Goal: Task Accomplishment & Management: Complete application form

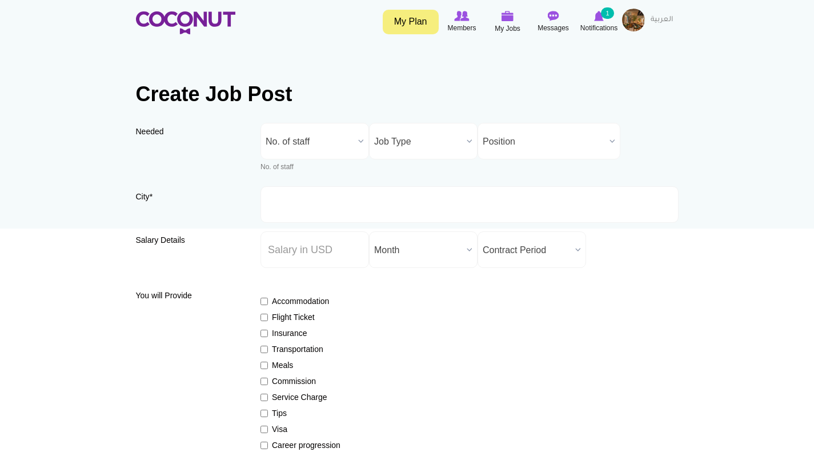
scroll to position [57, 0]
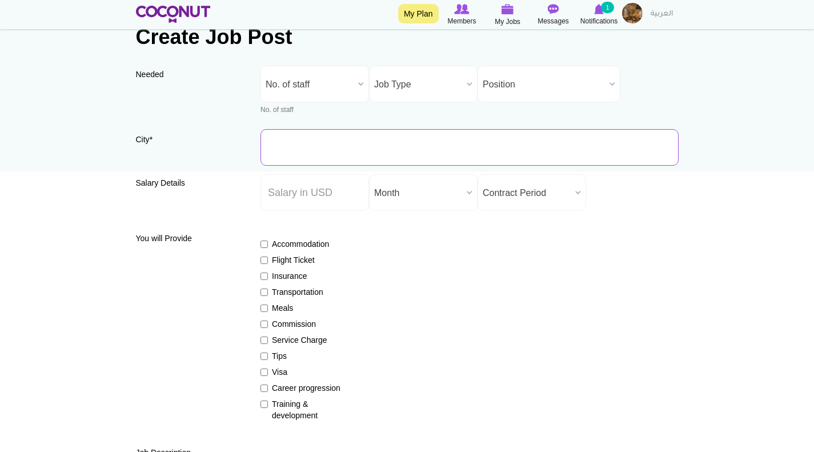
click at [292, 149] on input "City *" at bounding box center [469, 147] width 418 height 37
click at [325, 83] on span "No. of staff" at bounding box center [310, 84] width 88 height 37
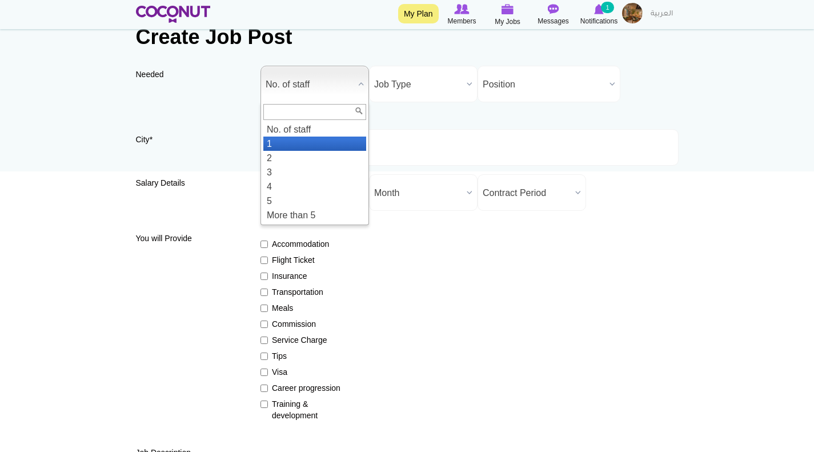
click at [295, 140] on li "1" at bounding box center [314, 143] width 103 height 14
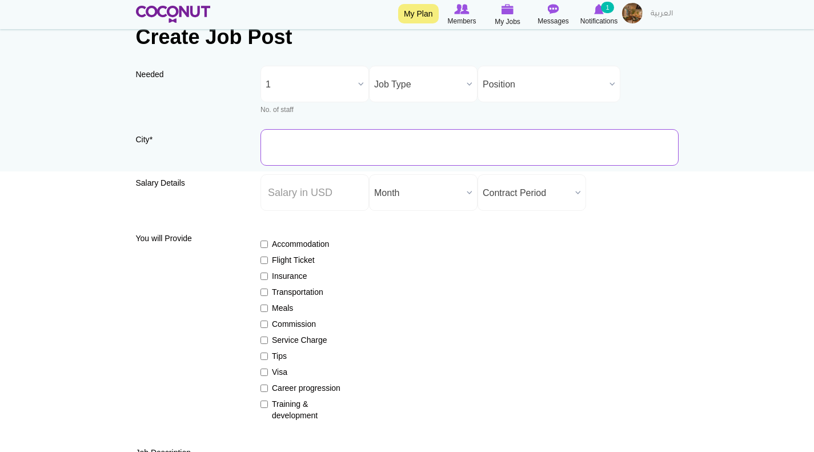
click at [297, 153] on input "City *" at bounding box center [469, 147] width 418 height 37
type input "[GEOGRAPHIC_DATA], [GEOGRAPHIC_DATA]"
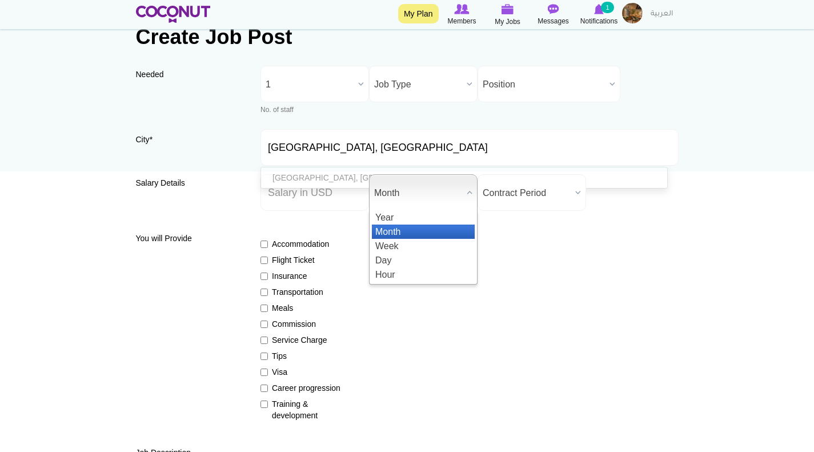
click at [464, 189] on b at bounding box center [469, 192] width 15 height 35
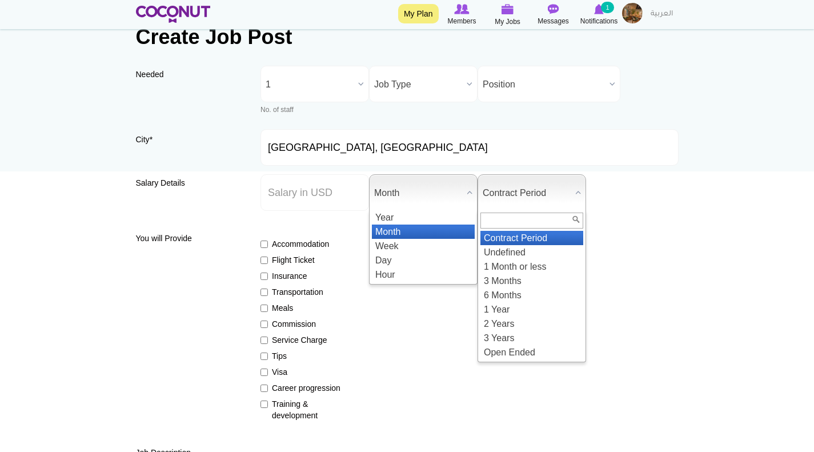
click at [497, 191] on span "Contract Period" at bounding box center [526, 193] width 88 height 37
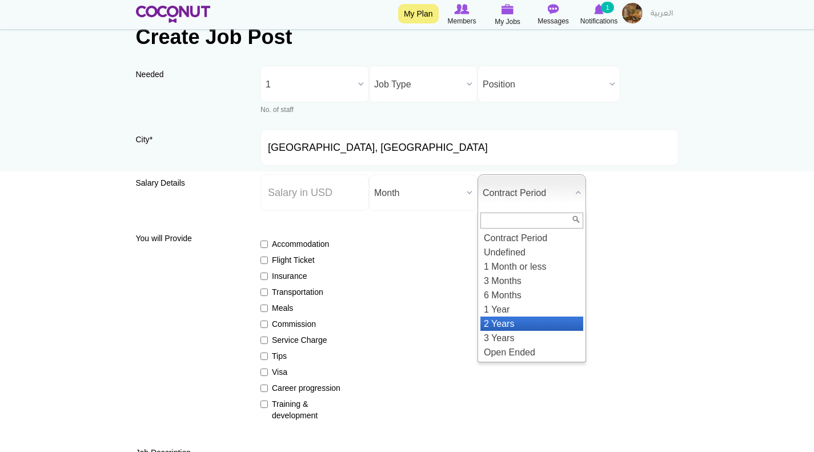
click at [504, 319] on li "2 Years" at bounding box center [531, 323] width 103 height 14
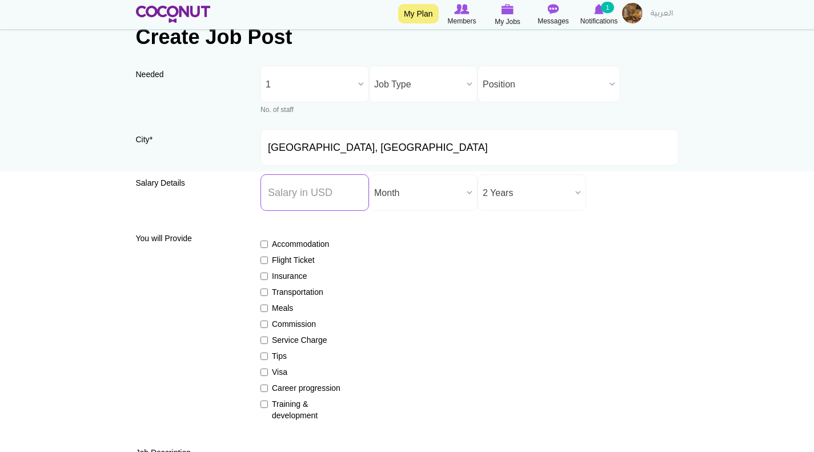
click at [291, 185] on input "Salary ($) *" at bounding box center [314, 192] width 108 height 37
click at [263, 243] on input "Accommodation" at bounding box center [263, 243] width 7 height 7
checkbox input "true"
click at [264, 257] on input "Flight Ticket" at bounding box center [263, 259] width 7 height 7
checkbox input "true"
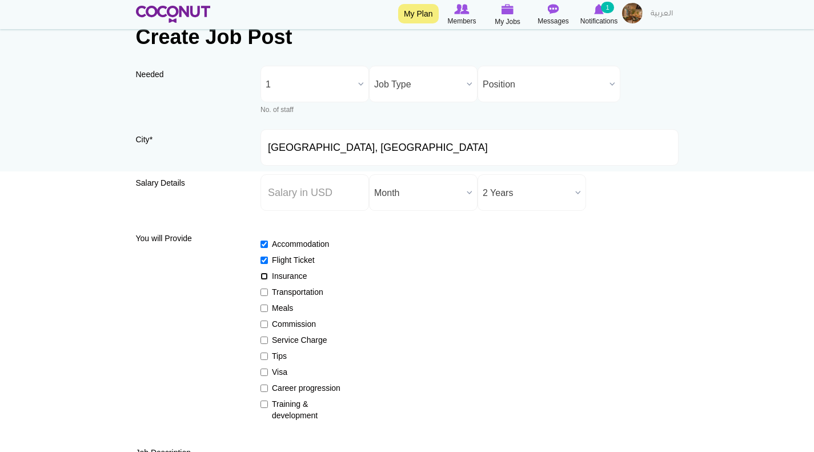
click at [262, 275] on input "Insurance" at bounding box center [263, 275] width 7 height 7
checkbox input "true"
click at [263, 291] on input "Transportation" at bounding box center [263, 291] width 7 height 7
checkbox input "true"
click at [263, 306] on input "Meals" at bounding box center [263, 307] width 7 height 7
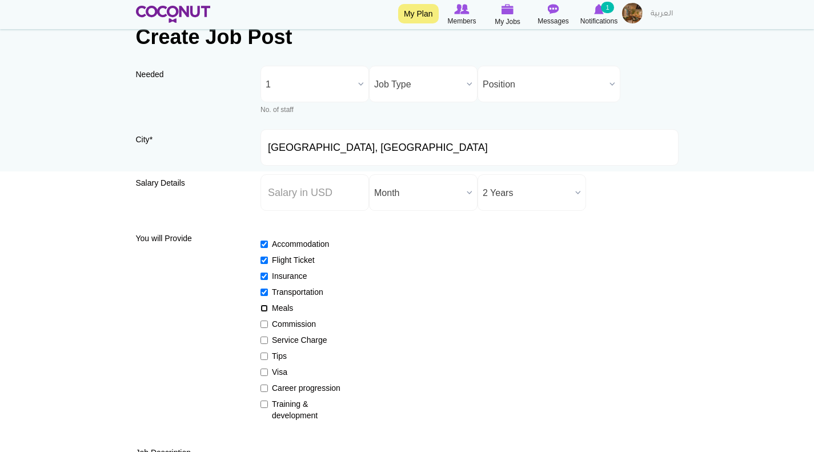
checkbox input "true"
click at [263, 339] on input "Service Charge" at bounding box center [263, 339] width 7 height 7
checkbox input "true"
click at [264, 371] on input "Visa" at bounding box center [263, 371] width 7 height 7
checkbox input "true"
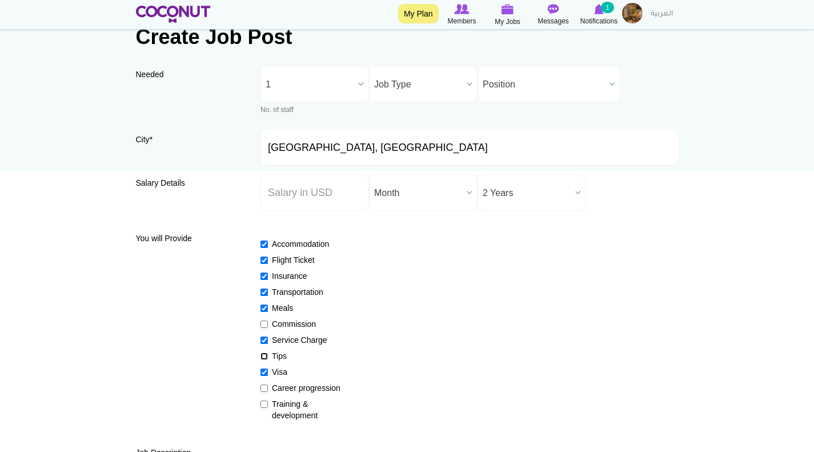
click at [262, 356] on input "Tips" at bounding box center [263, 355] width 7 height 7
checkbox input "true"
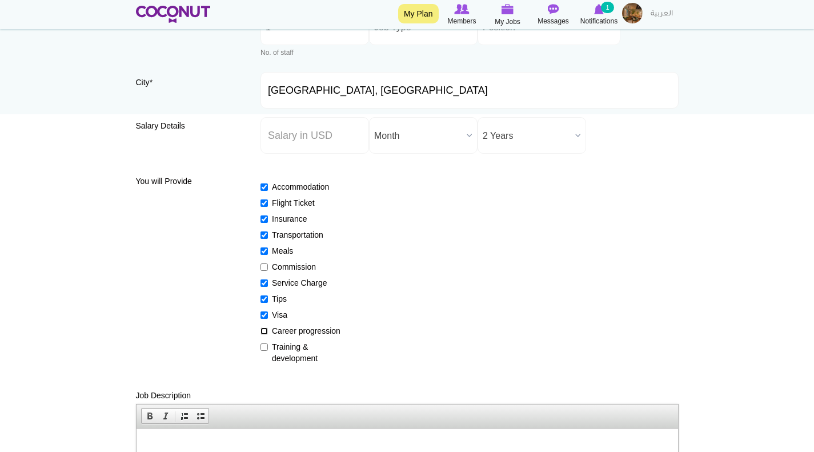
click at [264, 332] on input "Career progression" at bounding box center [263, 330] width 7 height 7
checkbox input "true"
click at [263, 346] on input "Training & development" at bounding box center [263, 346] width 7 height 7
checkbox input "true"
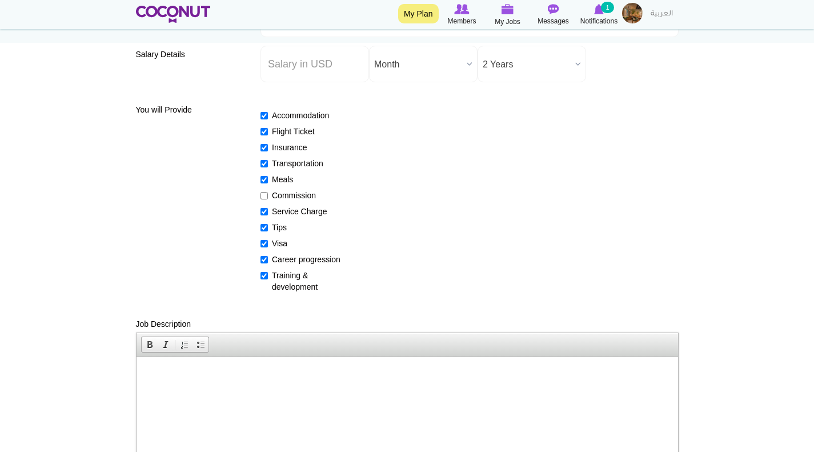
click at [154, 391] on html at bounding box center [406, 373] width 541 height 35
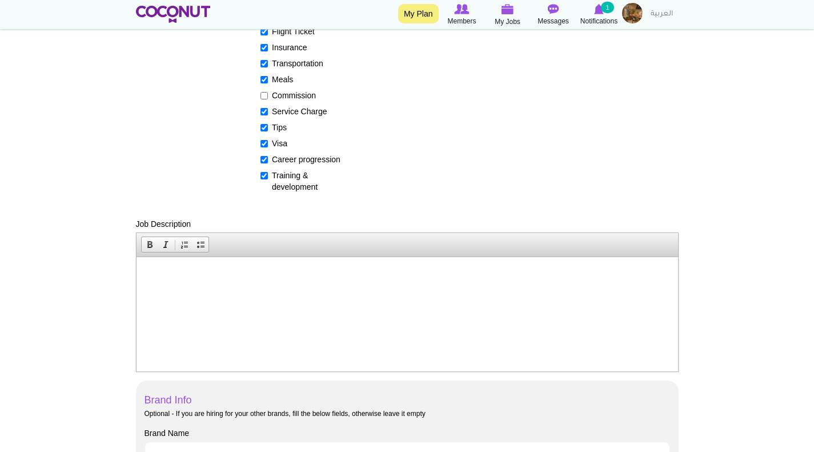
drag, startPoint x: 153, startPoint y: 266, endPoint x: 199, endPoint y: 311, distance: 64.6
click at [199, 291] on html at bounding box center [406, 273] width 541 height 35
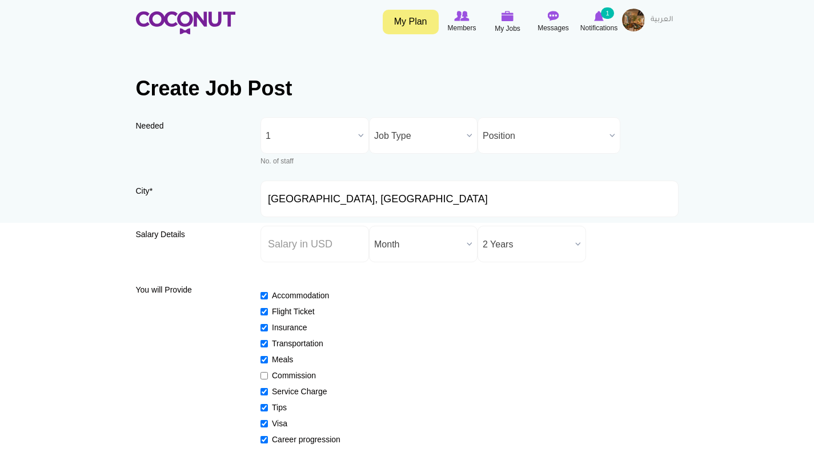
scroll to position [0, 0]
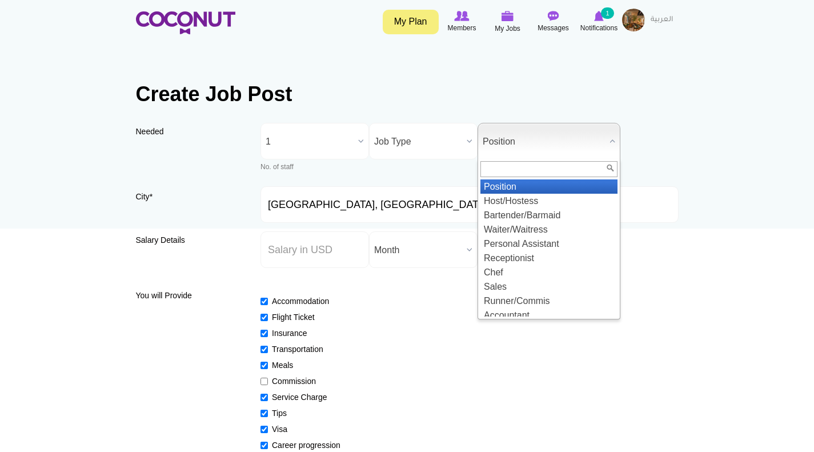
click at [552, 135] on span "Position" at bounding box center [543, 141] width 122 height 37
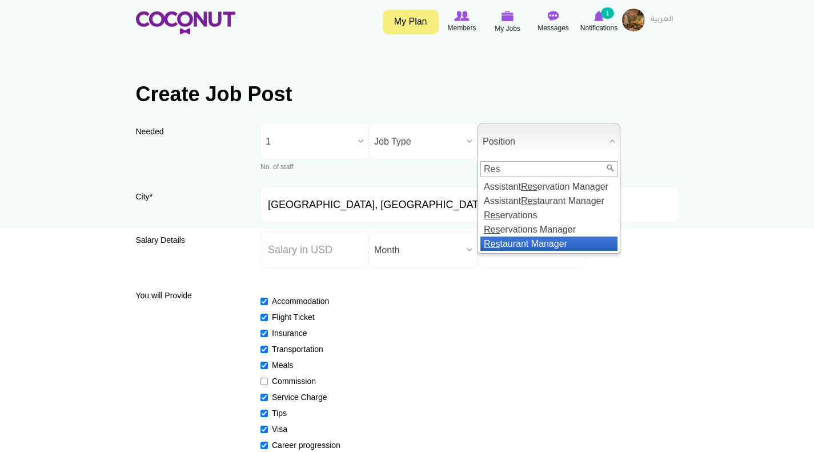
type input "Res"
click at [537, 240] on li "Res taurant Manager" at bounding box center [548, 243] width 137 height 14
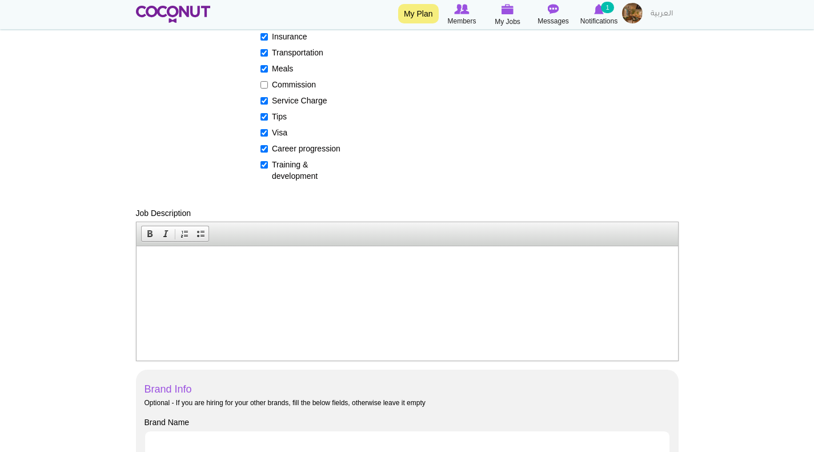
scroll to position [285, 0]
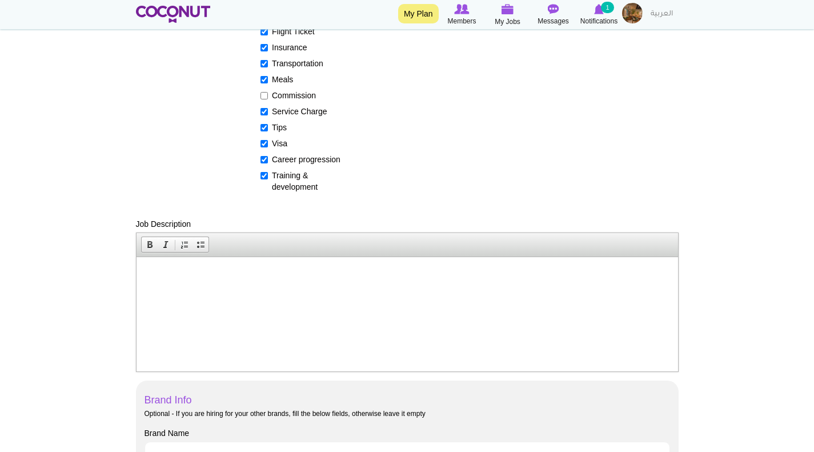
click at [142, 263] on html at bounding box center [406, 273] width 541 height 35
drag, startPoint x: 156, startPoint y: 266, endPoint x: 176, endPoint y: 276, distance: 22.5
click at [176, 276] on p at bounding box center [406, 274] width 518 height 12
click at [176, 281] on span "Paste" at bounding box center [204, 280] width 61 height 14
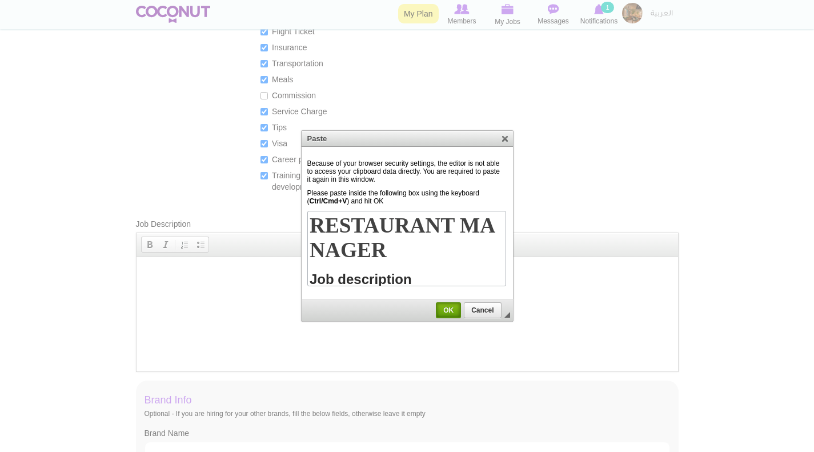
click at [453, 308] on span "OK" at bounding box center [448, 310] width 23 height 8
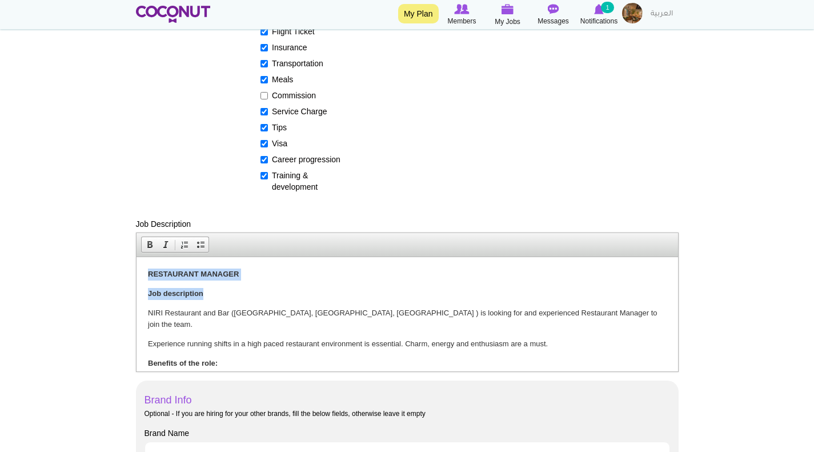
drag, startPoint x: 206, startPoint y: 293, endPoint x: 140, endPoint y: 269, distance: 70.2
click at [140, 269] on html "RESTAURANT MANAGER Job description NIRI Restaurant and Bar (Mamsha, Saadiyat, A…" at bounding box center [406, 430] width 541 height 349
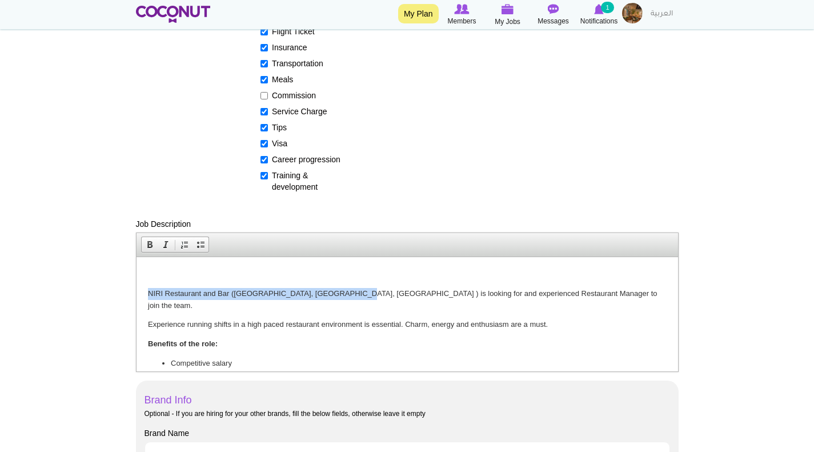
drag, startPoint x: 345, startPoint y: 292, endPoint x: 143, endPoint y: 290, distance: 201.6
click at [143, 290] on html "NIRI Restaurant and Bar (Mamsha, Saadiyat, Abu Dhabi ) is looking for and exper…" at bounding box center [406, 421] width 541 height 330
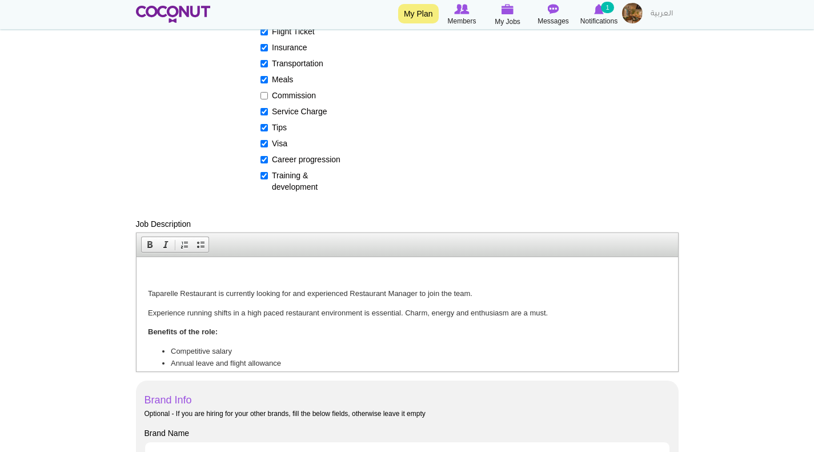
click at [147, 287] on html "Taparelle Restaurant is currently looking for and experienced Restaurant Manage…" at bounding box center [406, 415] width 541 height 318
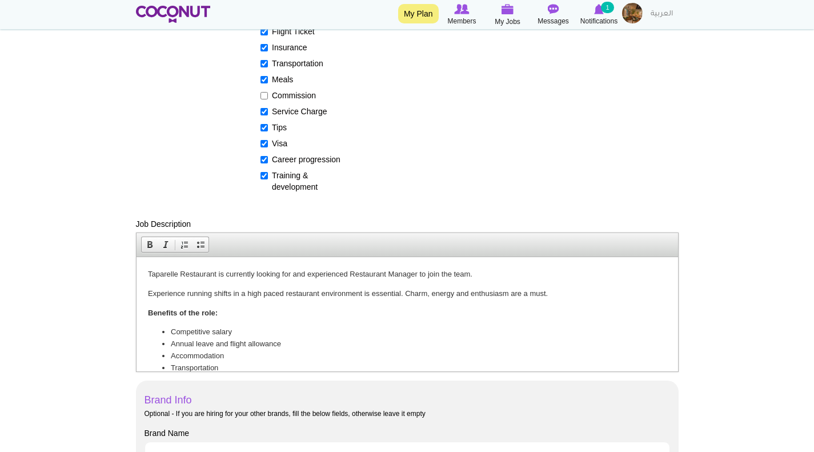
click at [305, 274] on p "Taparelle Restaurant is currently looking for and experienced Restaurant Manage…" at bounding box center [406, 274] width 518 height 12
click at [345, 272] on p "Taparelle Restaurant is currently looking for an experienced Restaurant Manager…" at bounding box center [406, 274] width 518 height 12
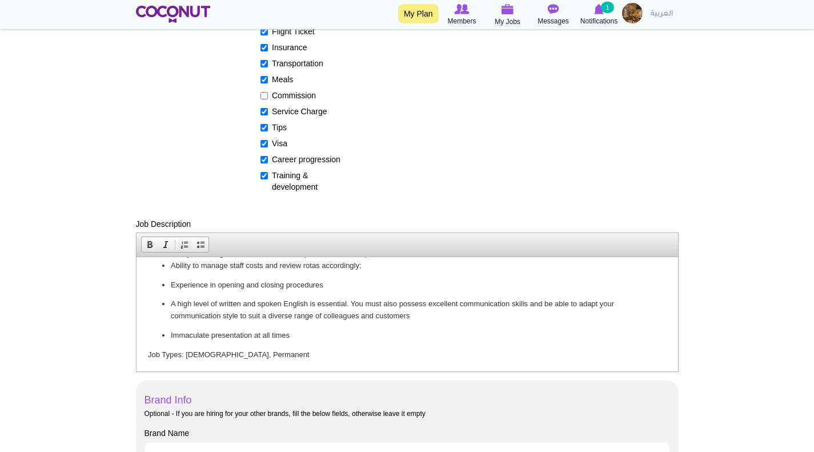
scroll to position [184, 0]
drag, startPoint x: 255, startPoint y: 353, endPoint x: 129, endPoint y: 352, distance: 126.2
click at [136, 352] on html "Taparelle Restaurant is currently looking for an experienced Restaurant Manager…" at bounding box center [406, 221] width 541 height 299
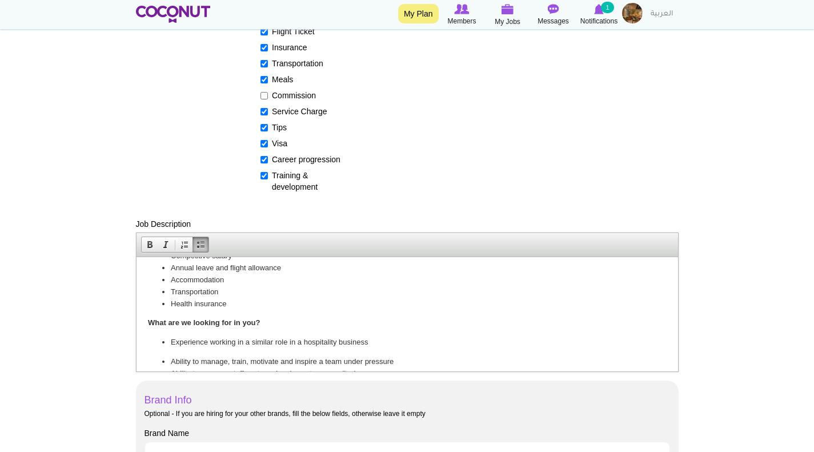
scroll to position [114, 0]
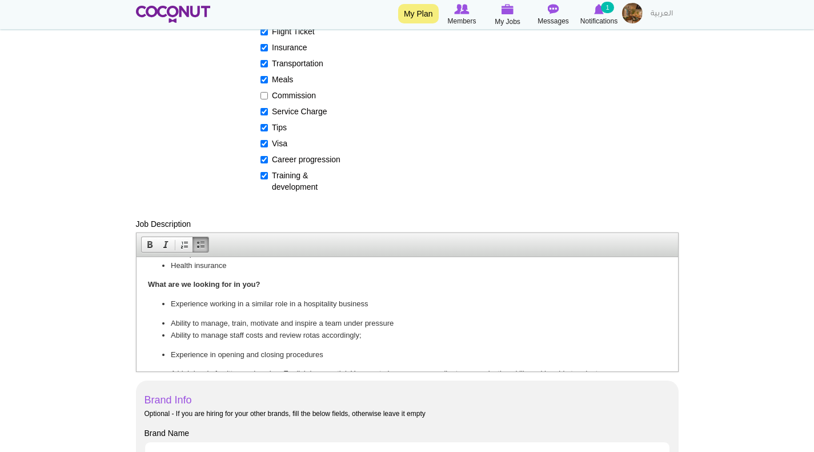
click at [274, 283] on p "What are we looking for in you?" at bounding box center [406, 284] width 518 height 12
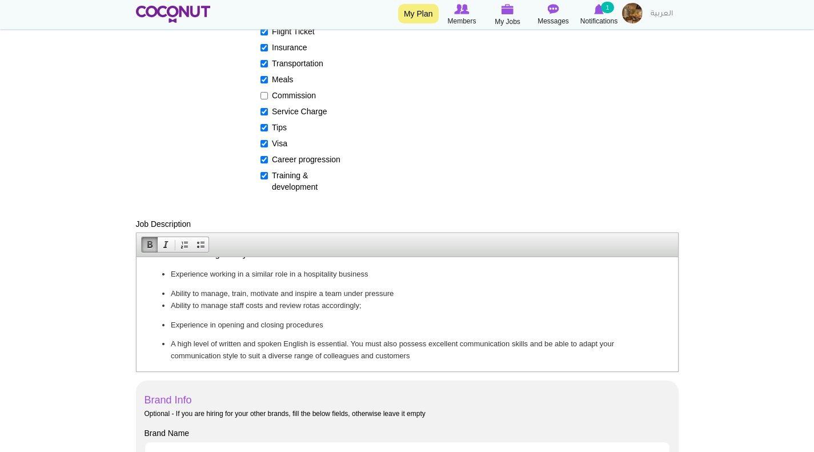
scroll to position [166, 0]
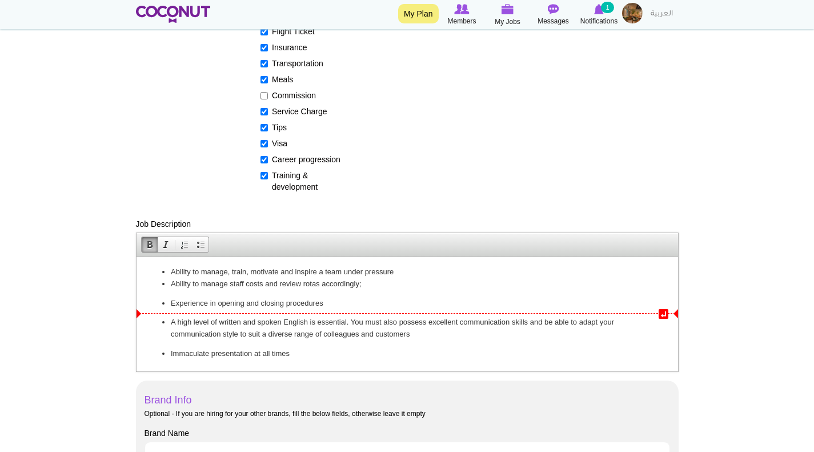
click at [340, 304] on li "Experience in opening and closing procedures" at bounding box center [406, 303] width 473 height 12
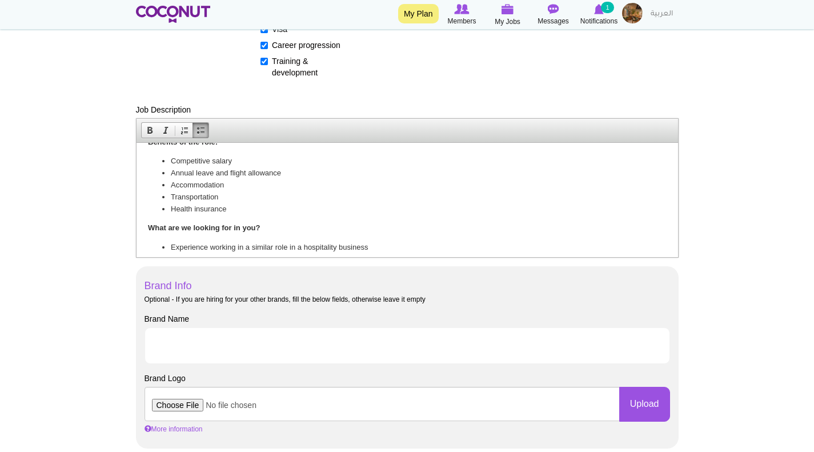
scroll to position [57, 0]
click at [240, 182] on li "Accommodation" at bounding box center [406, 184] width 473 height 12
click at [275, 186] on li "Accommodation or Housing Alllwanse provided" at bounding box center [406, 184] width 473 height 12
click at [279, 183] on li "Accommodation or Housing Alllwanse provided" at bounding box center [406, 184] width 473 height 12
click at [273, 182] on li "Accommodation or Housing Alllwanse provided" at bounding box center [406, 184] width 473 height 12
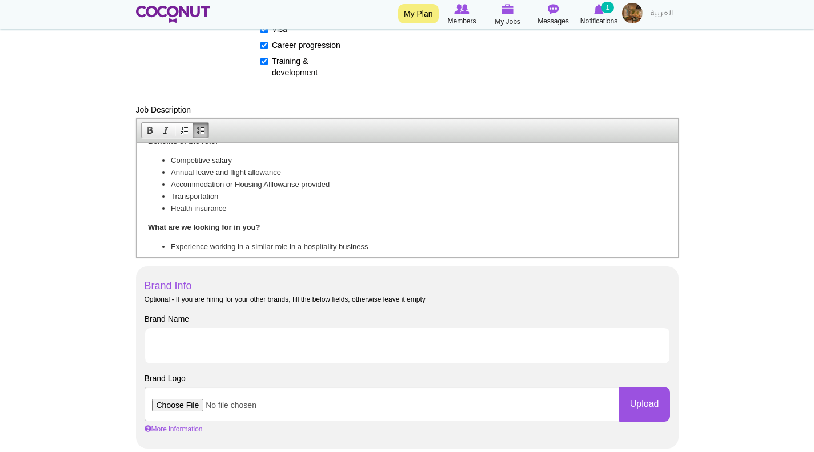
click at [367, 183] on li "Accommodation or Housing Alllowanse provided" at bounding box center [406, 184] width 473 height 12
click at [297, 184] on li "Accommodation or Housing Alllowanse provided" at bounding box center [406, 184] width 473 height 12
click at [294, 183] on li "Accommodation or Housing Alllowanse provided" at bounding box center [406, 184] width 473 height 12
click at [384, 183] on li "Accommodation or Housing Alllowanc e provided" at bounding box center [406, 184] width 473 height 12
click at [274, 185] on li "Accommodation or Housing Alllowanc e provided" at bounding box center [406, 184] width 473 height 12
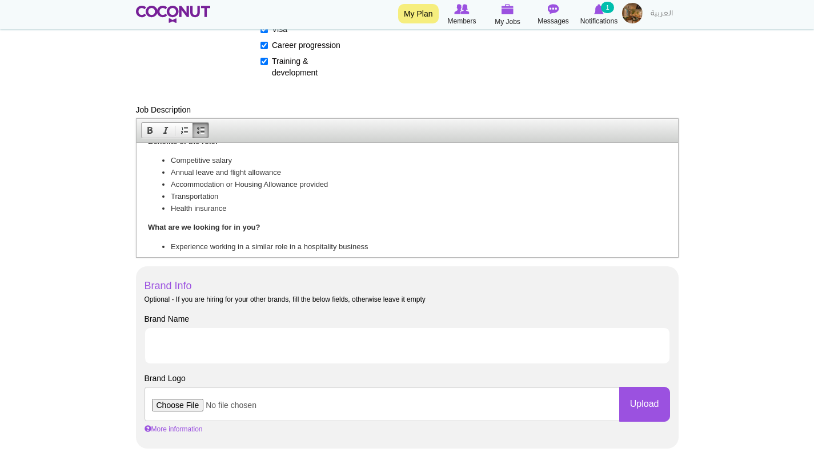
click at [295, 199] on li "Transportation" at bounding box center [406, 196] width 473 height 12
click at [228, 190] on li "Transportation" at bounding box center [406, 196] width 473 height 12
click at [212, 182] on li "Accommodation or Housing All owanc e provided" at bounding box center [406, 184] width 473 height 12
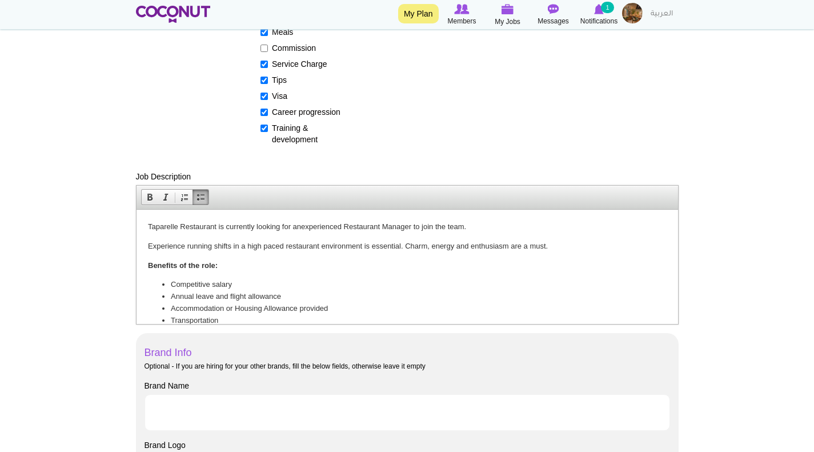
scroll to position [343, 0]
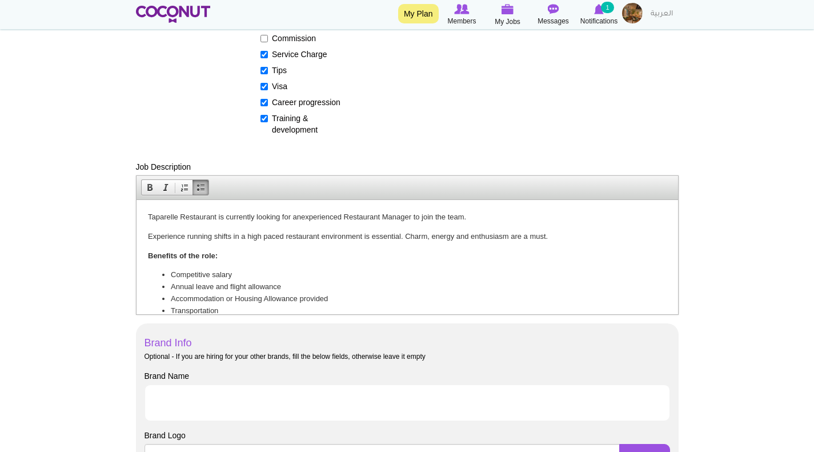
click at [276, 284] on li "Annual leave and flight allowance" at bounding box center [406, 286] width 473 height 12
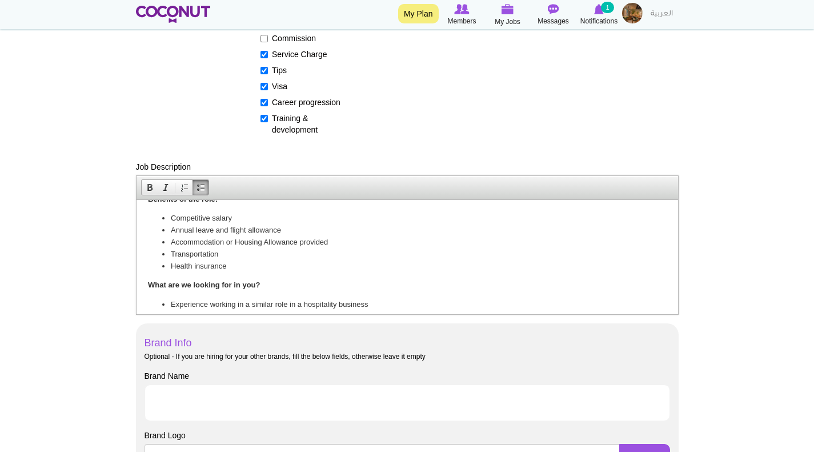
scroll to position [57, 0]
click at [293, 256] on li "Transportation" at bounding box center [406, 253] width 473 height 12
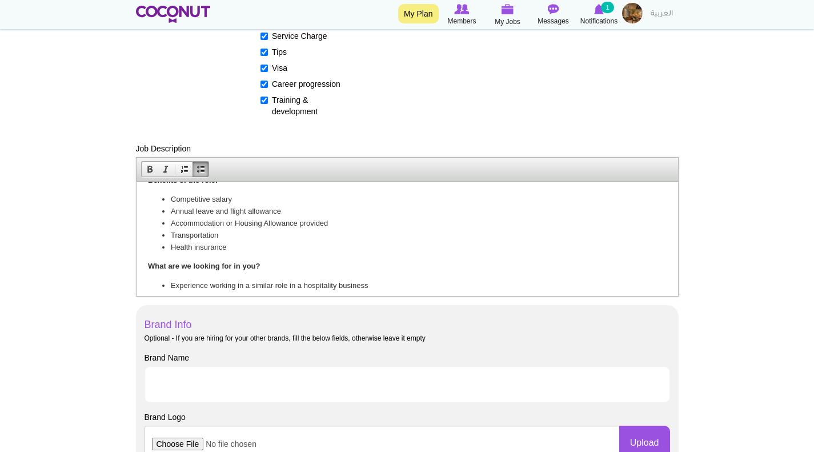
click at [232, 244] on li "Health insurance" at bounding box center [406, 247] width 473 height 12
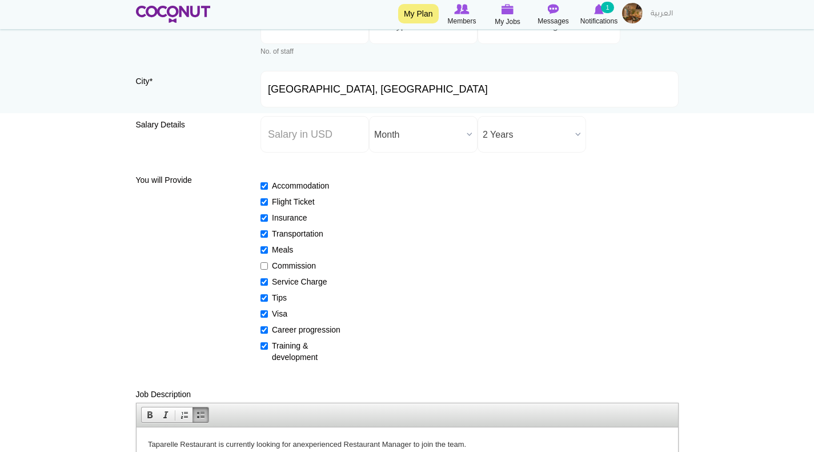
scroll to position [18, 0]
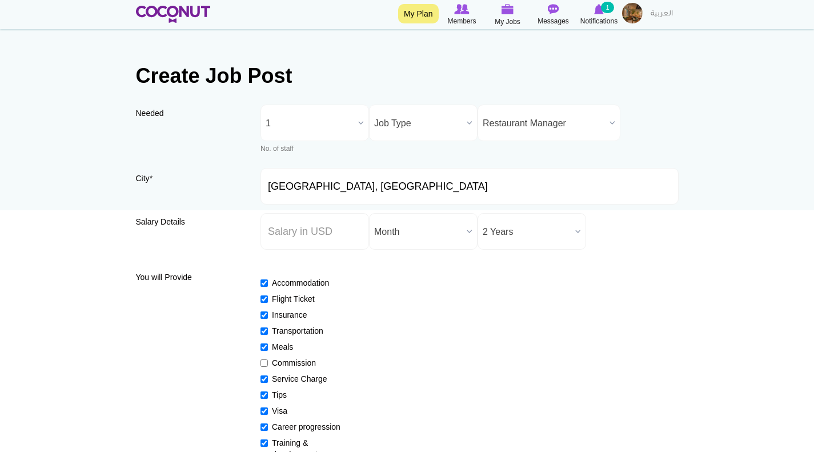
click at [524, 124] on span "Restaurant Manager" at bounding box center [543, 123] width 122 height 37
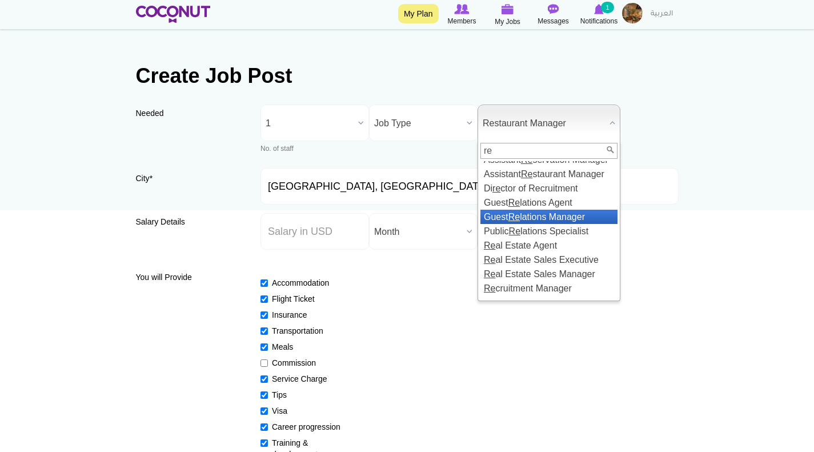
scroll to position [0, 0]
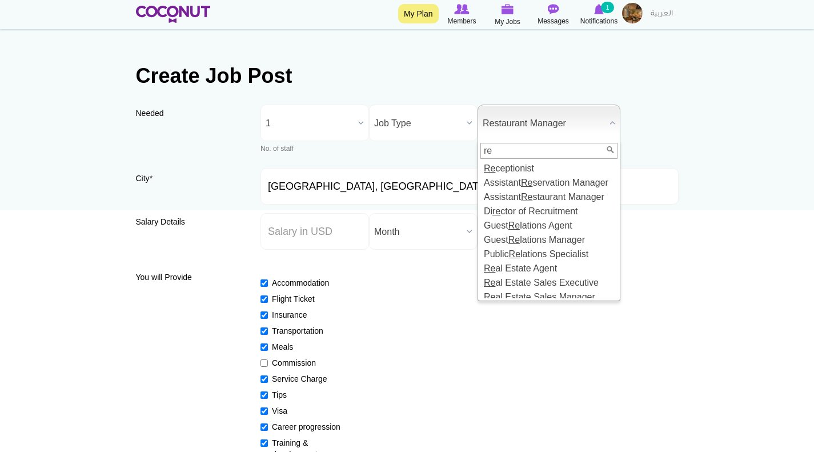
type input "r"
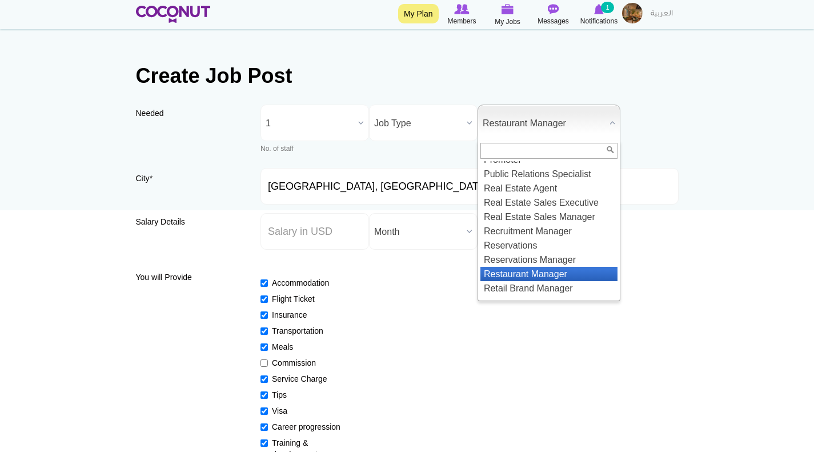
scroll to position [1073, 0]
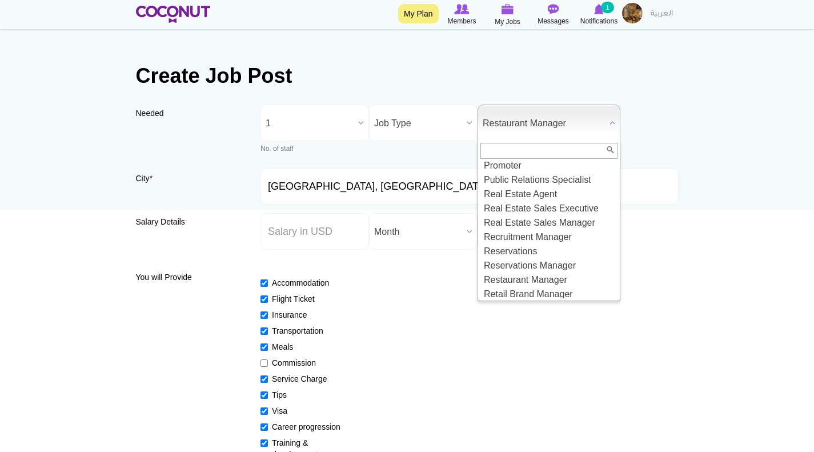
click at [392, 338] on div "Accommodation Flight Ticket Insurance Transportation Meals Commission Service C…" at bounding box center [469, 363] width 418 height 193
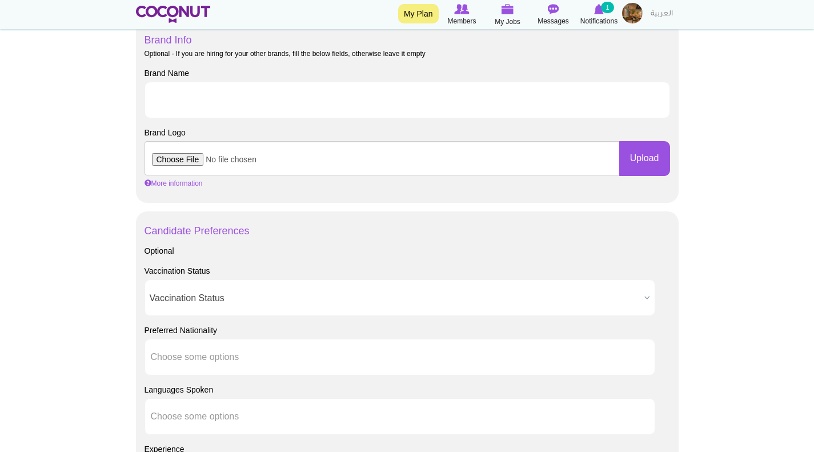
scroll to position [646, 0]
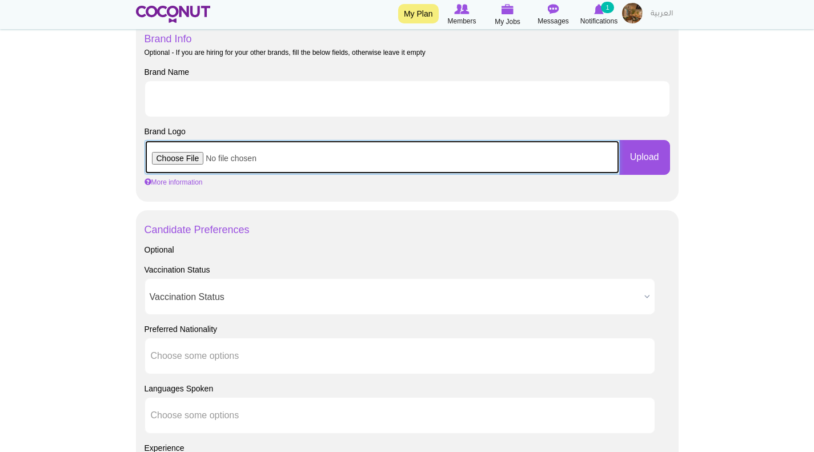
click at [182, 155] on input "file" at bounding box center [381, 157] width 475 height 34
type input "C:\fakepath\launch.bat"
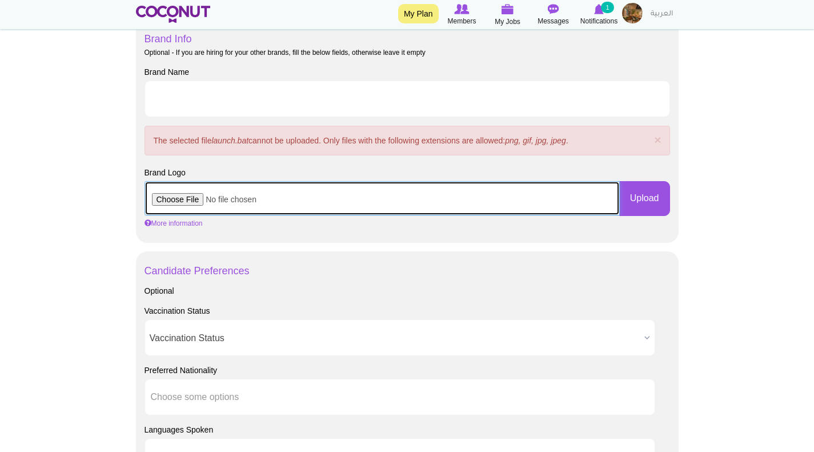
click at [198, 196] on input "file" at bounding box center [381, 198] width 475 height 34
type input "C:\fakepath\_C - Taparelle Primary Logo (1).png"
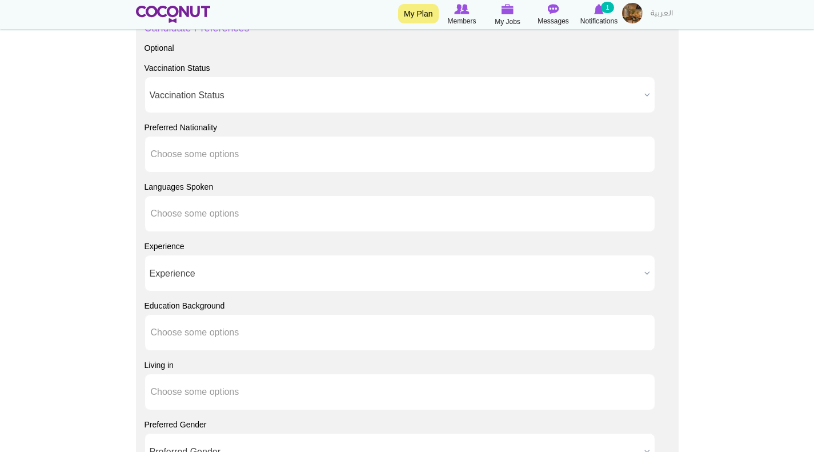
scroll to position [875, 0]
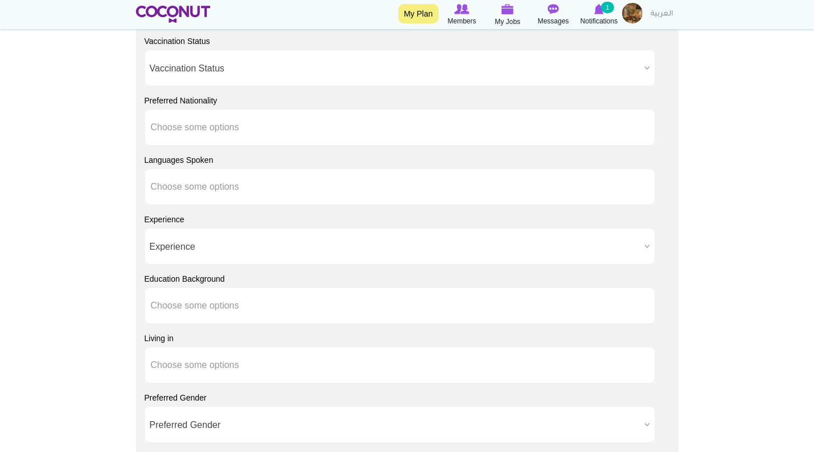
click at [208, 180] on li "Choose some options" at bounding box center [202, 187] width 103 height 24
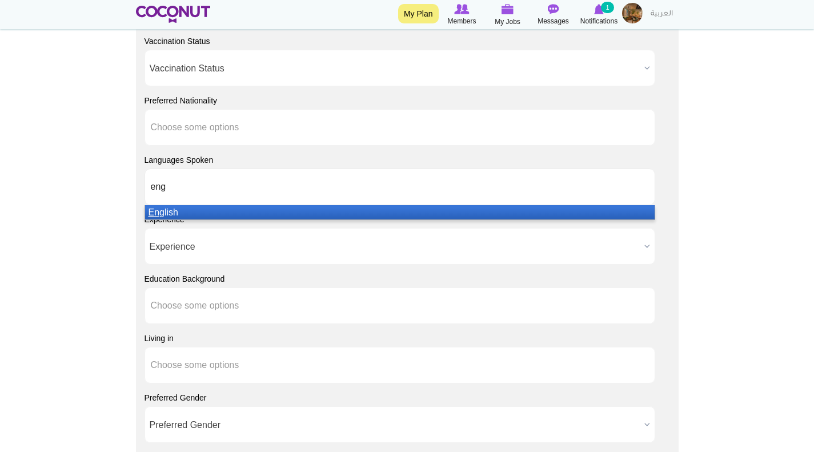
type input "eng"
click at [211, 211] on li "Eng lish" at bounding box center [399, 212] width 509 height 14
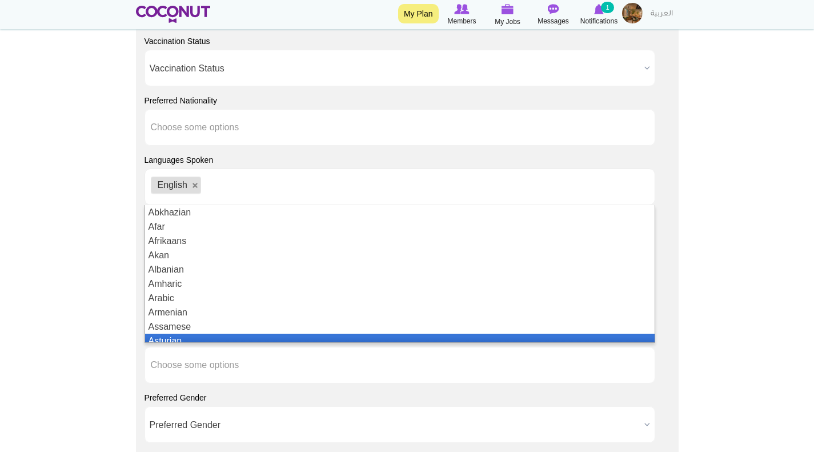
scroll to position [6, 0]
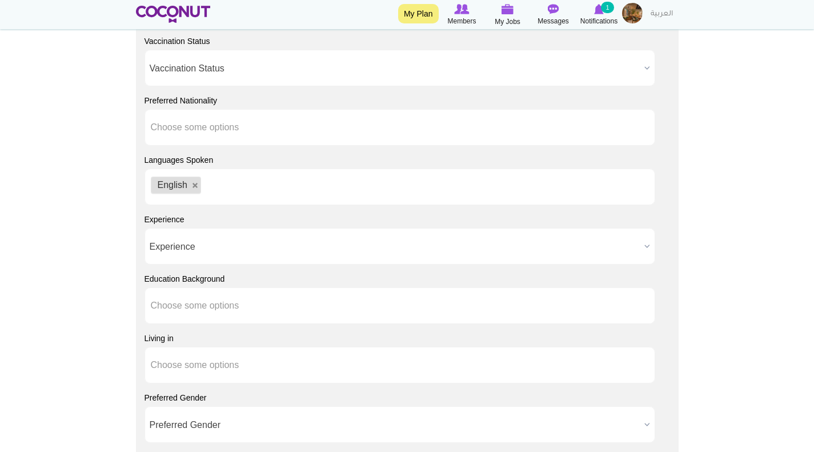
click at [278, 246] on span "Experience" at bounding box center [395, 246] width 490 height 37
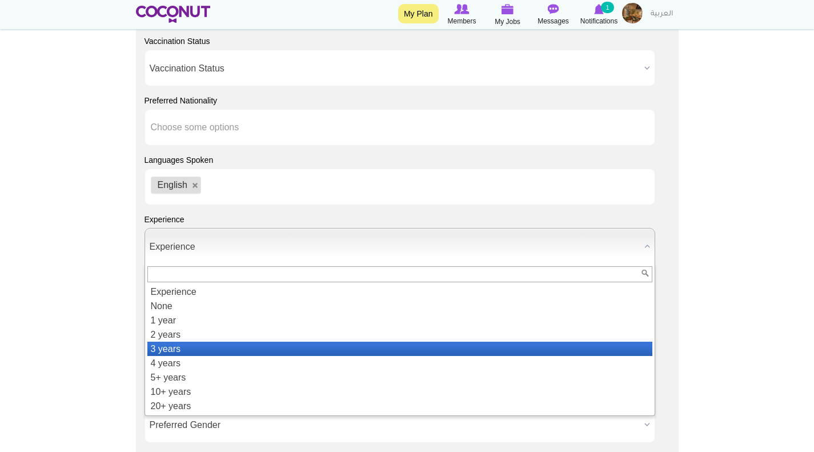
click at [186, 344] on li "3 years" at bounding box center [399, 348] width 505 height 14
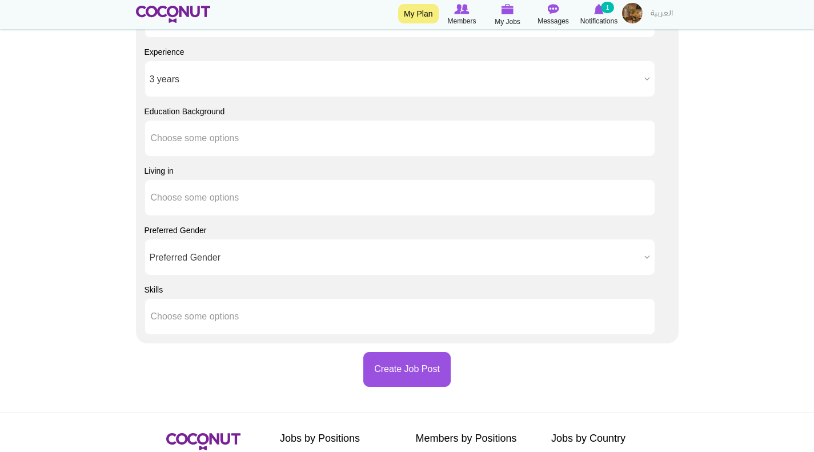
scroll to position [1046, 0]
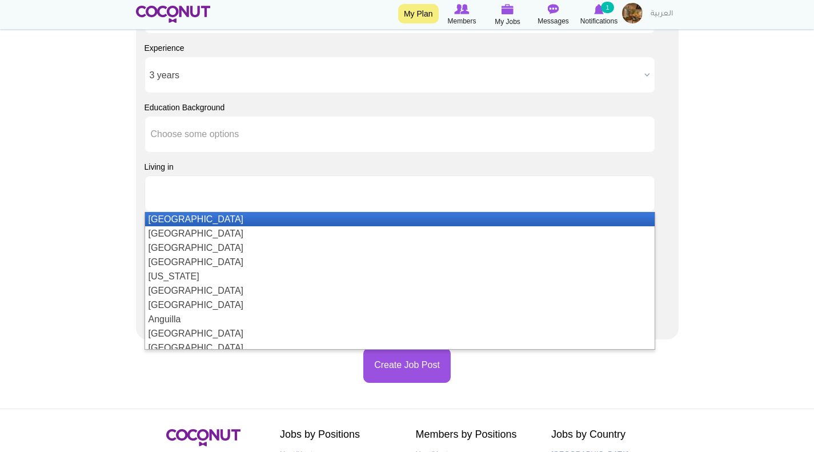
click at [194, 191] on input "text" at bounding box center [202, 193] width 103 height 10
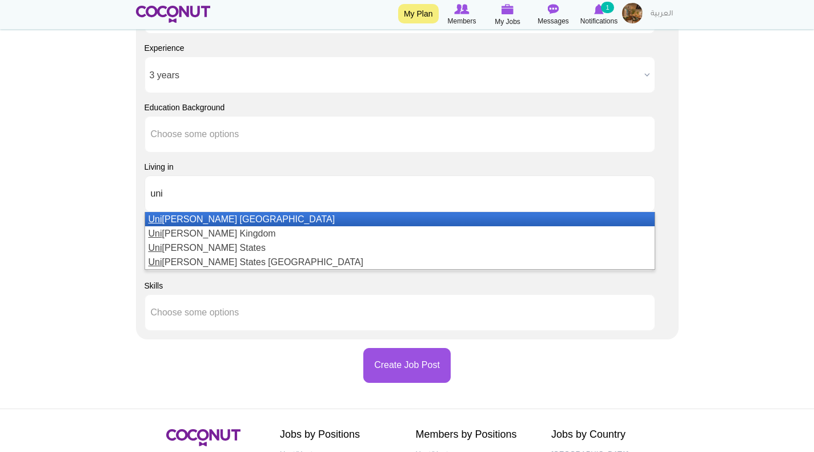
type input "uni"
click at [205, 220] on li "Uni ted Arab Emirates" at bounding box center [399, 219] width 509 height 14
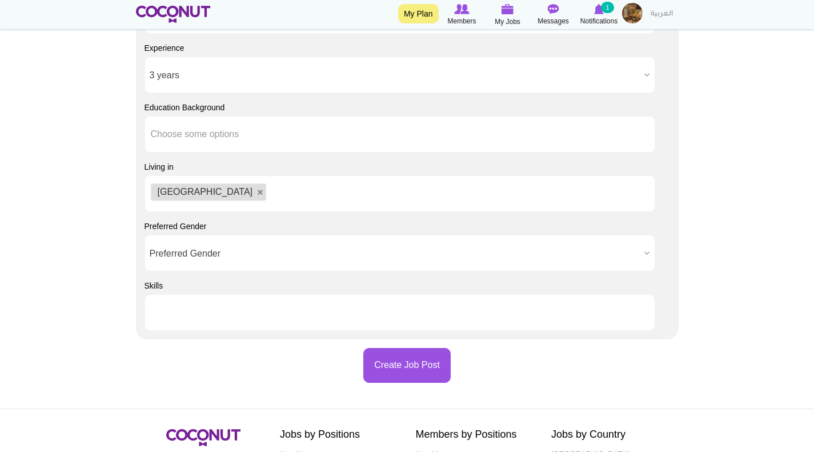
click at [213, 311] on input "text" at bounding box center [202, 312] width 103 height 10
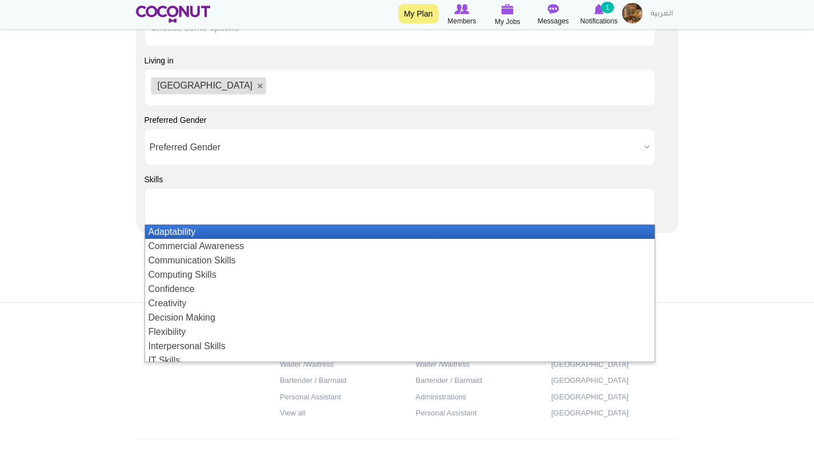
scroll to position [1160, 0]
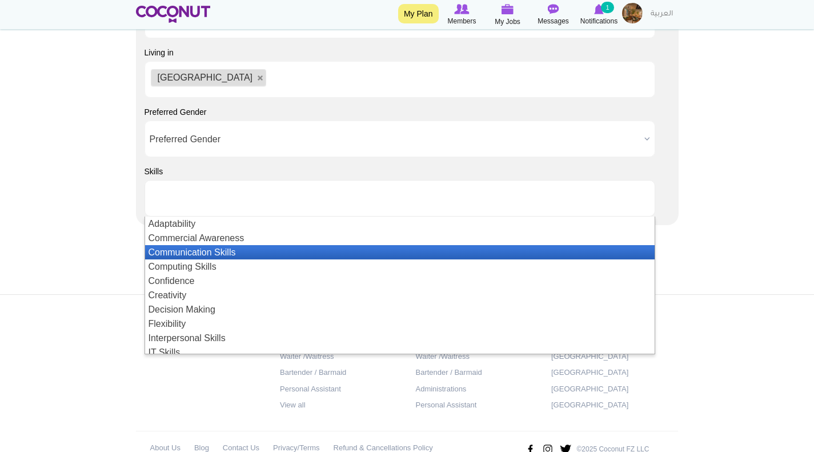
click at [193, 254] on li "Communication Skills" at bounding box center [399, 252] width 509 height 14
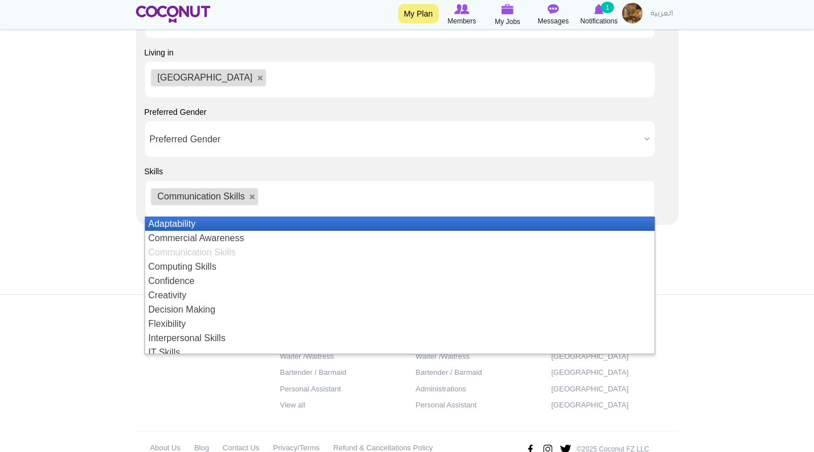
click at [197, 225] on li "Adaptability" at bounding box center [399, 223] width 509 height 14
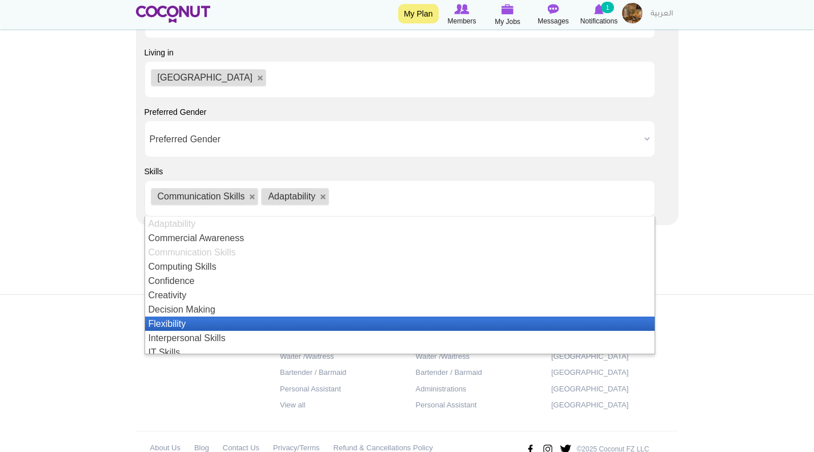
click at [194, 320] on li "Flexibility" at bounding box center [399, 323] width 509 height 14
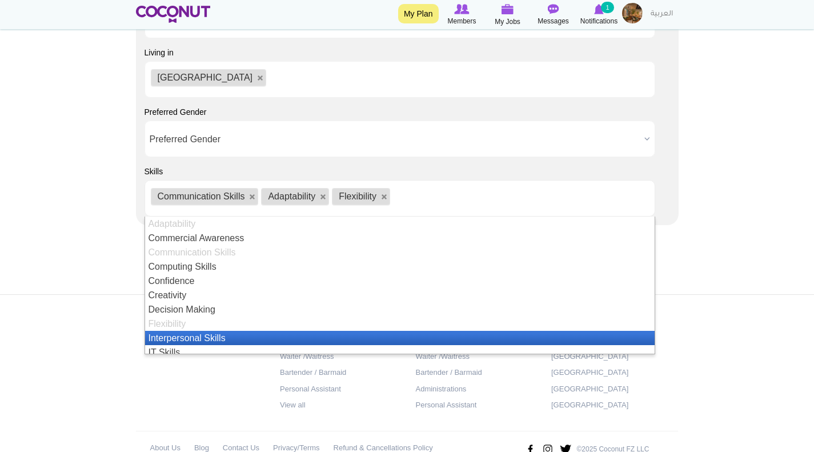
click at [207, 333] on li "Interpersonal Skills" at bounding box center [399, 338] width 509 height 14
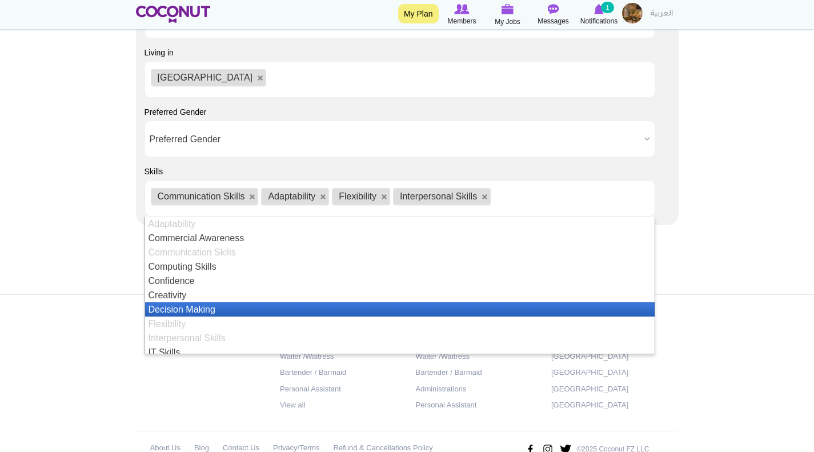
scroll to position [114, 0]
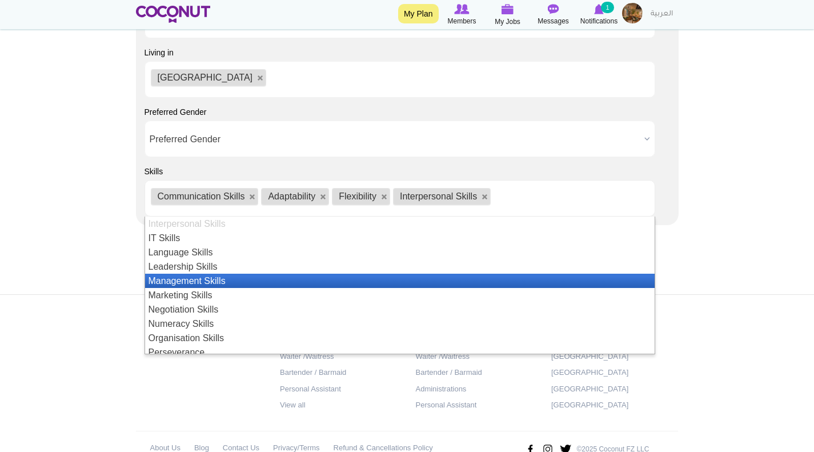
click at [203, 281] on li "Management Skills" at bounding box center [399, 280] width 509 height 14
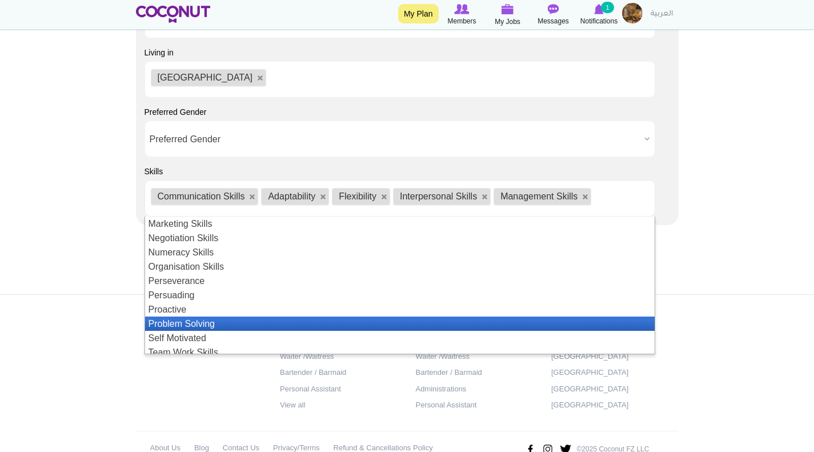
scroll to position [243, 0]
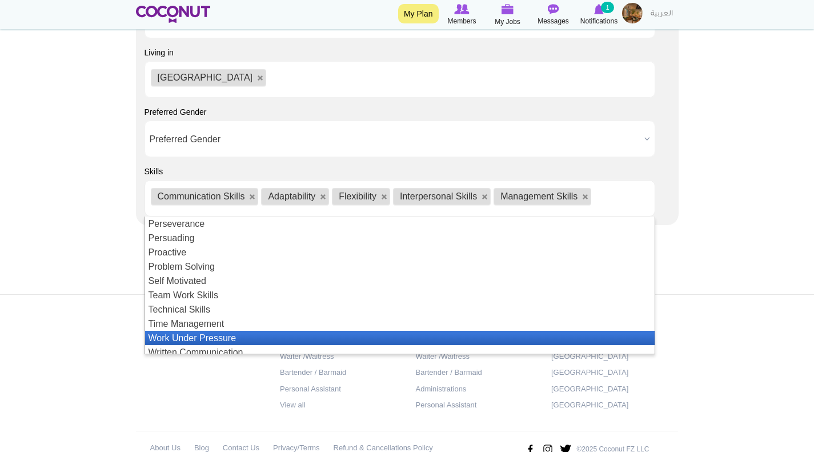
click at [227, 334] on li "Work Under Pressure" at bounding box center [399, 338] width 509 height 14
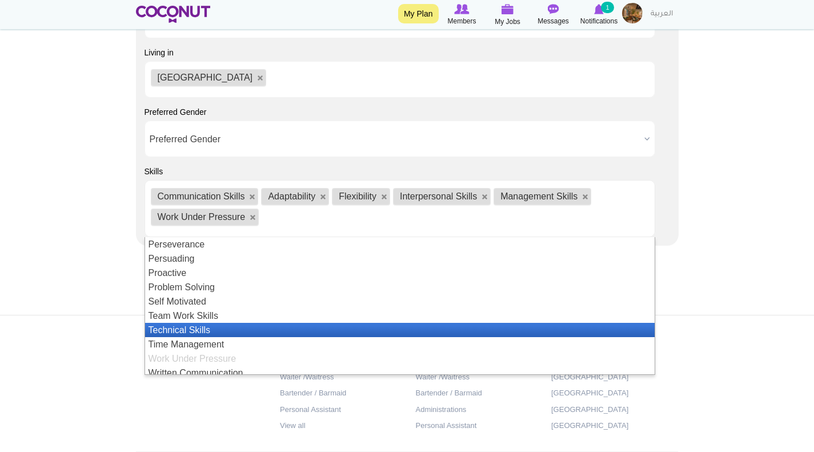
scroll to position [248, 0]
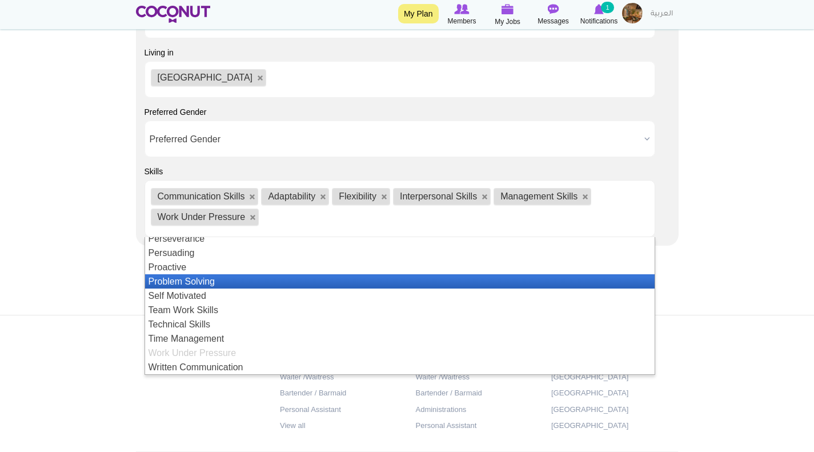
click at [204, 282] on li "Problem Solving" at bounding box center [399, 281] width 509 height 14
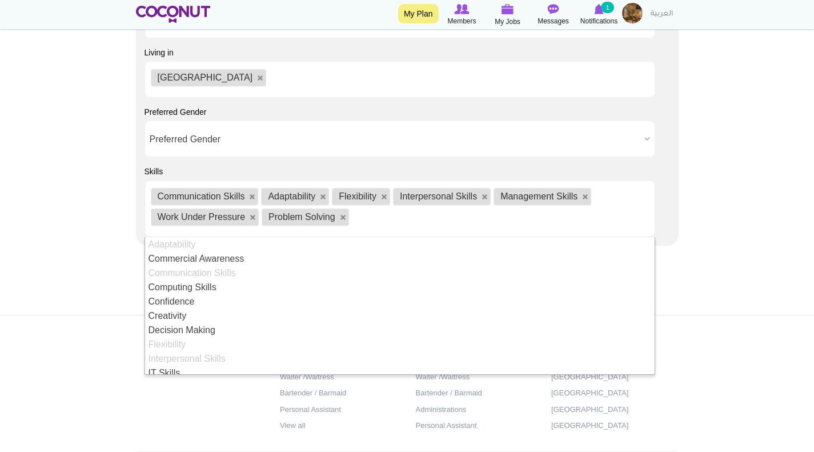
scroll to position [57, 0]
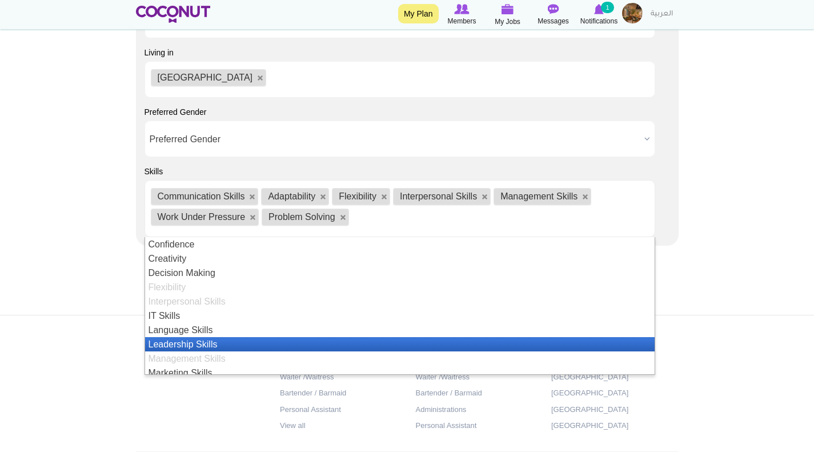
click at [192, 345] on li "Leadership Skills" at bounding box center [399, 344] width 509 height 14
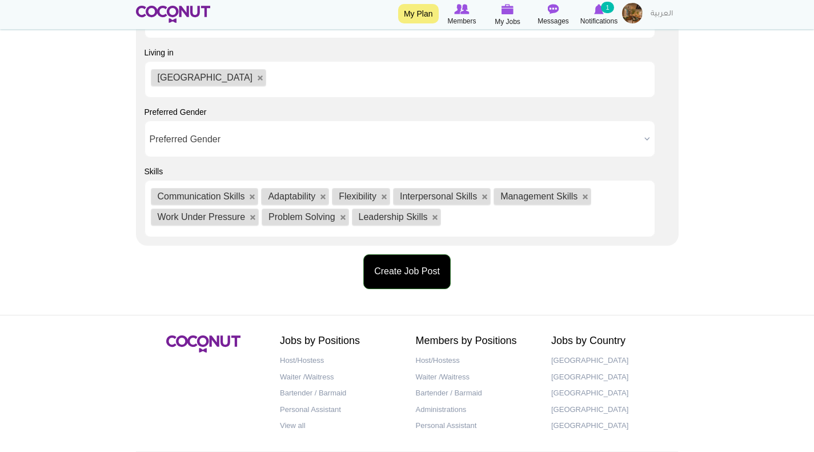
click at [403, 272] on button "Create Job Post" at bounding box center [406, 271] width 87 height 35
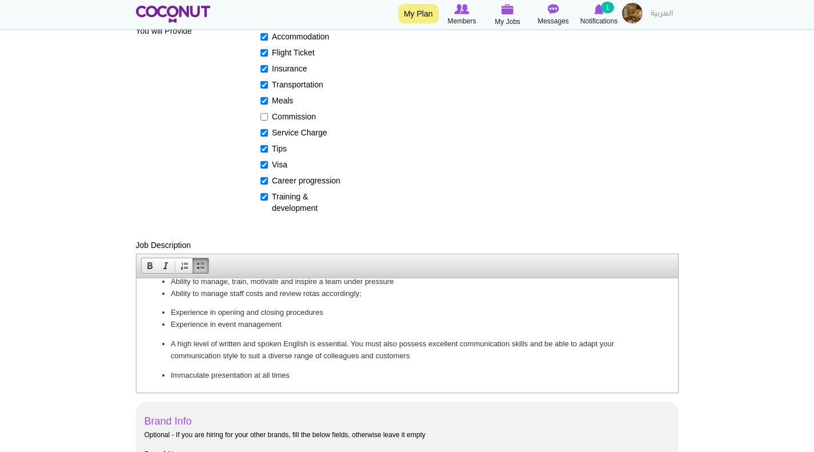
scroll to position [54, 0]
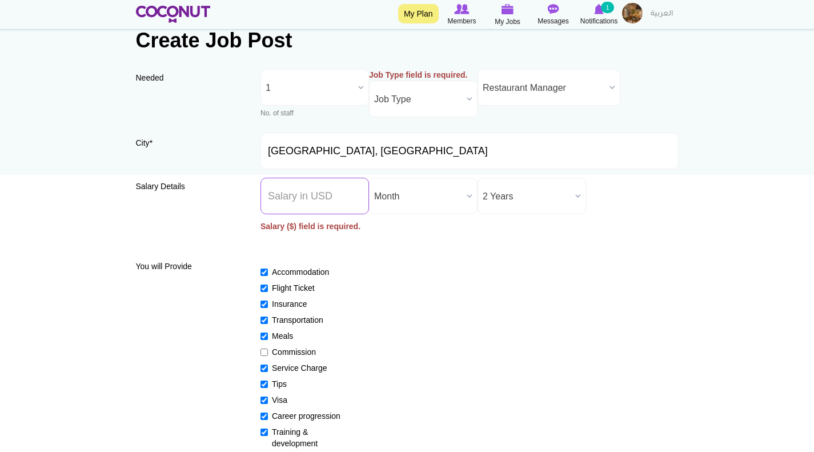
click at [327, 198] on input "Salary ($) *" at bounding box center [314, 196] width 108 height 37
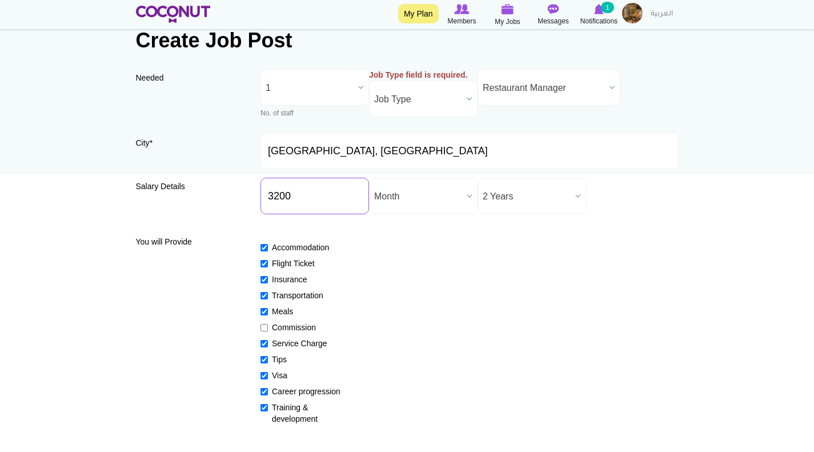
type input "3200"
click at [473, 317] on div "Accommodation Flight Ticket Insurance Transportation Meals Commission Service C…" at bounding box center [469, 327] width 418 height 193
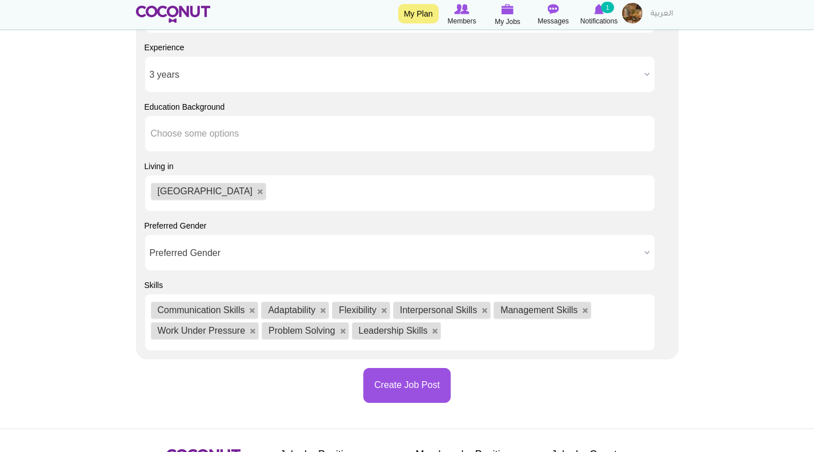
scroll to position [1139, 0]
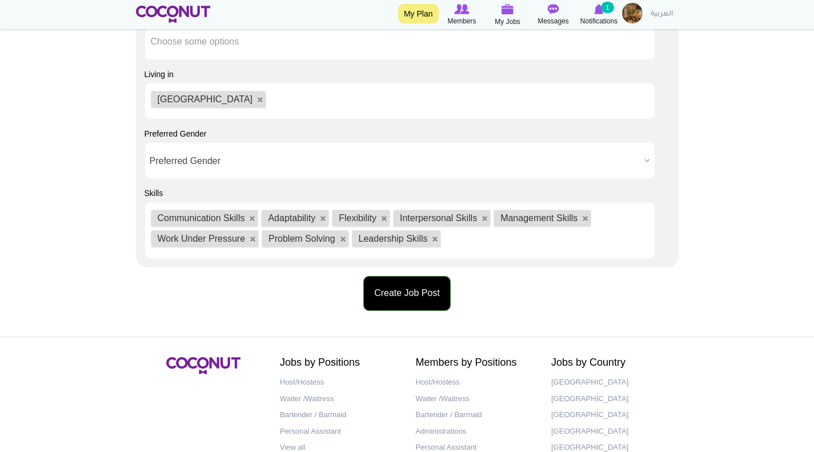
click at [415, 296] on button "Create Job Post" at bounding box center [406, 293] width 87 height 35
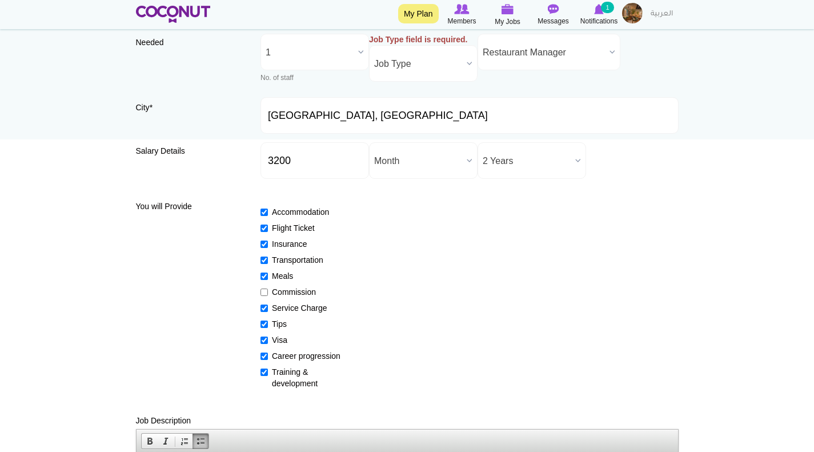
scroll to position [54, 0]
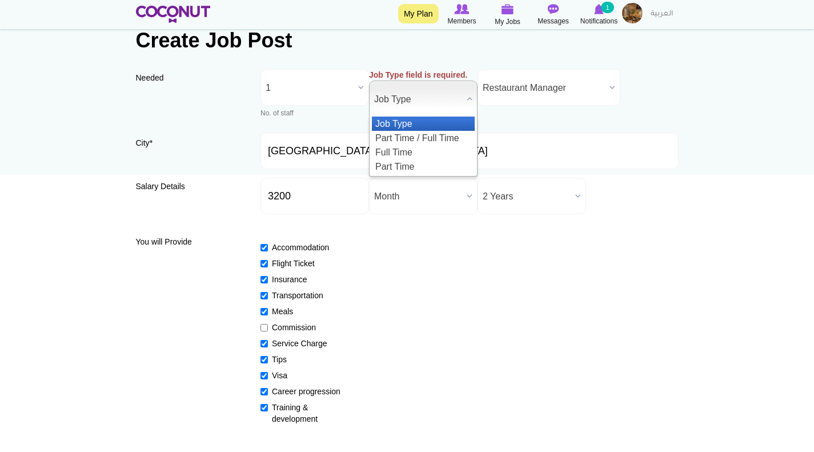
click at [423, 100] on span "Job Type" at bounding box center [418, 99] width 88 height 37
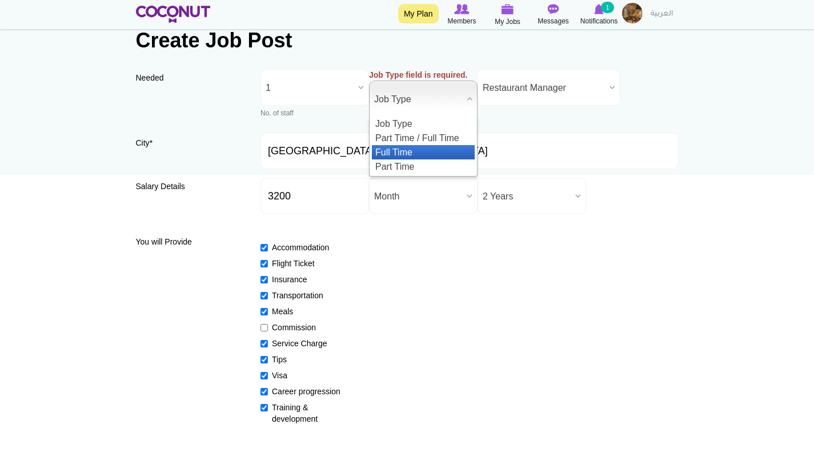
click at [420, 148] on li "Full Time" at bounding box center [423, 152] width 103 height 14
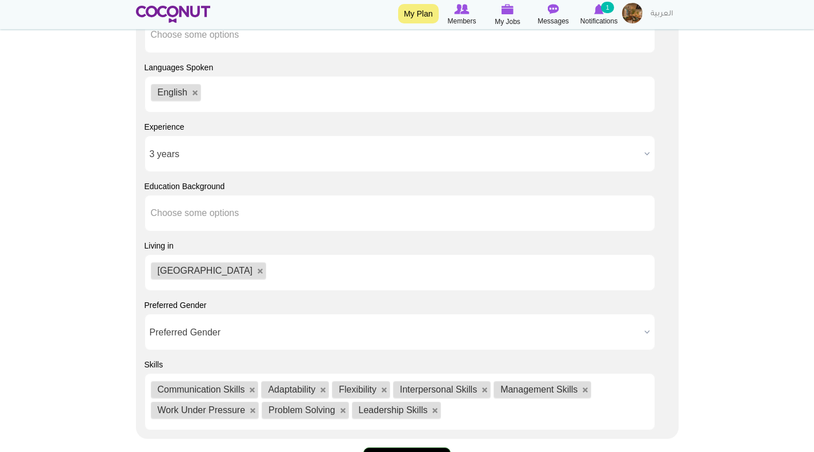
scroll to position [1208, 0]
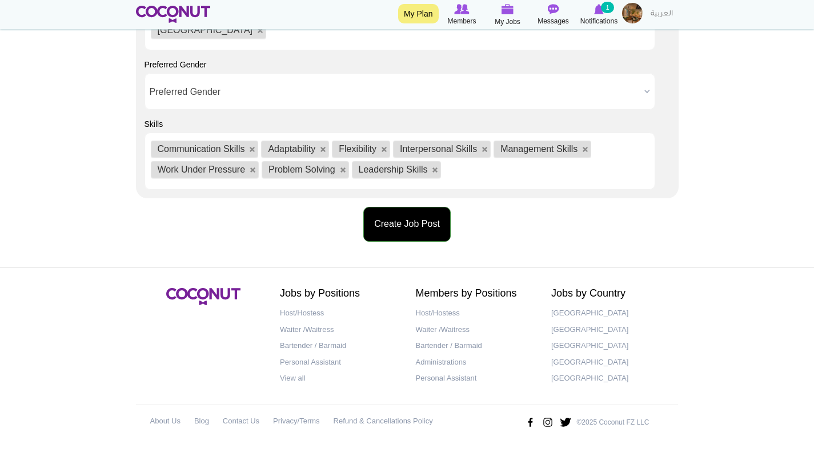
click at [413, 227] on button "Create Job Post" at bounding box center [406, 224] width 87 height 35
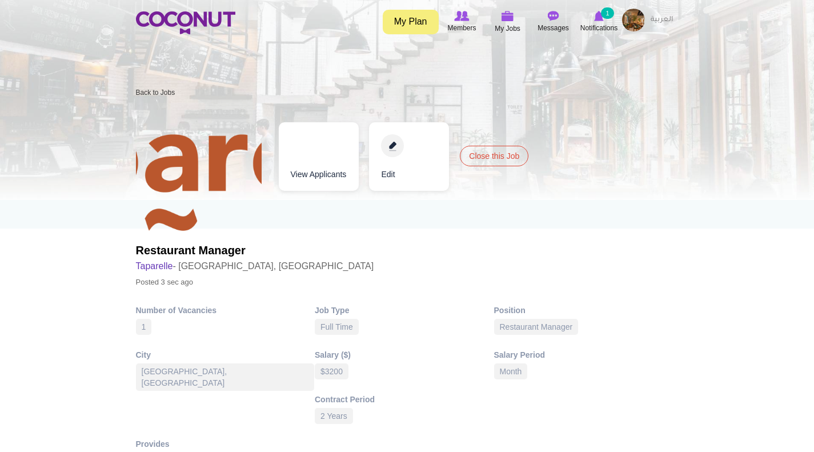
click at [187, 162] on img at bounding box center [199, 168] width 126 height 126
click at [208, 173] on img at bounding box center [199, 168] width 126 height 126
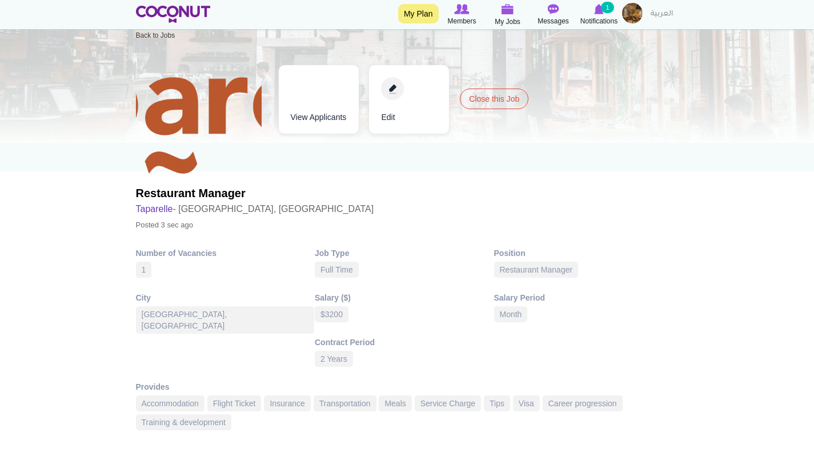
scroll to position [57, 0]
click at [405, 90] on link "Edit" at bounding box center [409, 99] width 80 height 69
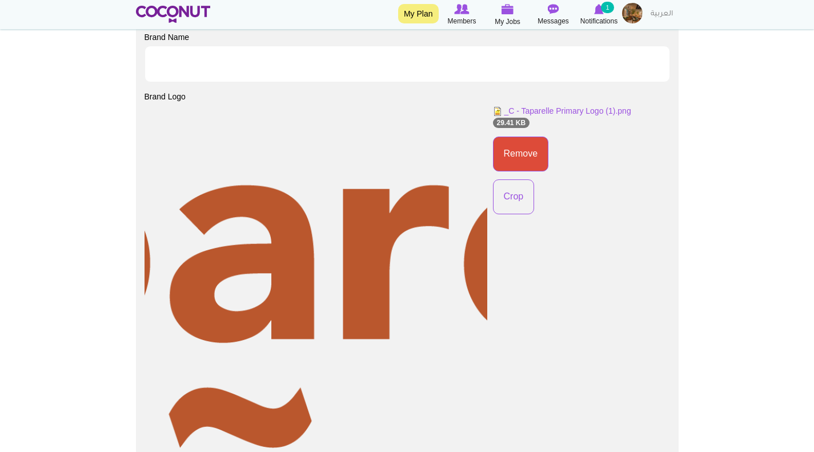
scroll to position [685, 0]
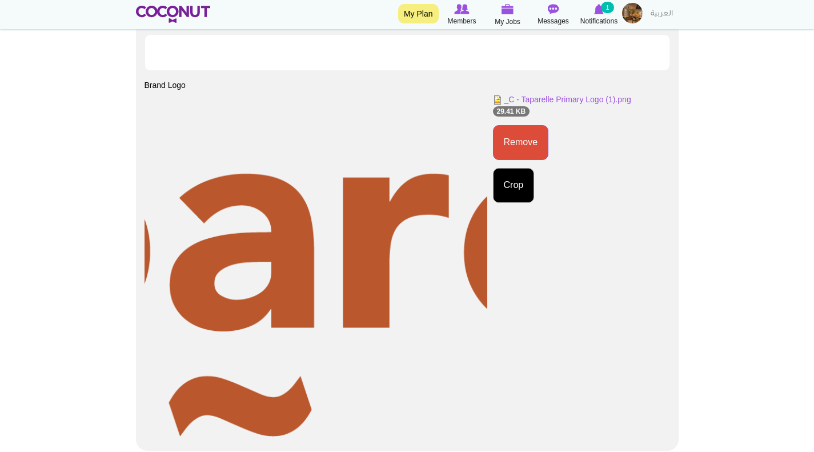
click at [517, 182] on body "Toggle navigation My Plan Members My Jobs Post a Job Messages Notifications 1 M…" at bounding box center [407, 288] width 814 height 1947
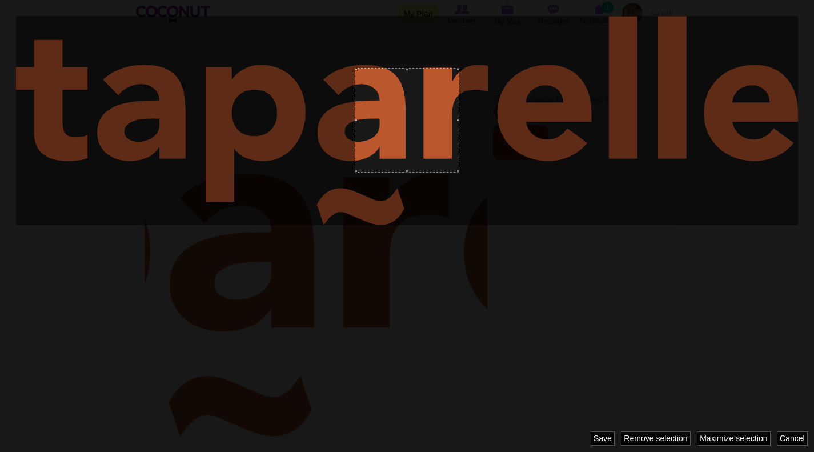
click at [427, 128] on div at bounding box center [407, 120] width 104 height 104
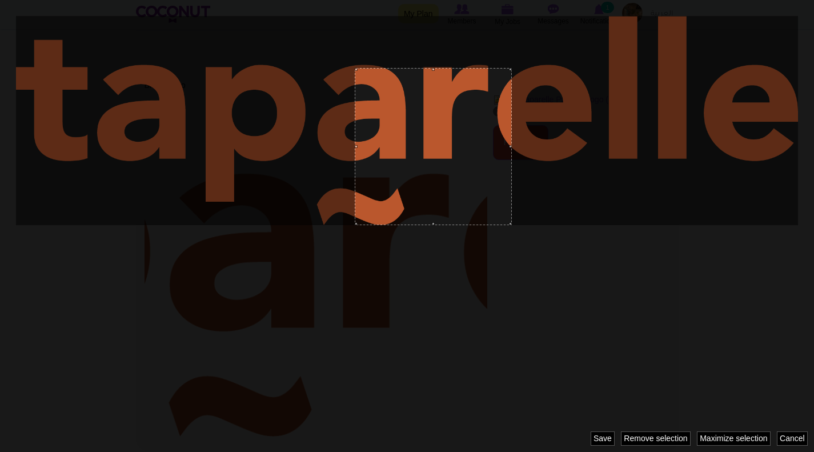
drag, startPoint x: 458, startPoint y: 169, endPoint x: 723, endPoint y: 215, distance: 269.5
click at [723, 215] on div "939 x 144 436 437" at bounding box center [407, 226] width 814 height 452
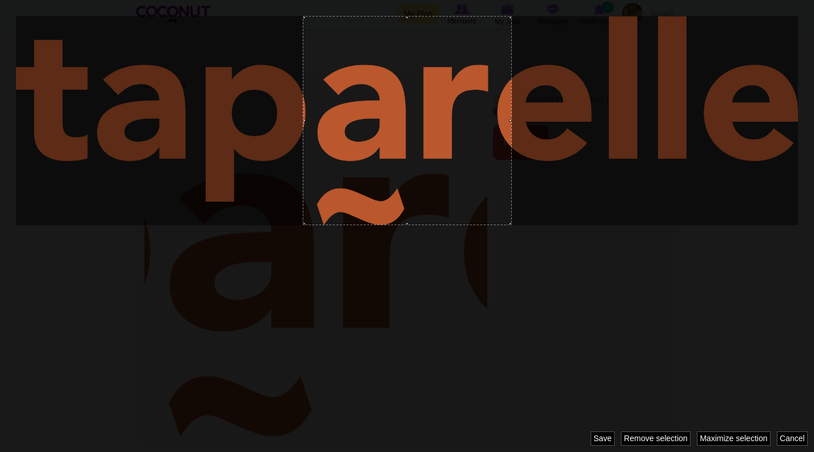
drag, startPoint x: 355, startPoint y: 68, endPoint x: 229, endPoint y: 57, distance: 126.7
click at [229, 57] on div "795 x 0 580 581" at bounding box center [407, 226] width 814 height 452
drag, startPoint x: 304, startPoint y: 98, endPoint x: 284, endPoint y: 98, distance: 19.4
click at [284, 98] on div "795 x 0 580 581" at bounding box center [407, 226] width 814 height 452
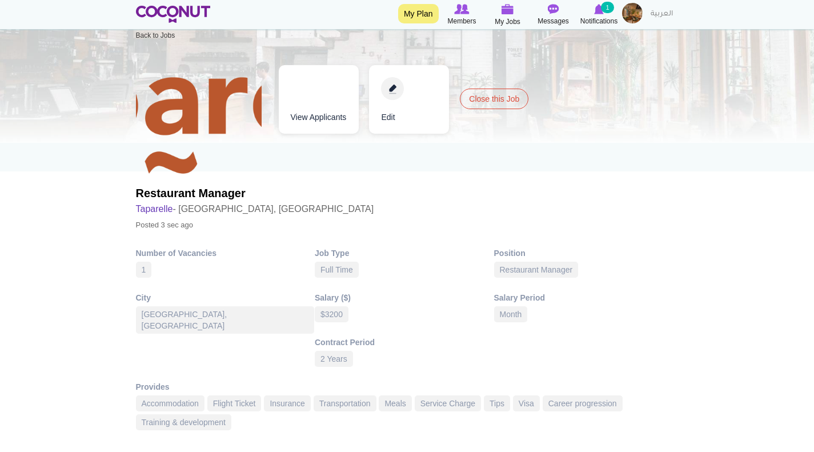
click at [392, 90] on link "Edit" at bounding box center [409, 99] width 80 height 69
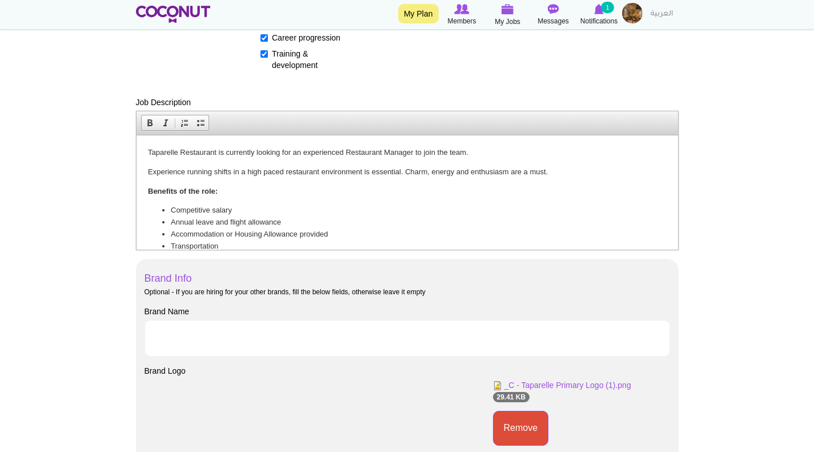
scroll to position [685, 0]
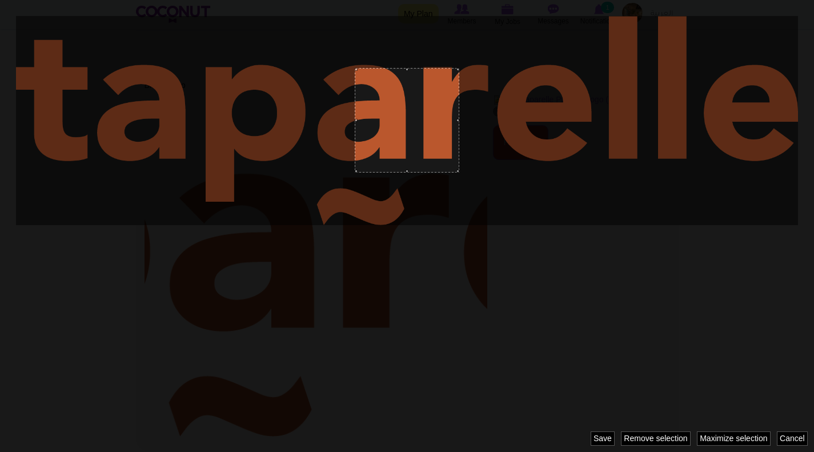
click at [520, 179] on body "Toggle navigation My Plan Members My Jobs Post a Job Messages Notifications 1 M…" at bounding box center [407, 288] width 814 height 1947
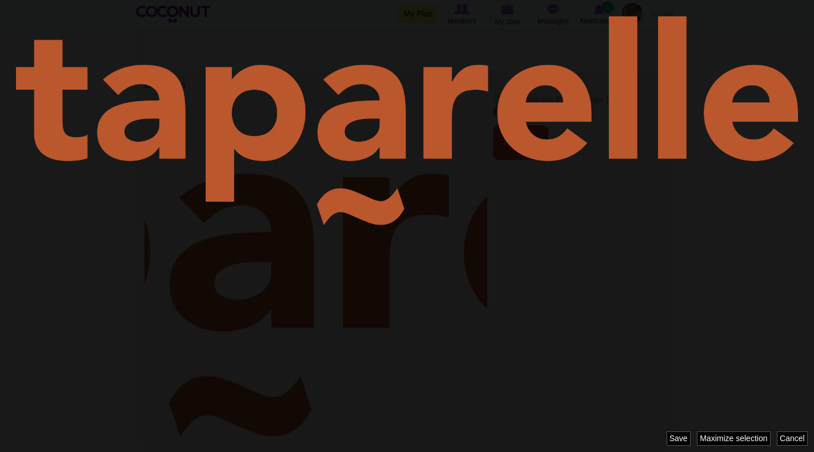
click at [673, 437] on div "Cancel Maximize selection Remove selection Revert selection Save" at bounding box center [739, 438] width 147 height 14
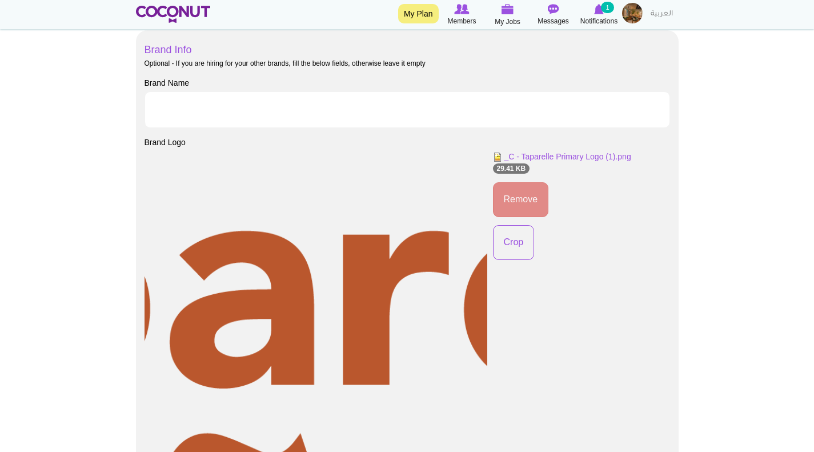
scroll to position [0, 0]
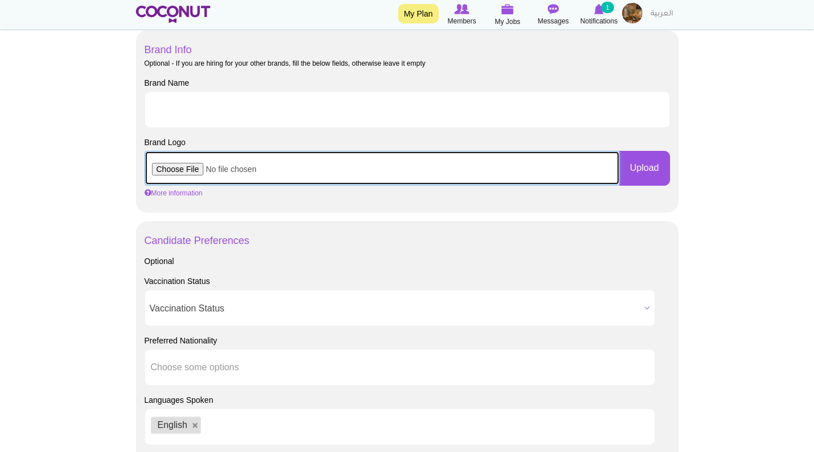
click at [187, 167] on input "file" at bounding box center [381, 168] width 475 height 34
type input "C:\fakepath\taparelle logo beige.jpeg"
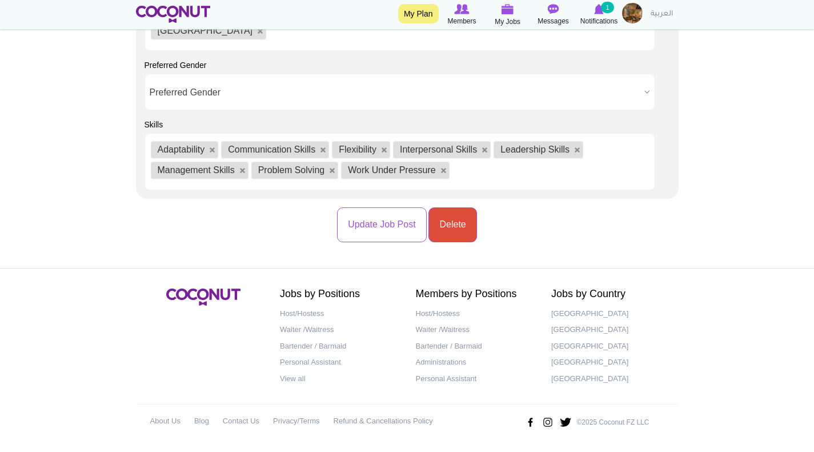
scroll to position [1200, 0]
click at [378, 222] on button "Update Job Post" at bounding box center [381, 224] width 89 height 35
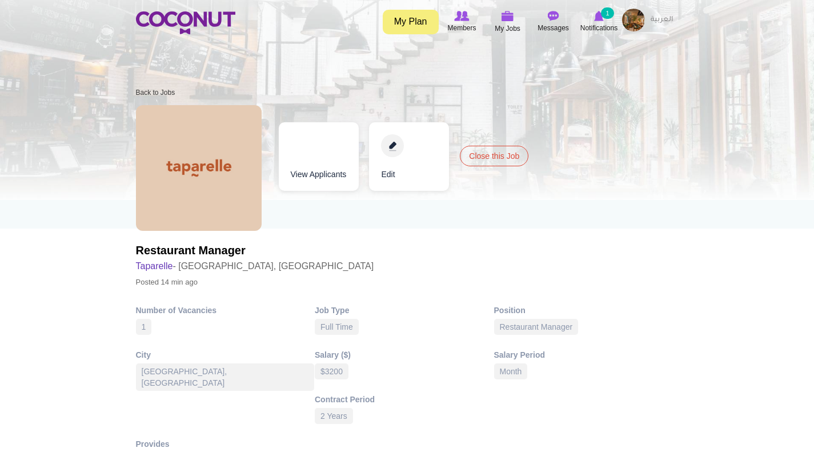
click at [634, 17] on img at bounding box center [633, 20] width 23 height 23
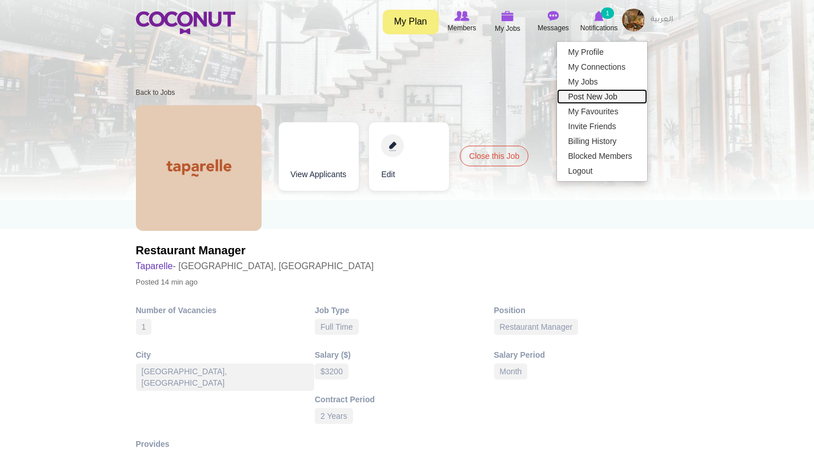
click at [598, 95] on link "Post New Job" at bounding box center [602, 96] width 90 height 15
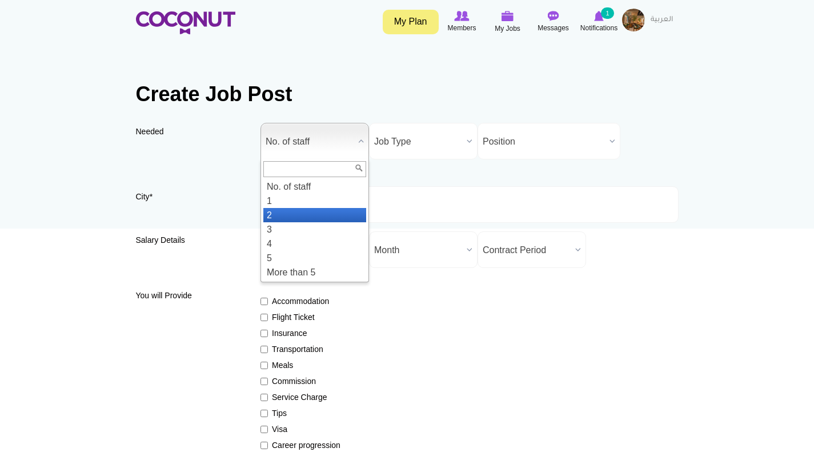
click at [293, 218] on li "2" at bounding box center [314, 215] width 103 height 14
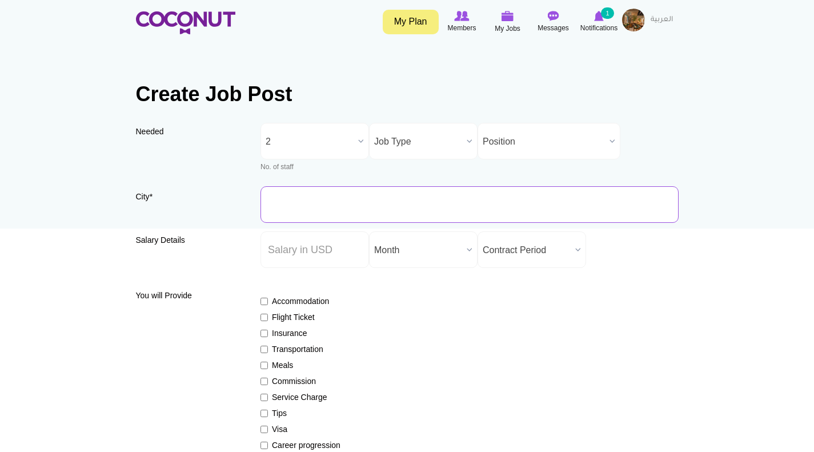
click at [294, 212] on input "City *" at bounding box center [469, 204] width 418 height 37
type input "[GEOGRAPHIC_DATA], [GEOGRAPHIC_DATA]"
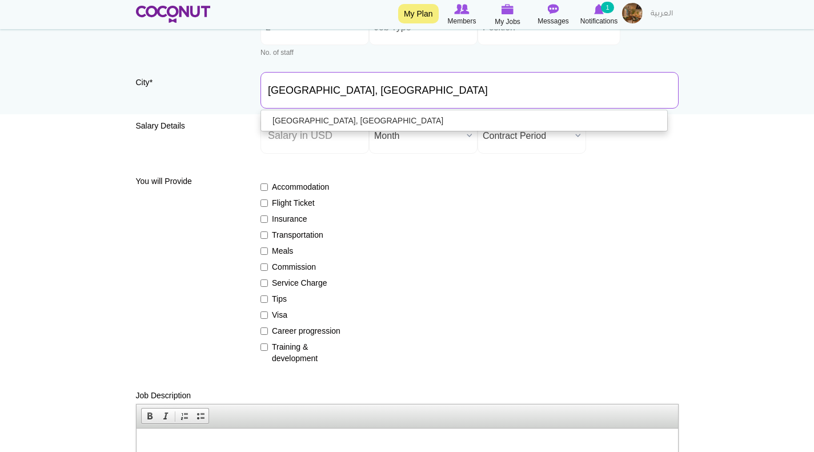
scroll to position [171, 0]
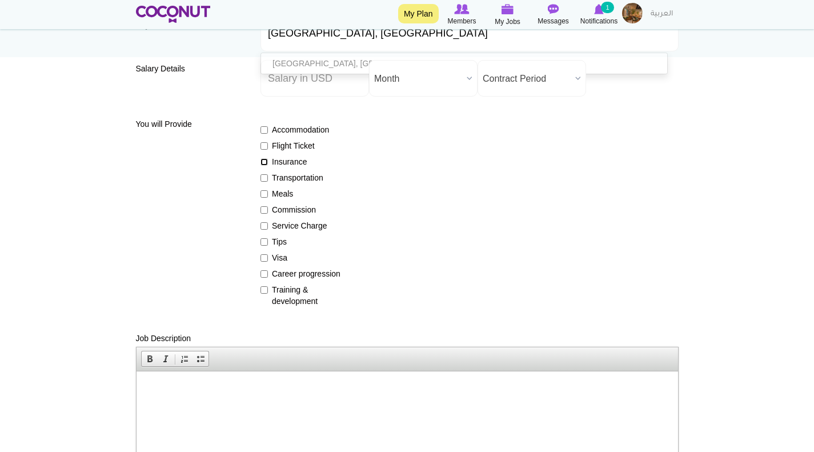
click at [266, 163] on input "Insurance" at bounding box center [263, 161] width 7 height 7
checkbox input "true"
click at [264, 178] on input "Transportation" at bounding box center [263, 177] width 7 height 7
checkbox input "true"
click at [262, 191] on input "Meals" at bounding box center [263, 193] width 7 height 7
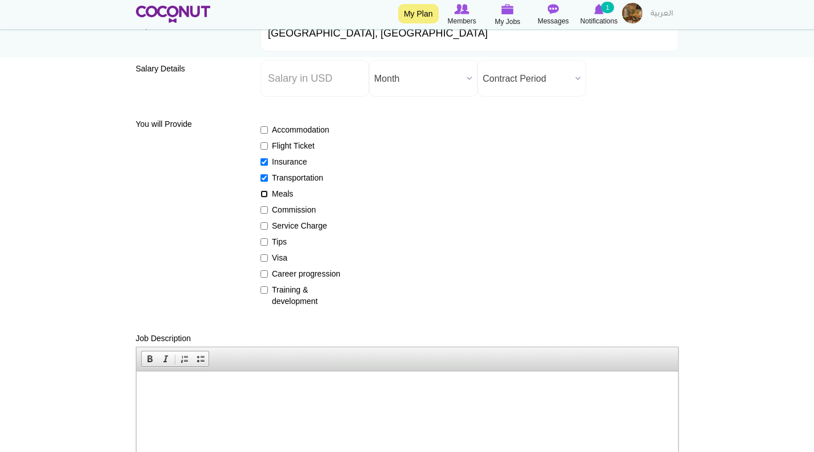
checkbox input "true"
click at [266, 224] on input "Service Charge" at bounding box center [263, 225] width 7 height 7
checkbox input "true"
click at [264, 239] on input "Tips" at bounding box center [263, 241] width 7 height 7
checkbox input "true"
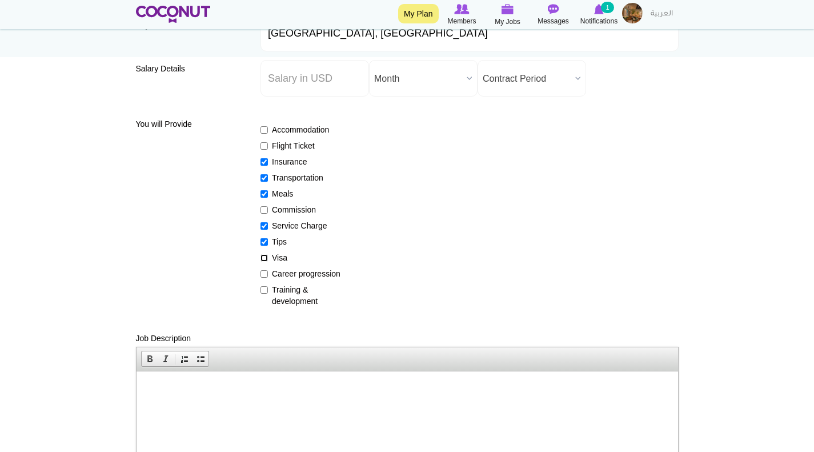
click at [265, 254] on input "Visa" at bounding box center [263, 257] width 7 height 7
checkbox input "true"
click at [262, 274] on input "Career progression" at bounding box center [263, 273] width 7 height 7
checkbox input "true"
click at [263, 291] on input "Training & development" at bounding box center [263, 289] width 7 height 7
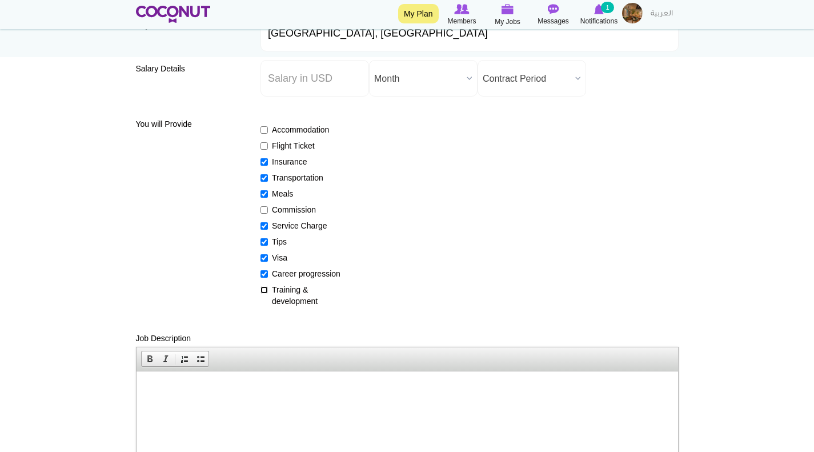
checkbox input "true"
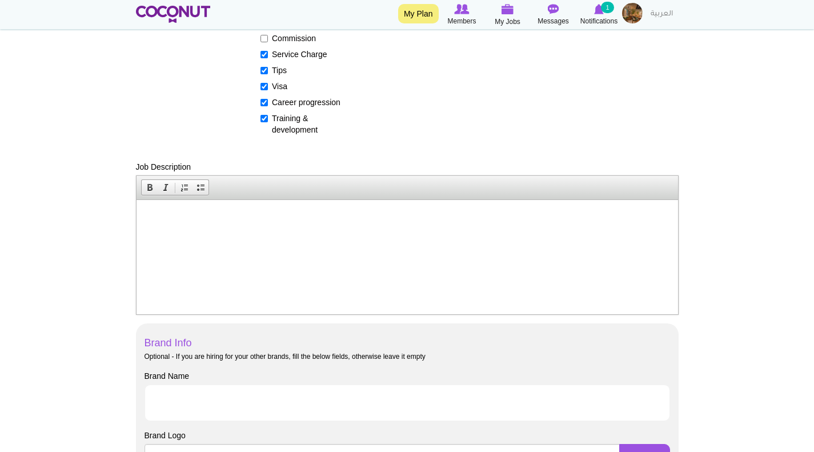
click at [181, 218] on p at bounding box center [406, 217] width 518 height 12
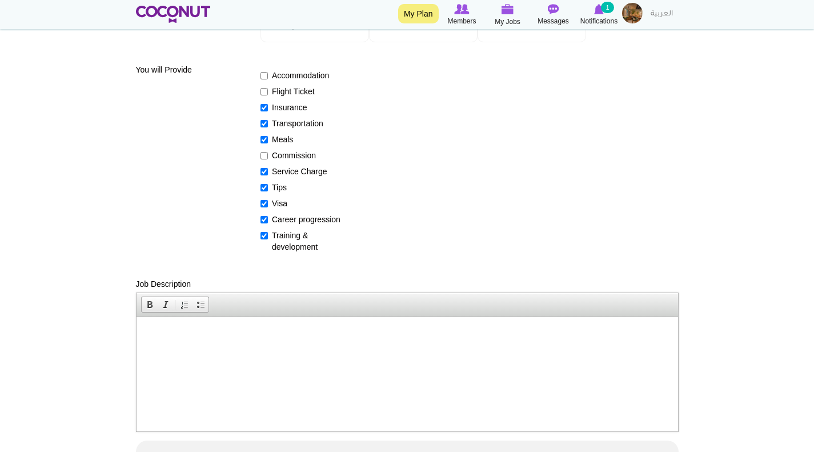
scroll to position [57, 0]
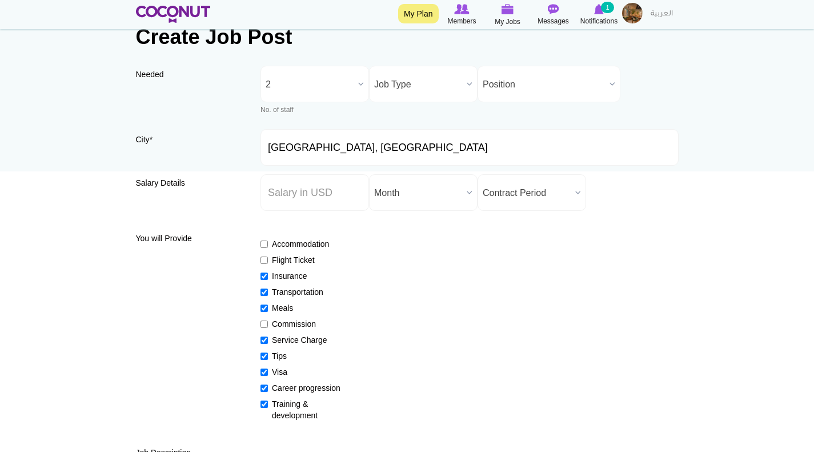
click at [524, 83] on span "Position" at bounding box center [543, 84] width 122 height 37
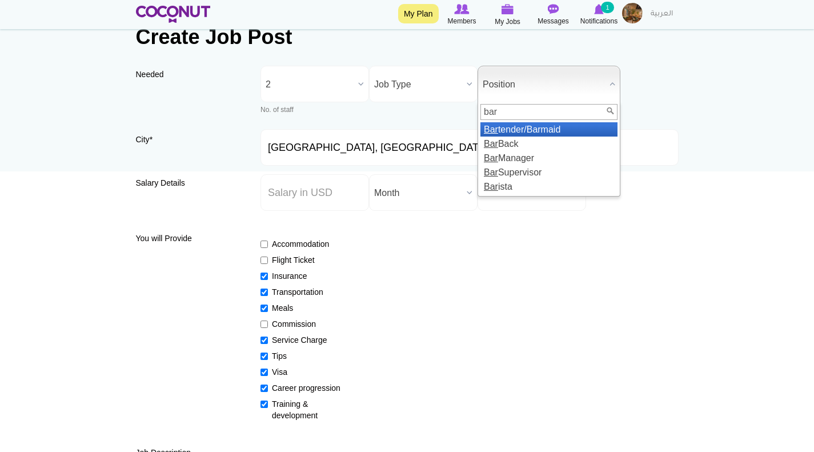
type input "bar"
click at [542, 128] on li "Bar tender/Barmaid" at bounding box center [548, 129] width 137 height 14
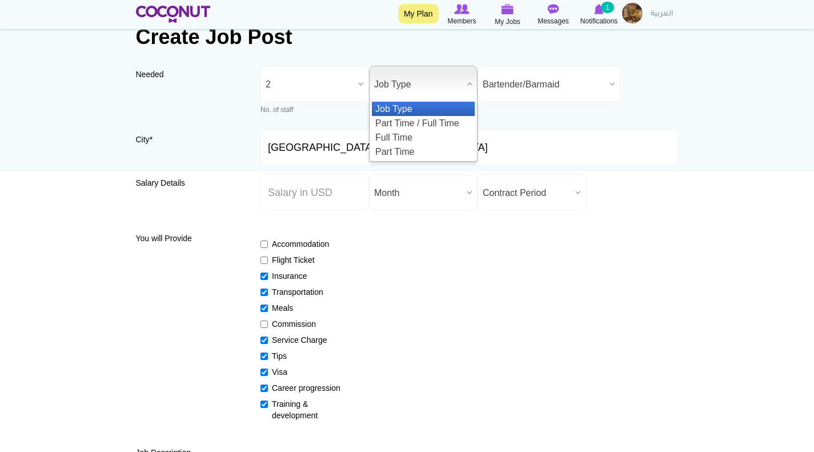
click at [420, 85] on span "Job Type" at bounding box center [418, 84] width 88 height 37
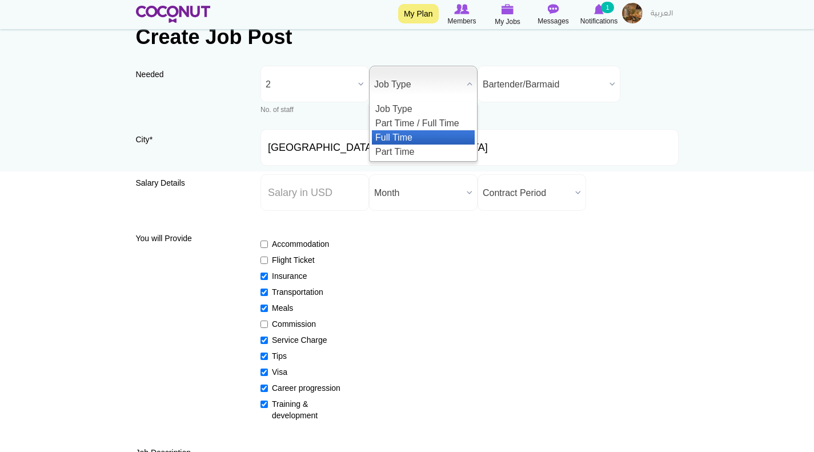
click at [408, 131] on li "Full Time" at bounding box center [423, 137] width 103 height 14
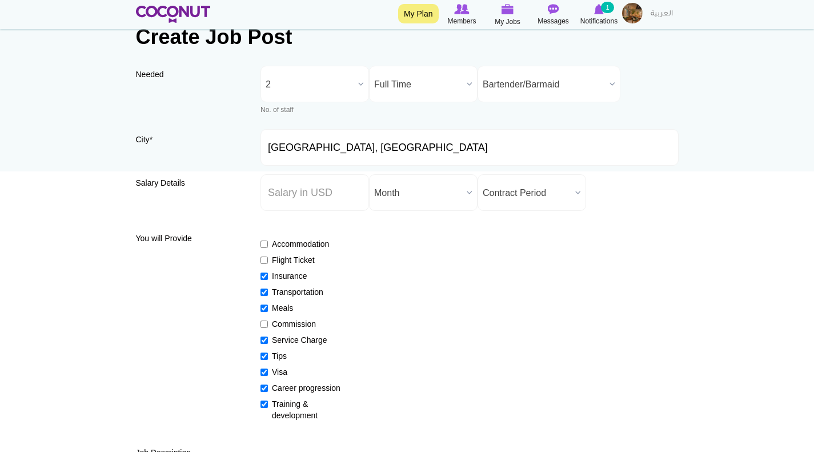
click at [408, 195] on span "Month" at bounding box center [418, 193] width 88 height 37
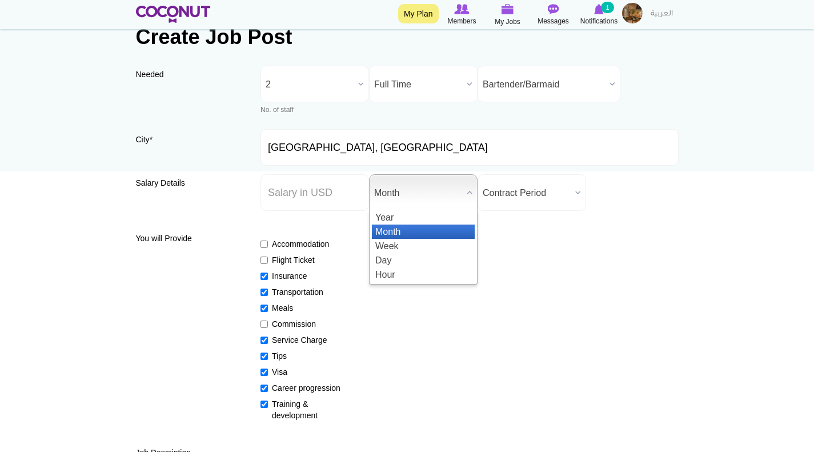
click at [407, 232] on li "Month" at bounding box center [423, 231] width 103 height 14
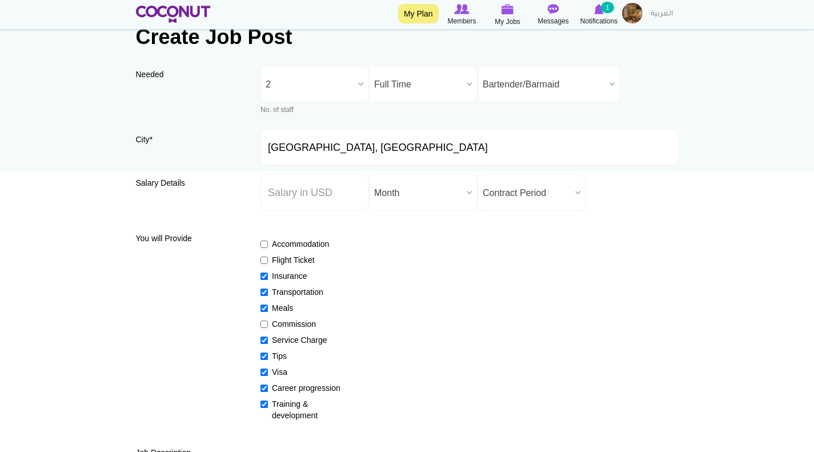
click at [511, 194] on span "Contract Period" at bounding box center [526, 193] width 88 height 37
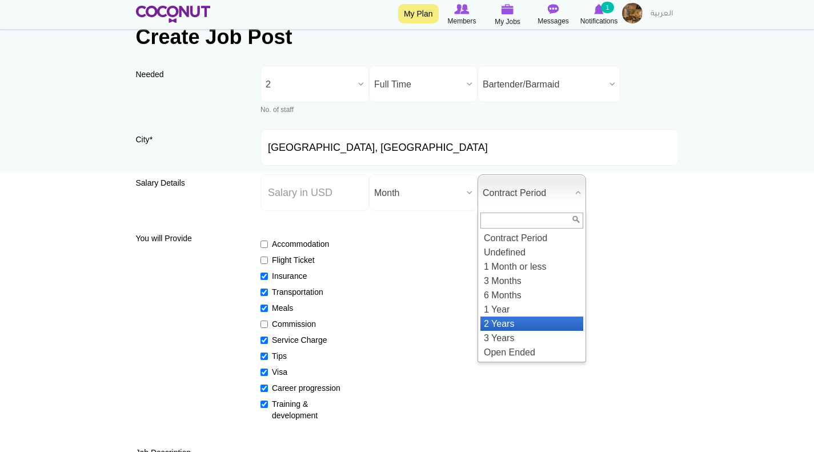
click at [513, 326] on li "2 Years" at bounding box center [531, 323] width 103 height 14
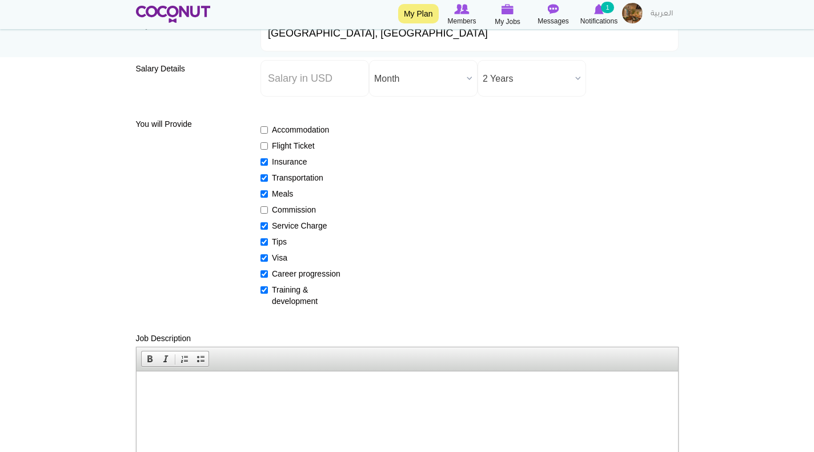
scroll to position [285, 0]
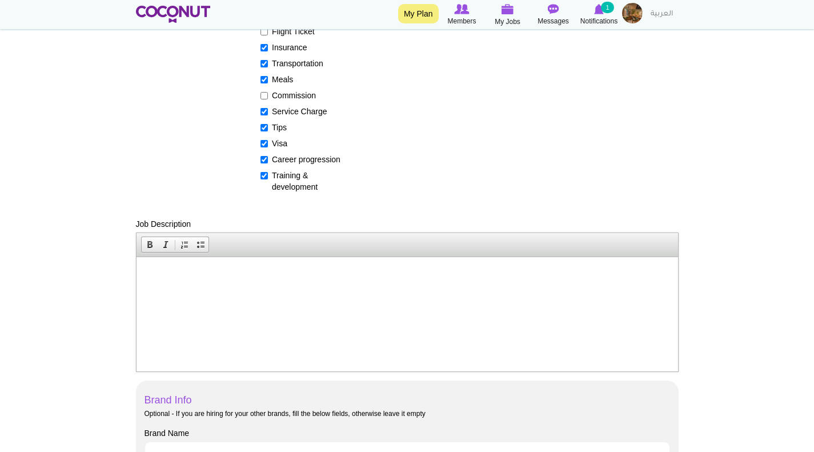
click at [239, 276] on p at bounding box center [406, 274] width 518 height 12
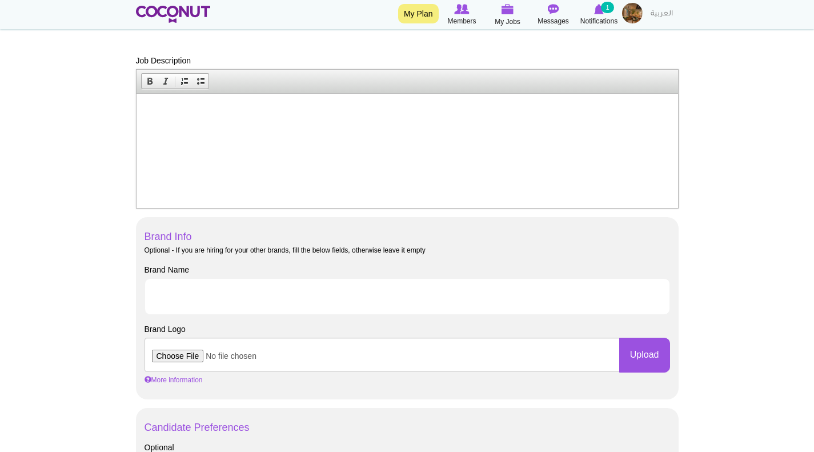
scroll to position [343, 0]
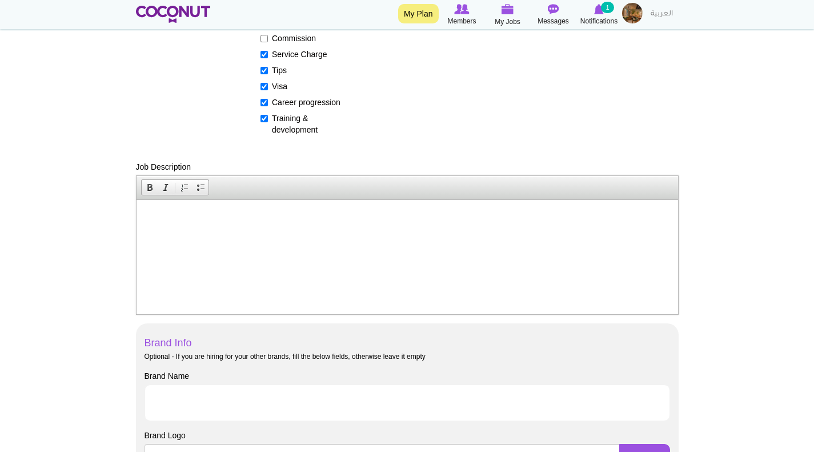
click at [151, 215] on p at bounding box center [406, 217] width 518 height 12
click at [179, 220] on span "Paste" at bounding box center [195, 222] width 61 height 14
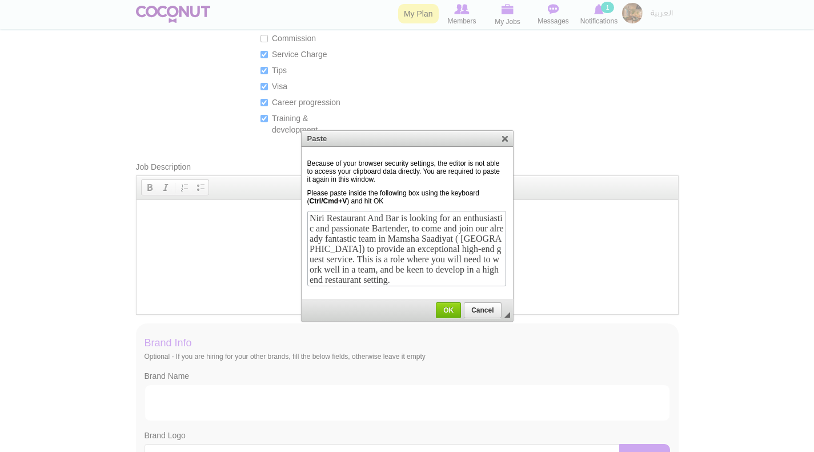
click at [404, 218] on span "Niri Restaurant And Bar is looking for an enthusiastic and passionate Bartender…" at bounding box center [405, 247] width 194 height 71
click at [448, 309] on span "OK" at bounding box center [448, 310] width 23 height 8
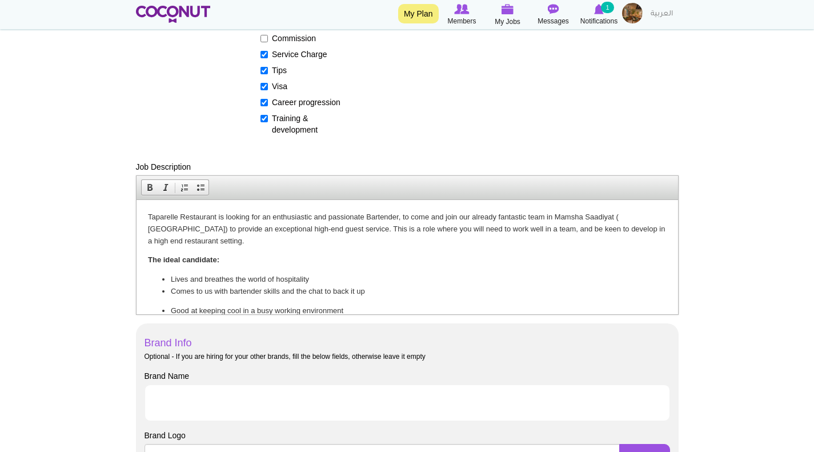
click at [397, 215] on p "Taparelle Restaurant is looking for an enthusiastic and passionate Bartender, t…" at bounding box center [406, 228] width 518 height 35
drag, startPoint x: 470, startPoint y: 216, endPoint x: 438, endPoint y: 218, distance: 32.6
click at [438, 218] on p "Taparelle Restaurant is looking for an enthusiastic and passionate Bartender/Ba…" at bounding box center [406, 228] width 518 height 35
drag, startPoint x: 492, startPoint y: 216, endPoint x: 467, endPoint y: 217, distance: 25.1
click at [467, 217] on p "Taparelle Restaurant is looking for an enthusiastic and passionate Bartender/Ba…" at bounding box center [406, 228] width 518 height 35
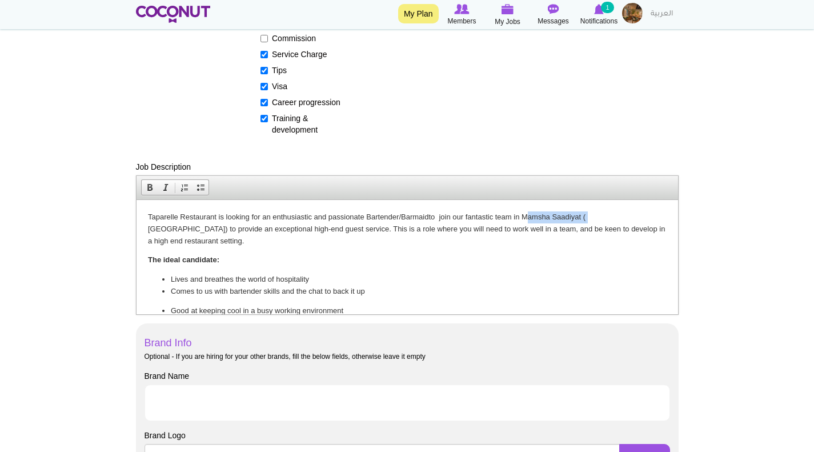
drag, startPoint x: 586, startPoint y: 216, endPoint x: 524, endPoint y: 215, distance: 62.8
click at [524, 215] on p "Taparelle Restaurant is looking for an enthusiastic and passionate Bartender/Ba…" at bounding box center [406, 228] width 518 height 35
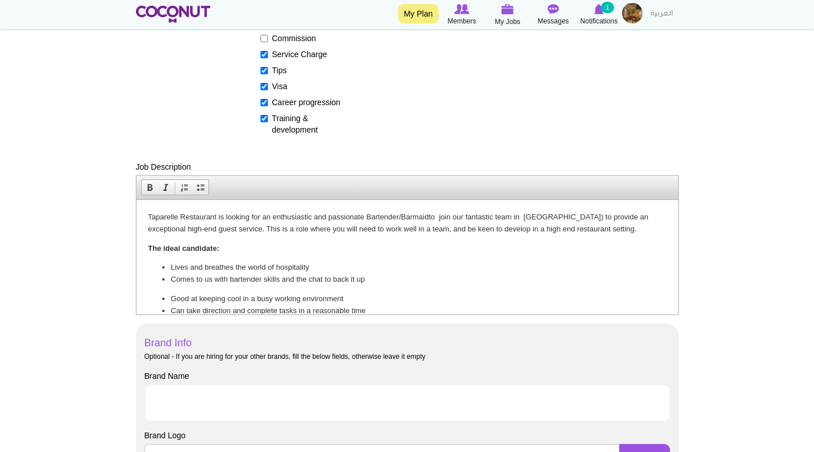
click at [561, 216] on p "Taparelle Restaurant is looking for an enthusiastic and passionate Bartender/Ba…" at bounding box center [406, 223] width 518 height 24
click at [439, 216] on p "Taparelle Restaurant is looking for an enthusiastic and passionate Bartender/Ba…" at bounding box center [406, 223] width 518 height 24
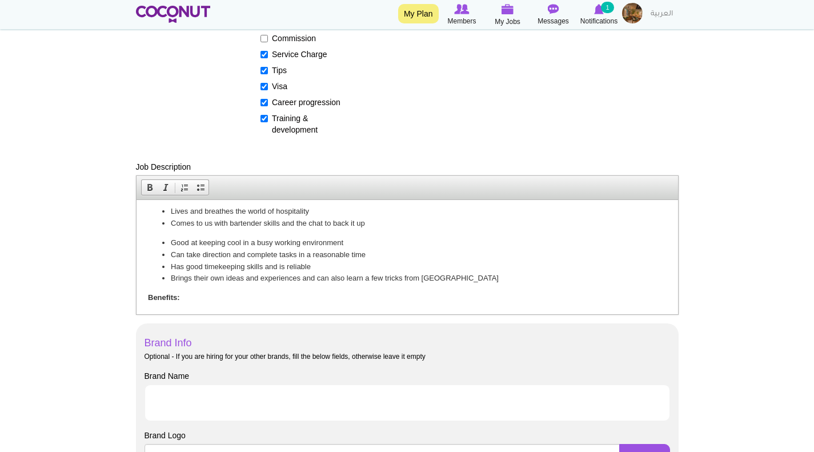
scroll to position [57, 0]
click at [315, 266] on li "Has good timekeeping skills and is reliable" at bounding box center [406, 265] width 473 height 12
click at [445, 273] on li "Brings their own ideas and experiences and can also learn a few tricks from us" at bounding box center [406, 277] width 473 height 12
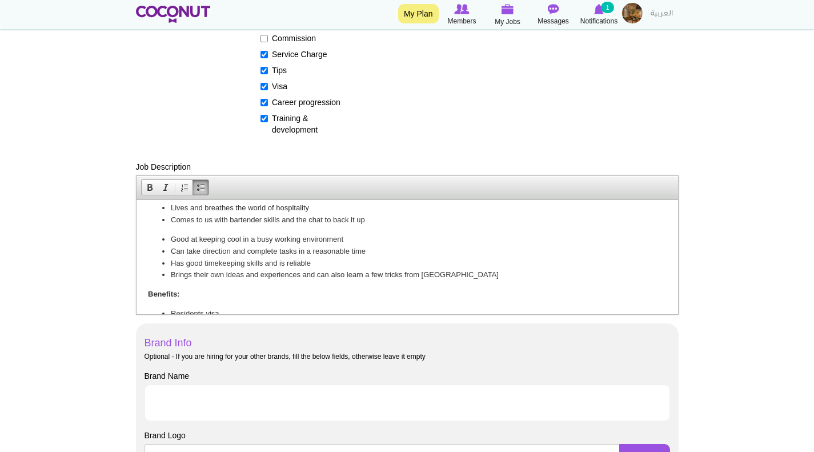
scroll to position [114, 0]
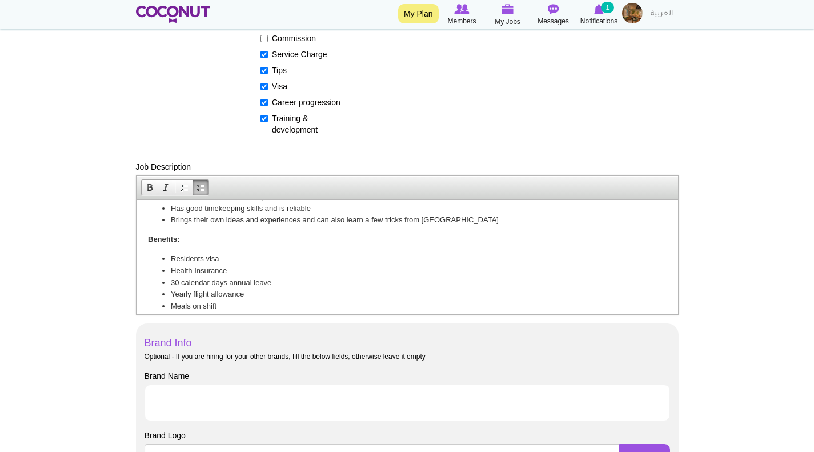
click at [231, 268] on li "Health Insurance" at bounding box center [406, 270] width 473 height 12
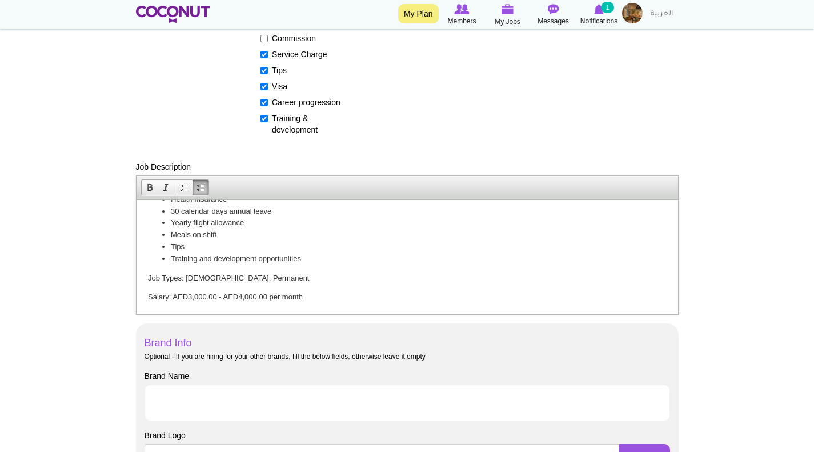
scroll to position [186, 0]
drag, startPoint x: 255, startPoint y: 275, endPoint x: 144, endPoint y: 279, distance: 111.4
click at [144, 279] on html "Taparelle Restaurant is looking for an enthusiastic and passionate Bartender/Ba…" at bounding box center [406, 163] width 541 height 300
drag, startPoint x: 316, startPoint y: 297, endPoint x: 132, endPoint y: 301, distance: 184.5
click at [136, 301] on html "Taparelle Restaurant is looking for an enthusiastic and passionate Bartender/Ba…" at bounding box center [406, 163] width 541 height 300
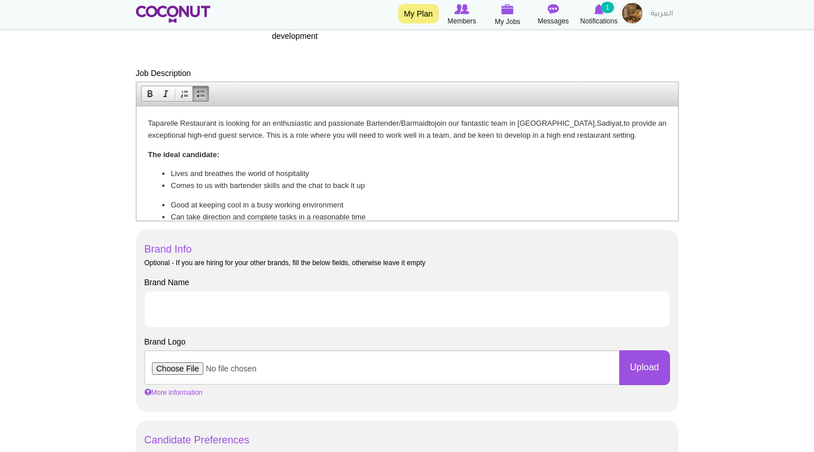
scroll to position [457, 0]
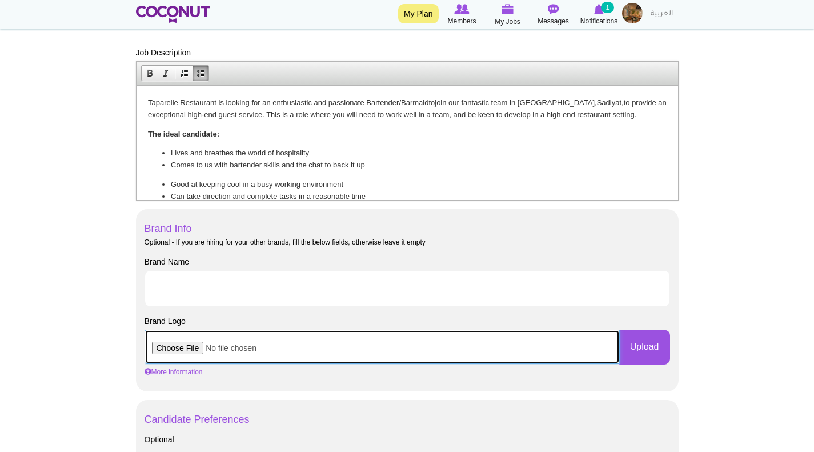
click at [176, 344] on input "file" at bounding box center [381, 346] width 475 height 34
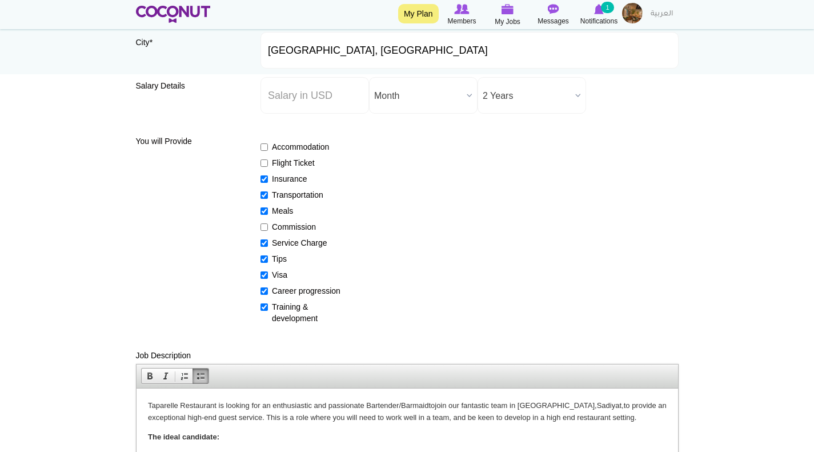
type input "C:\fakepath\taparelle logo beige.jpeg"
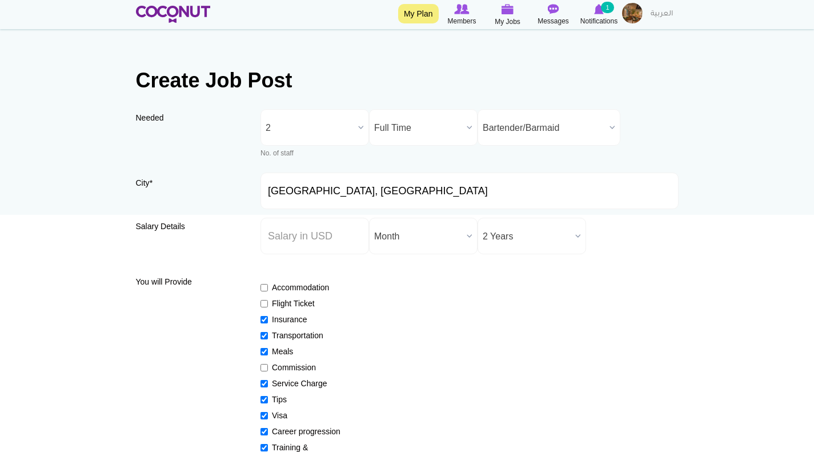
scroll to position [0, 0]
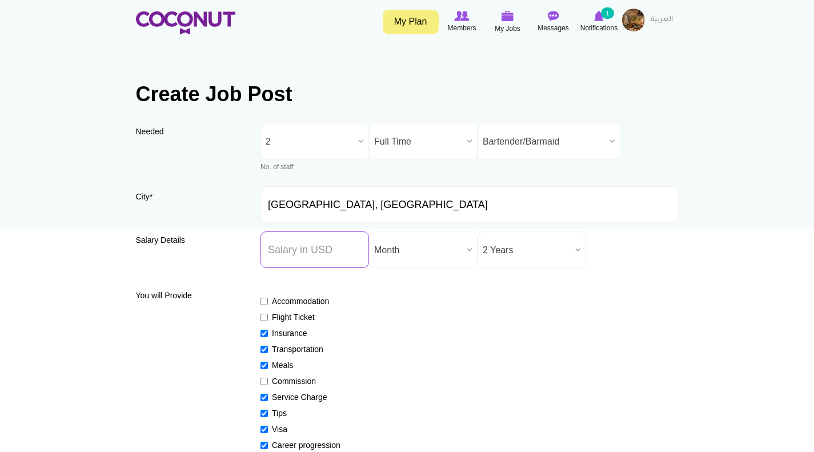
click at [299, 251] on input "Salary ($) *" at bounding box center [314, 249] width 108 height 37
click at [452, 307] on div "Accommodation Flight Ticket Insurance Transportation Meals Commission Service C…" at bounding box center [469, 381] width 418 height 193
click at [287, 253] on input "950" at bounding box center [314, 249] width 108 height 37
type input "9"
type input "1000"
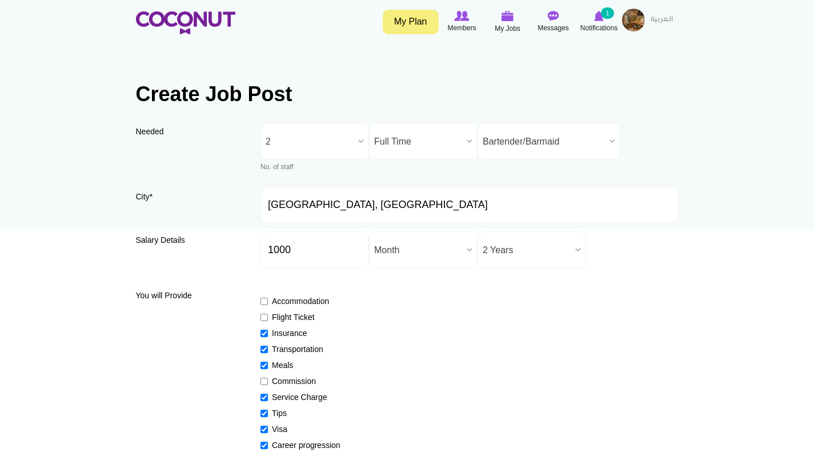
click at [513, 328] on div "Accommodation Flight Ticket Insurance Transportation Meals Commission Service C…" at bounding box center [469, 381] width 418 height 193
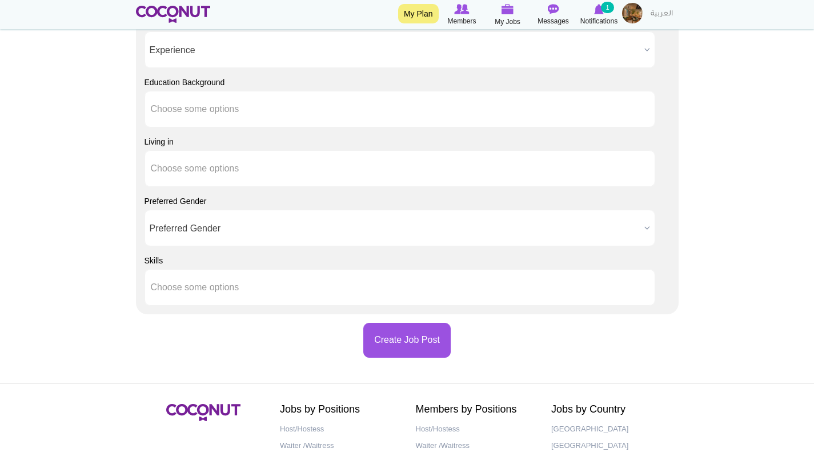
scroll to position [959, 0]
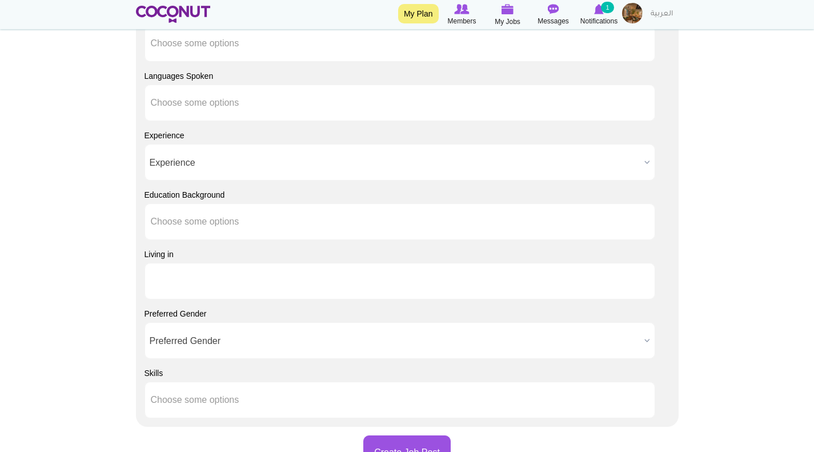
click at [176, 275] on li at bounding box center [202, 281] width 103 height 24
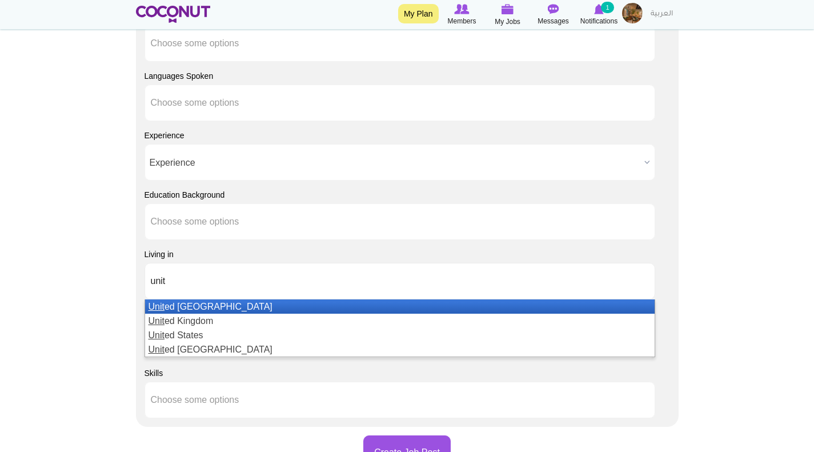
type input "unit"
click at [226, 304] on li "Unit ed Arab Emirates" at bounding box center [399, 306] width 509 height 14
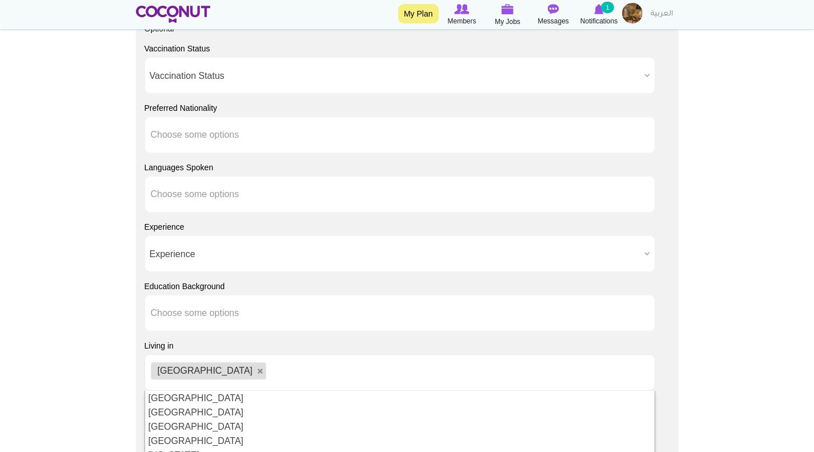
scroll to position [787, 0]
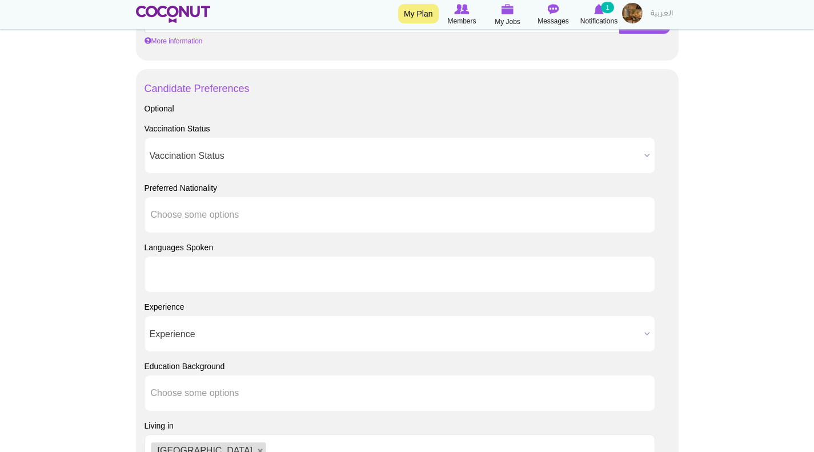
click at [203, 273] on input "text" at bounding box center [202, 274] width 103 height 10
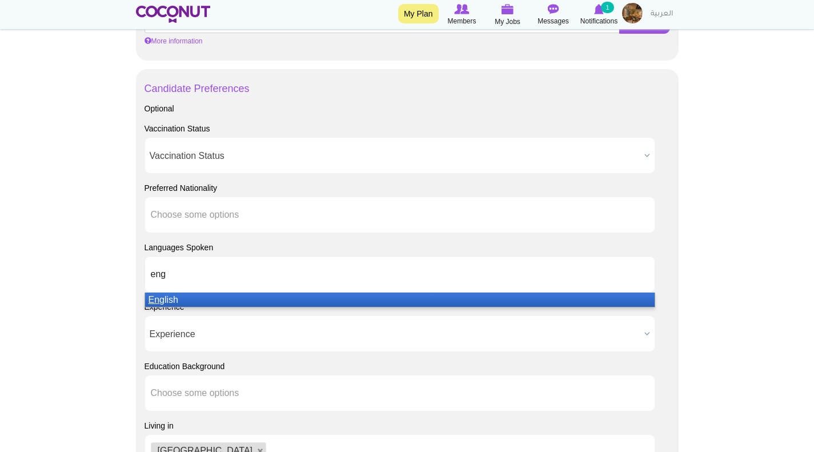
type input "eng"
click at [209, 297] on li "Eng lish" at bounding box center [399, 299] width 509 height 14
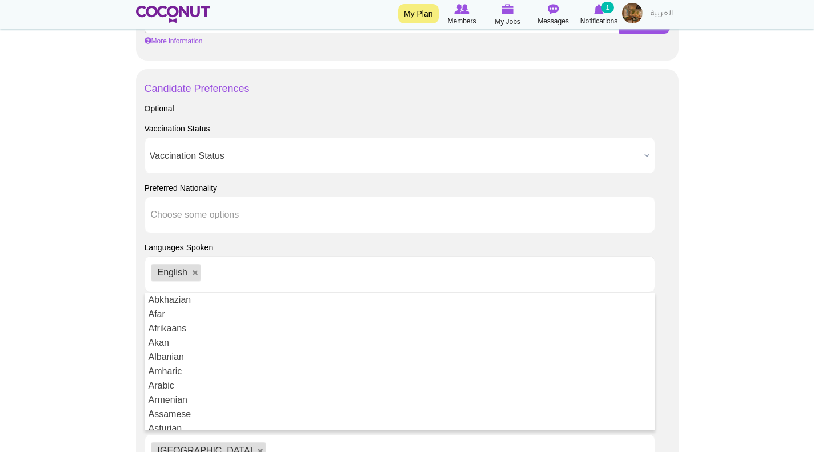
click at [46, 196] on body "Toggle navigation My Plan Members My Jobs Post a Job Messages Notifications 1 M…" at bounding box center [407, 32] width 814 height 1639
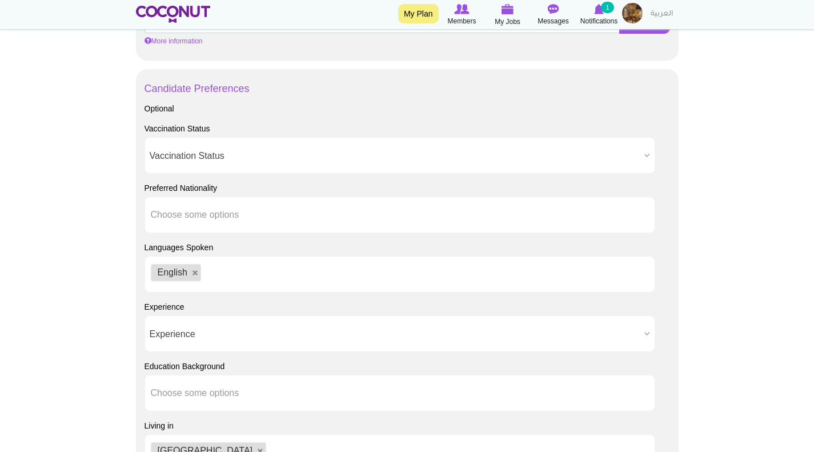
click at [186, 332] on span "Experience" at bounding box center [395, 334] width 490 height 37
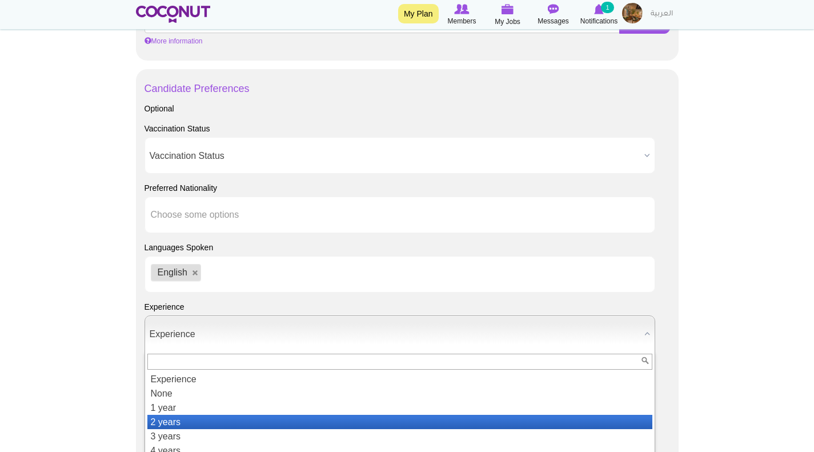
click at [178, 417] on li "2 years" at bounding box center [399, 422] width 505 height 14
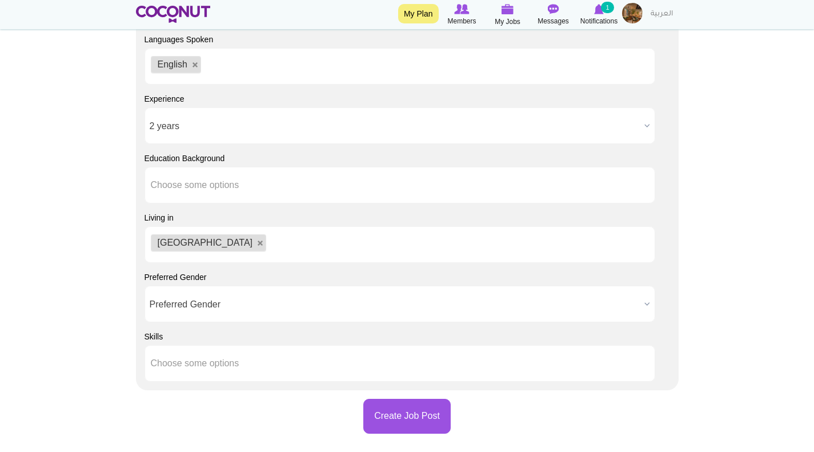
scroll to position [1016, 0]
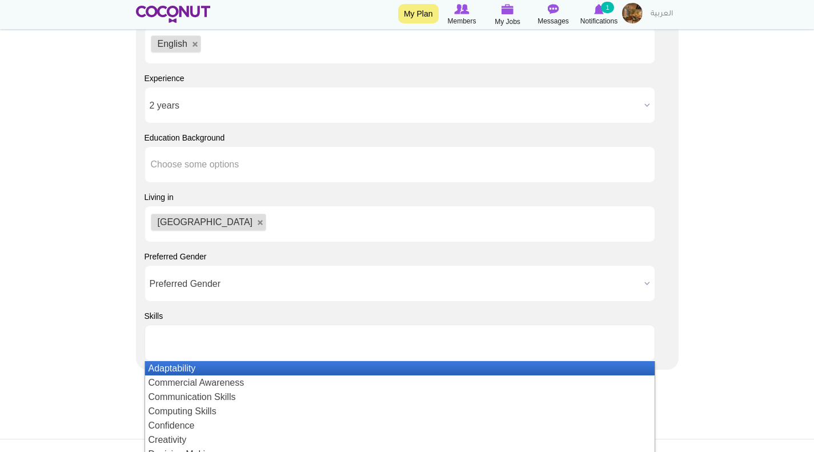
click at [196, 347] on input "text" at bounding box center [202, 342] width 103 height 10
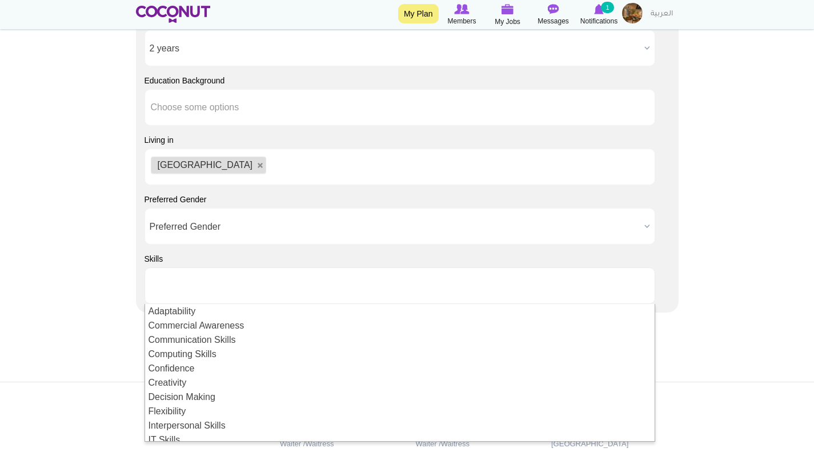
scroll to position [1130, 0]
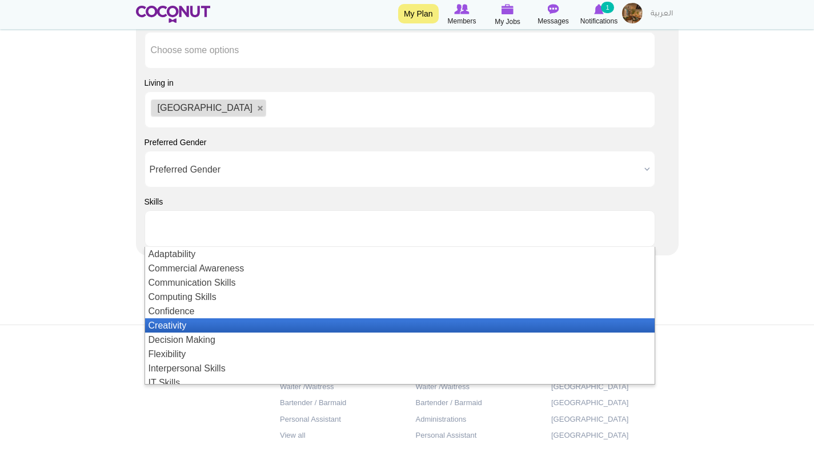
click at [196, 321] on li "Creativity" at bounding box center [399, 325] width 509 height 14
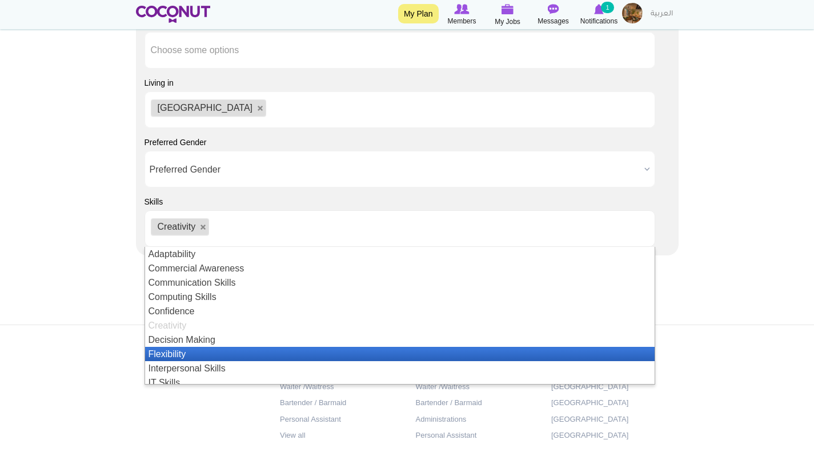
click at [188, 349] on li "Flexibility" at bounding box center [399, 354] width 509 height 14
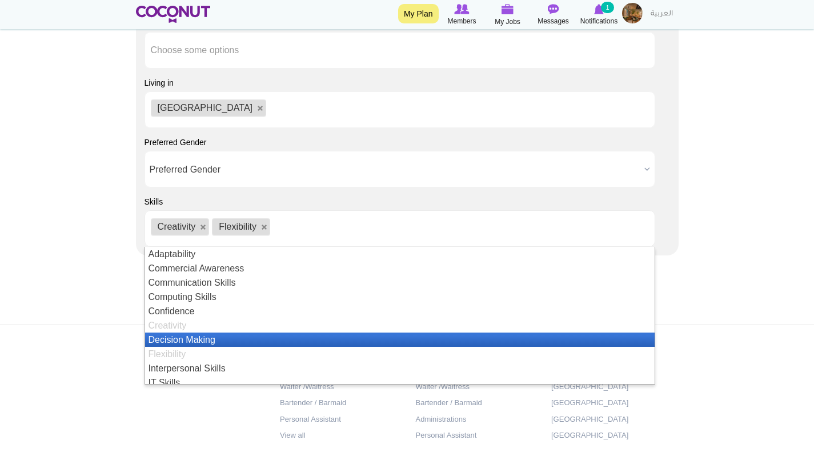
scroll to position [57, 0]
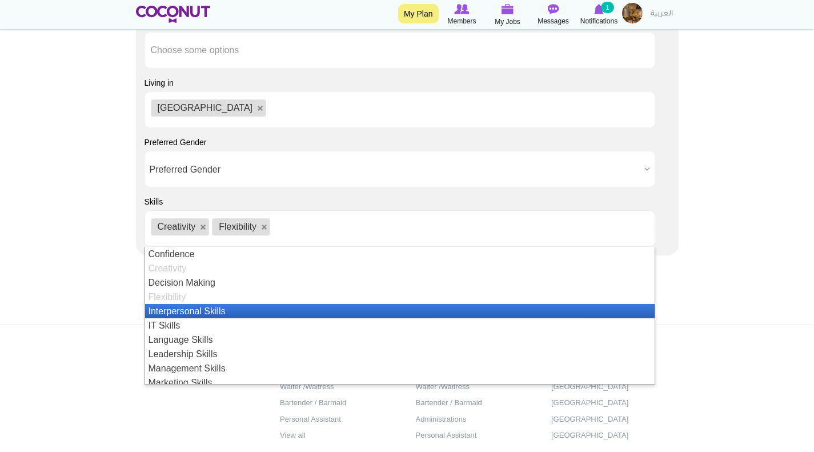
click at [215, 313] on li "Interpersonal Skills" at bounding box center [399, 311] width 509 height 14
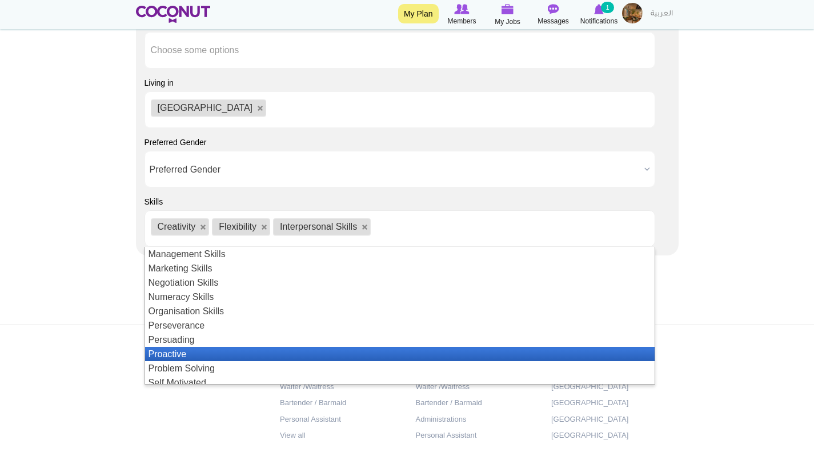
scroll to position [228, 0]
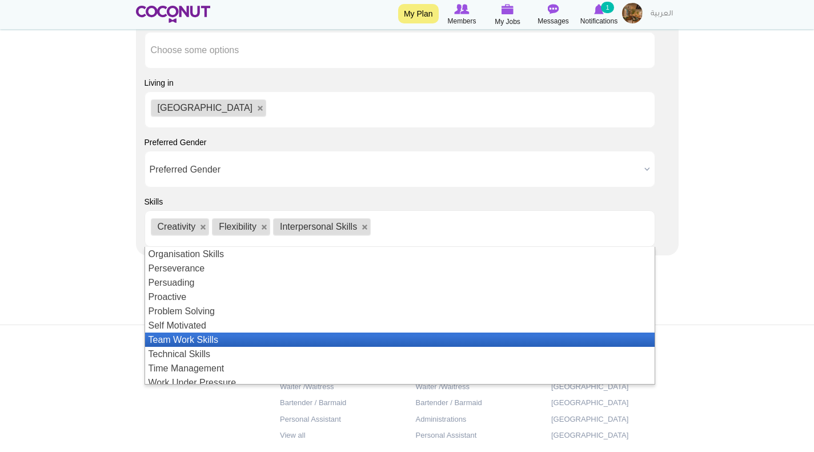
click at [212, 339] on li "Team Work Skills" at bounding box center [399, 339] width 509 height 14
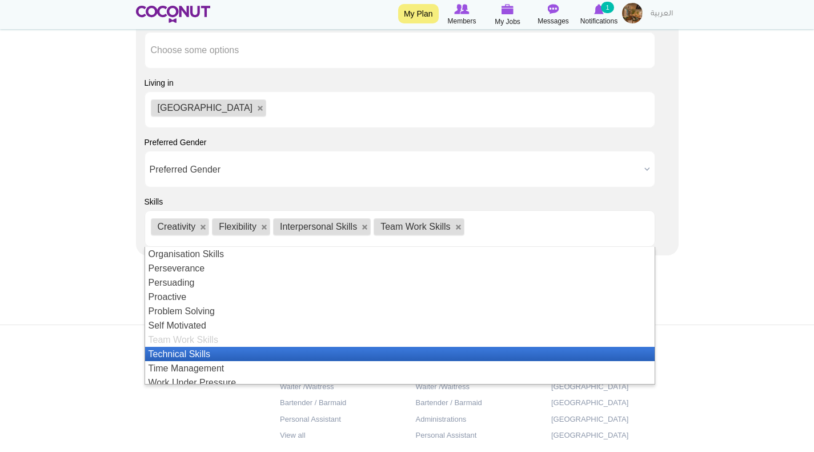
scroll to position [248, 0]
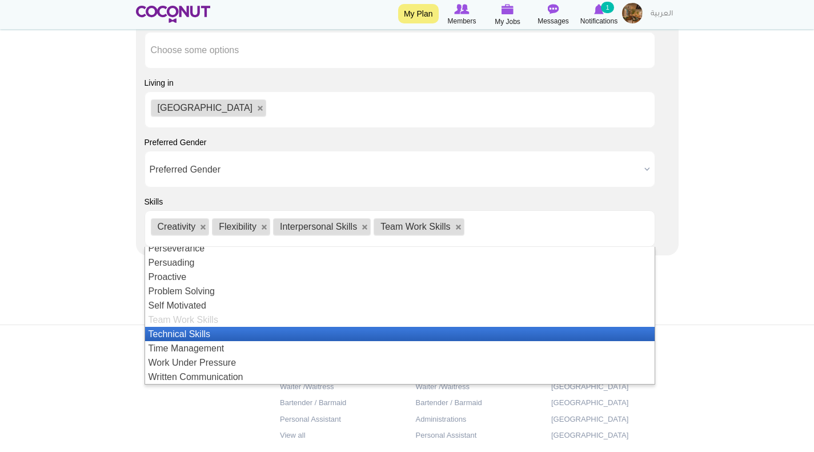
click at [206, 336] on li "Technical Skills" at bounding box center [399, 334] width 509 height 14
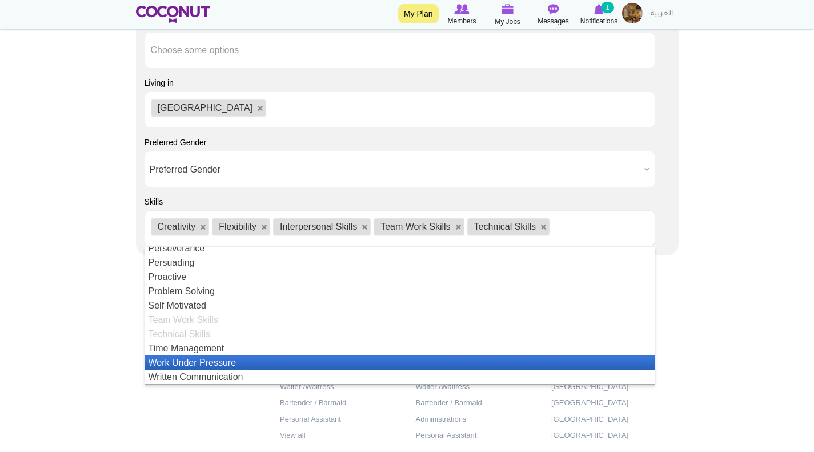
click at [209, 359] on li "Work Under Pressure" at bounding box center [399, 362] width 509 height 14
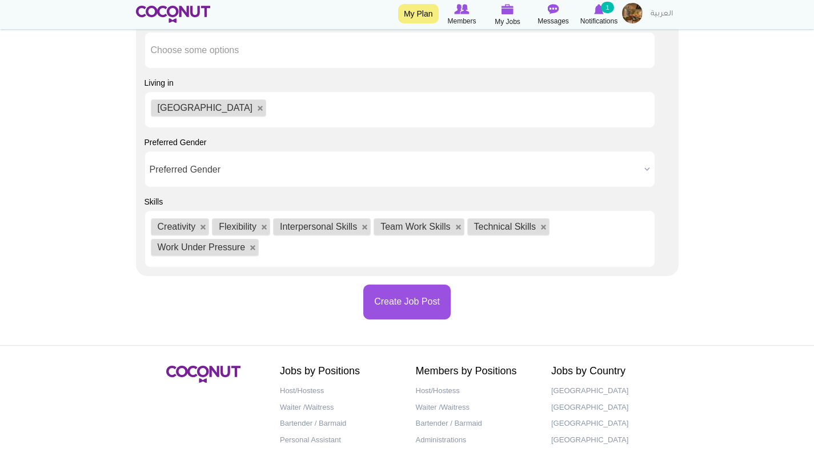
scroll to position [0, 0]
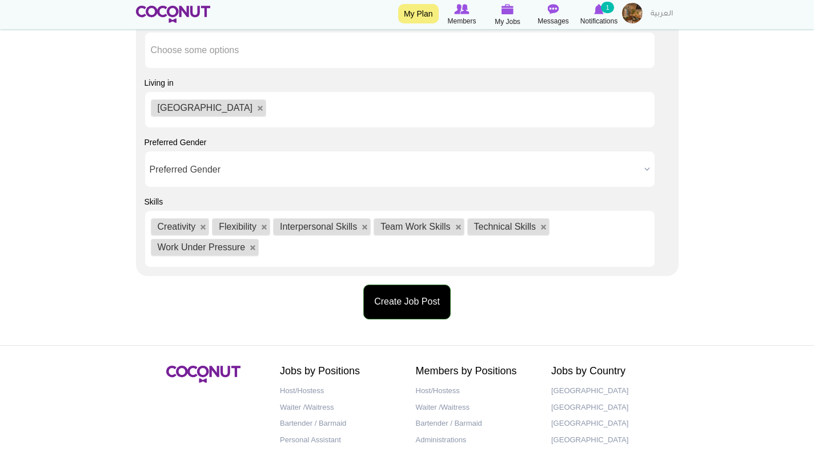
click at [412, 297] on button "Create Job Post" at bounding box center [406, 301] width 87 height 35
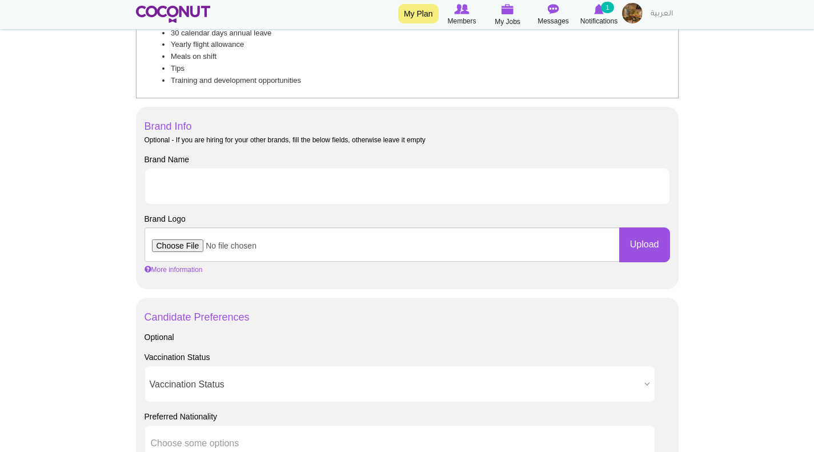
scroll to position [469, 0]
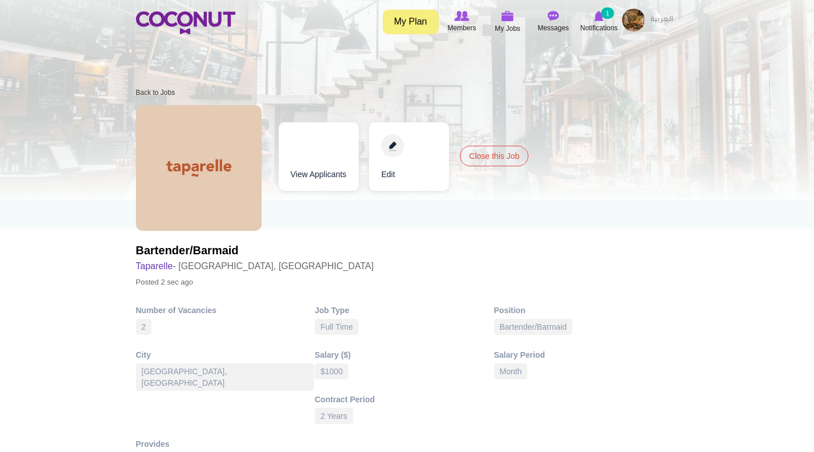
click at [635, 16] on img at bounding box center [633, 20] width 23 height 23
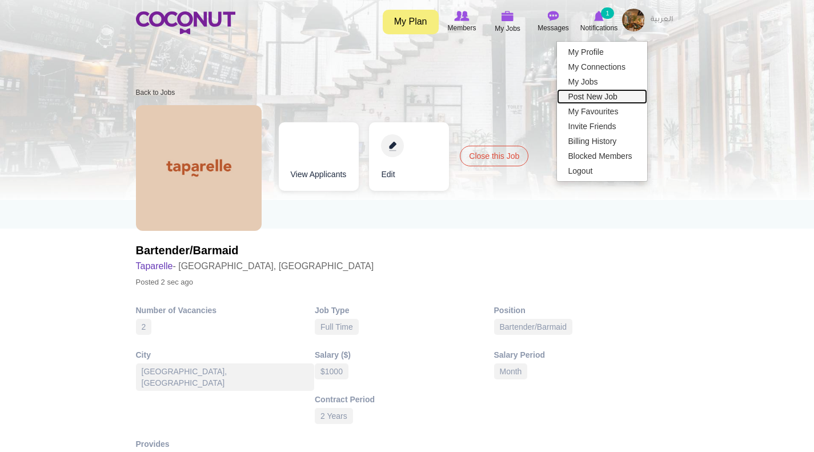
click at [594, 93] on link "Post New Job" at bounding box center [602, 96] width 90 height 15
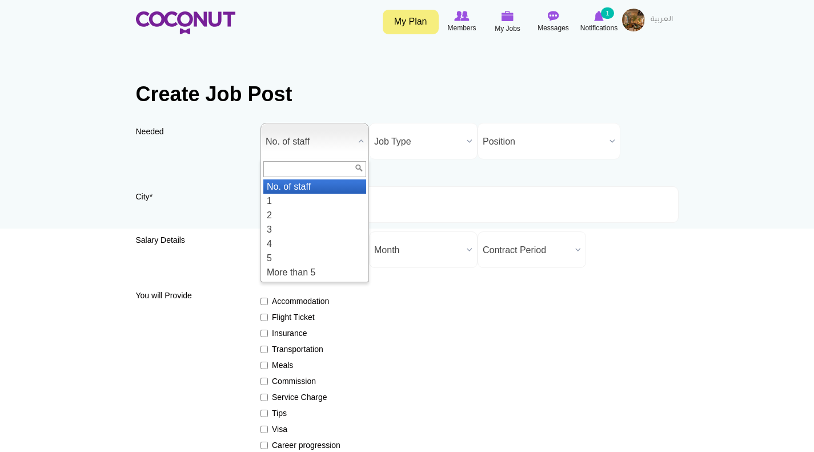
click at [363, 138] on b at bounding box center [360, 140] width 15 height 35
click at [295, 203] on li "1" at bounding box center [314, 201] width 103 height 14
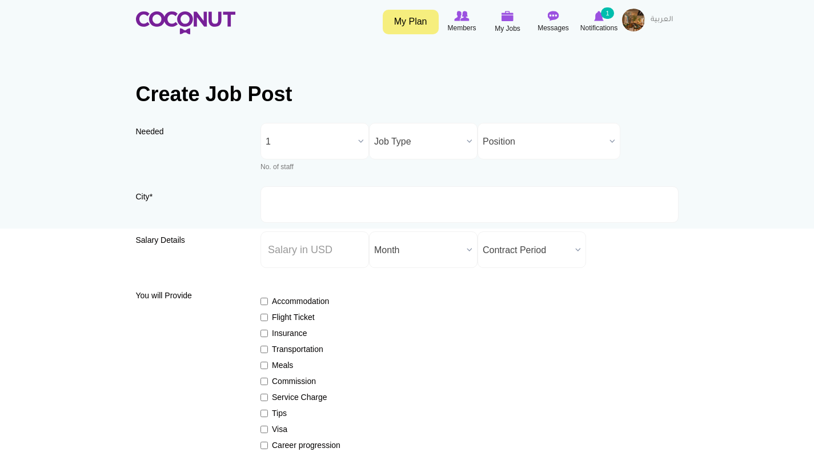
click at [453, 136] on span "Job Type" at bounding box center [418, 141] width 88 height 37
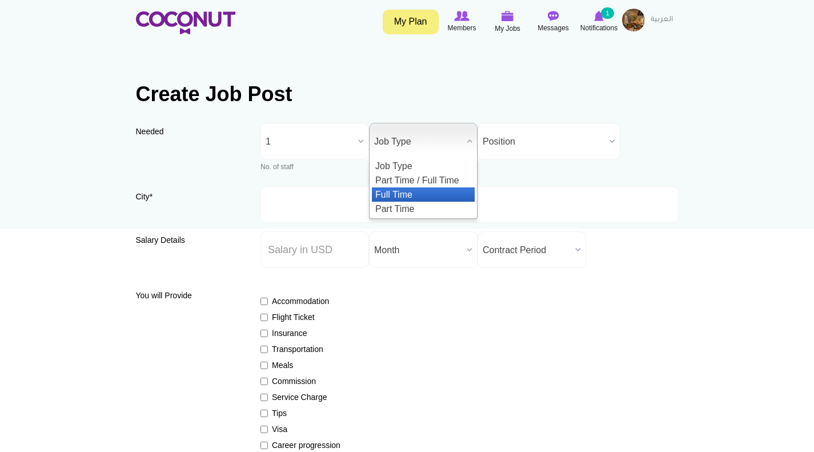
click at [417, 194] on li "Full Time" at bounding box center [423, 194] width 103 height 14
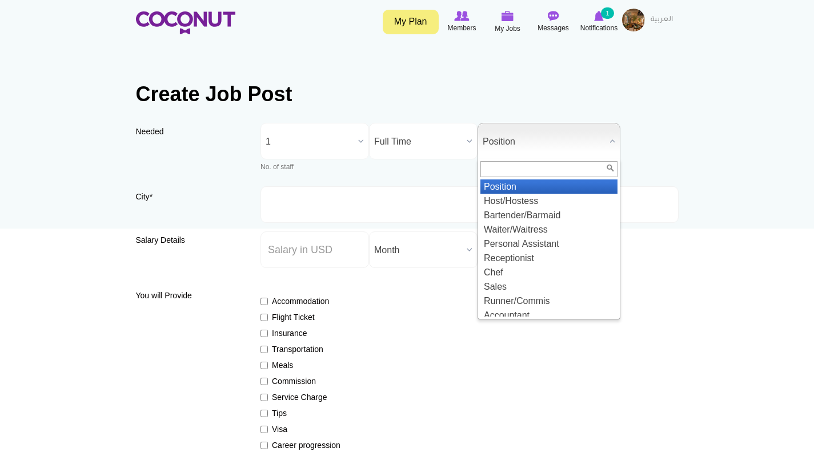
click at [525, 142] on span "Position" at bounding box center [543, 141] width 122 height 37
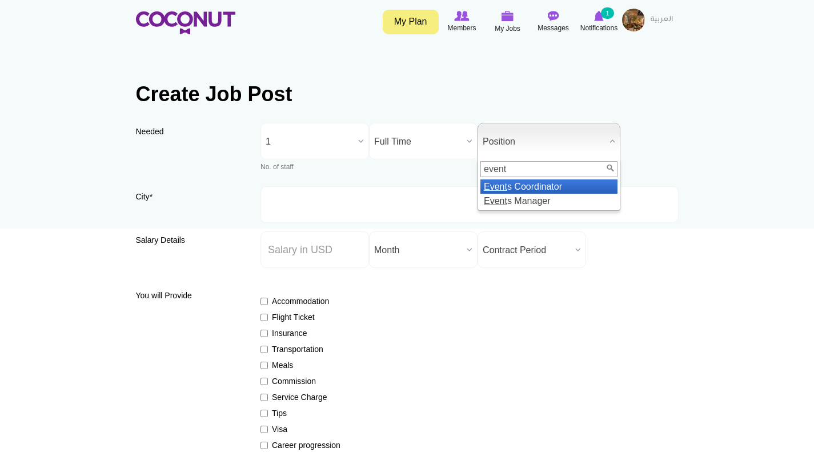
type input "event"
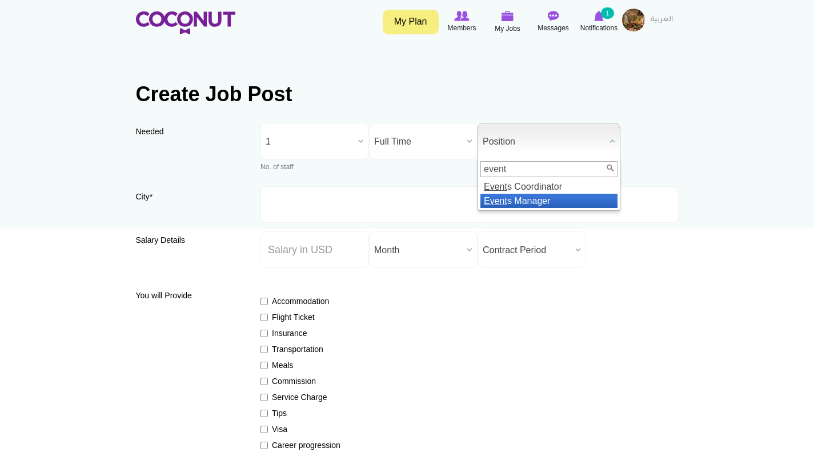
click at [532, 199] on li "Event s Manager" at bounding box center [548, 201] width 137 height 14
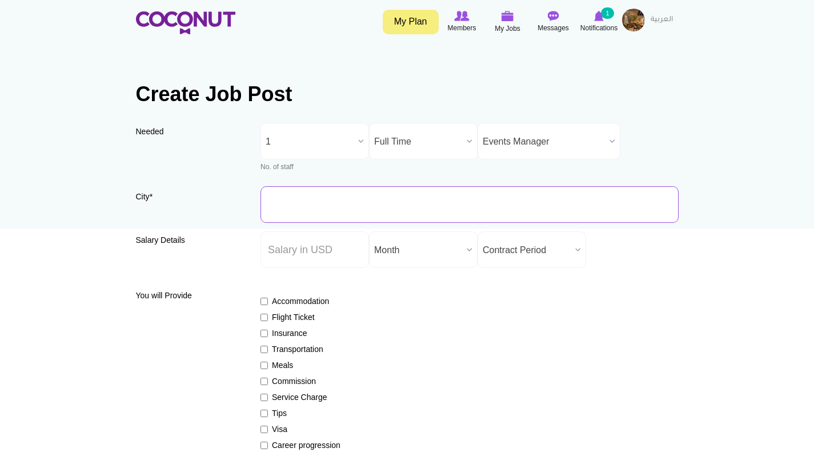
click at [355, 209] on input "City *" at bounding box center [469, 204] width 418 height 37
type input "[GEOGRAPHIC_DATA], [GEOGRAPHIC_DATA]"
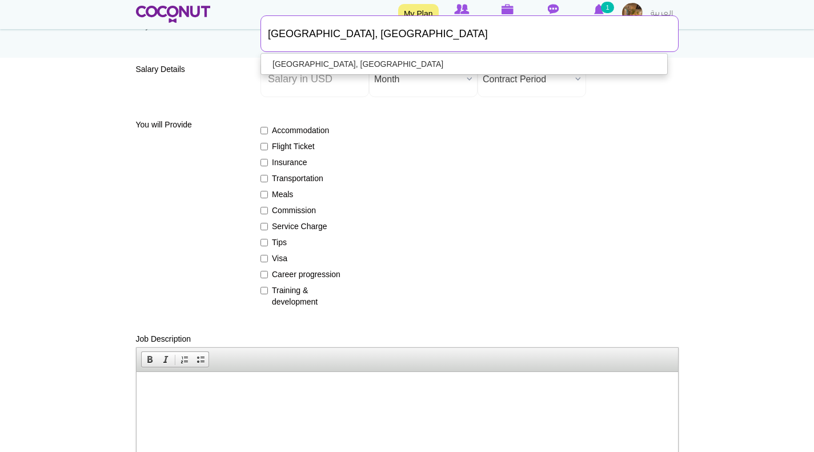
scroll to position [171, 0]
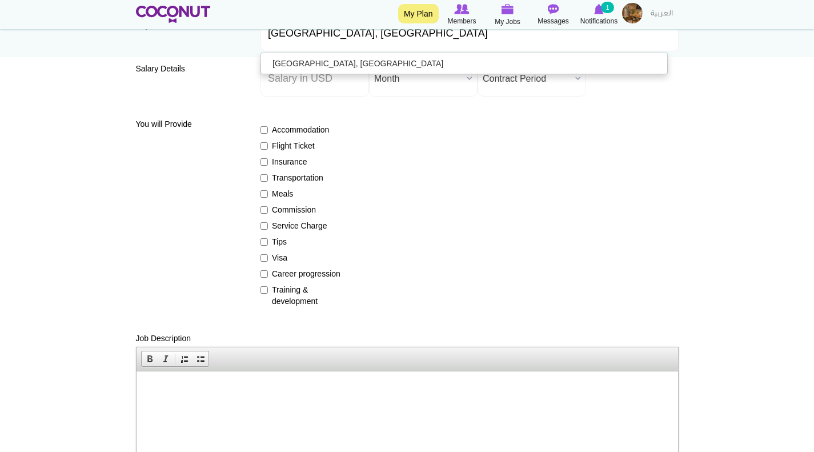
click at [174, 383] on p at bounding box center [406, 388] width 518 height 12
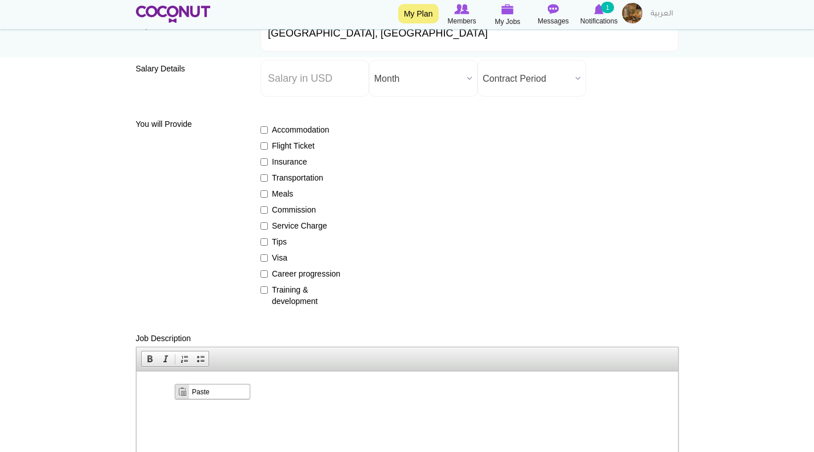
scroll to position [0, 0]
click at [203, 392] on span "Paste" at bounding box center [218, 391] width 61 height 14
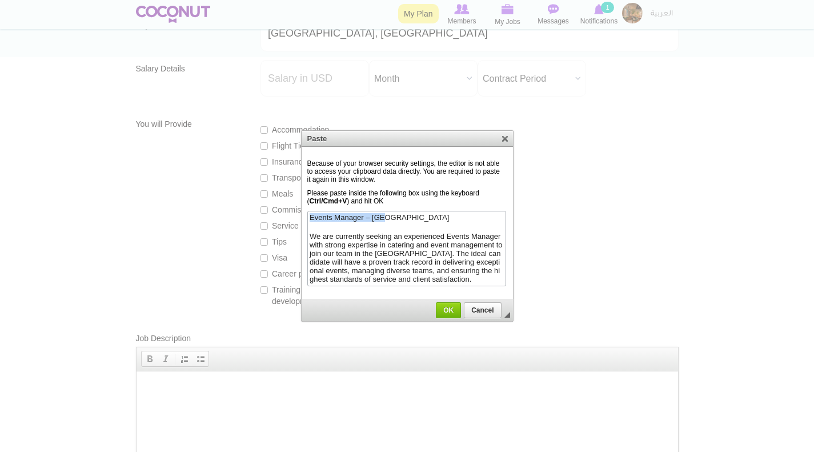
drag, startPoint x: 389, startPoint y: 216, endPoint x: 303, endPoint y: 216, distance: 86.2
click at [307, 216] on html "Events Manager – [GEOGRAPHIC_DATA] We are currently seeking an experienced Even…" at bounding box center [406, 247] width 198 height 74
click at [309, 222] on body "We are currently seeking an experienced Events Manager with strong expertise in…" at bounding box center [405, 247] width 194 height 71
click at [308, 235] on html "We are currently seeking an experienced Events Manager with strong expertise in…" at bounding box center [406, 247] width 198 height 74
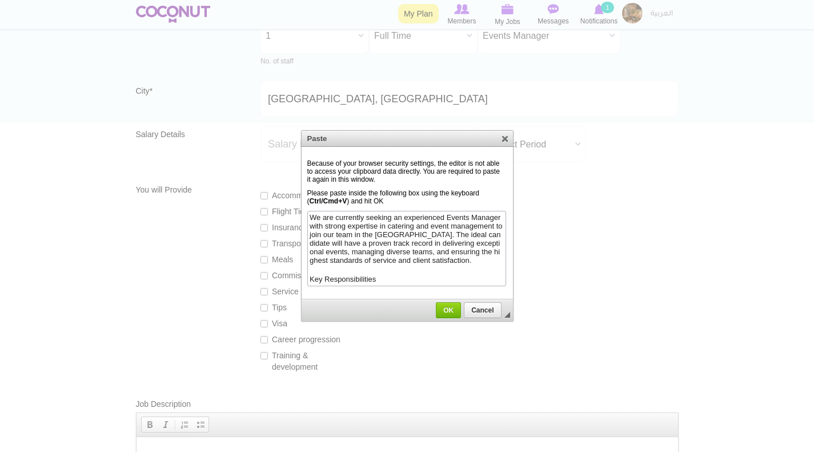
scroll to position [57, 0]
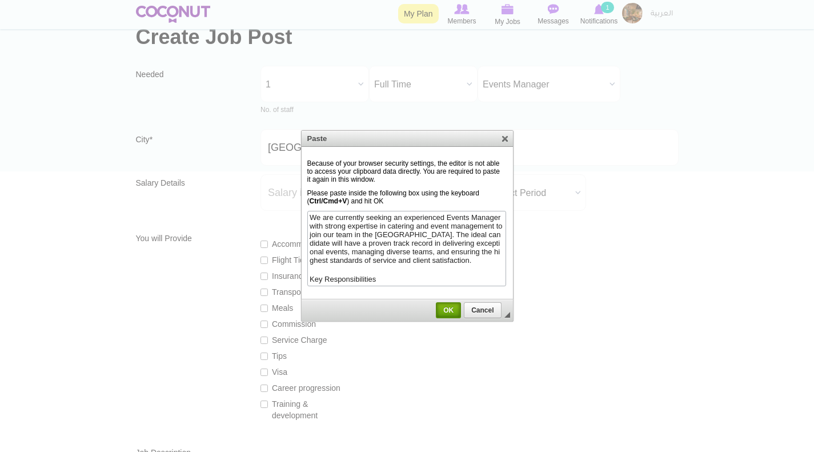
click at [451, 309] on span "OK" at bounding box center [448, 310] width 23 height 8
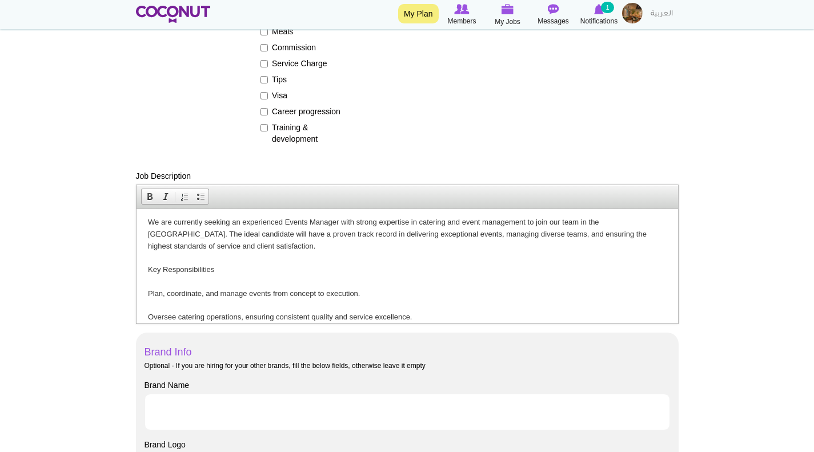
scroll to position [0, 0]
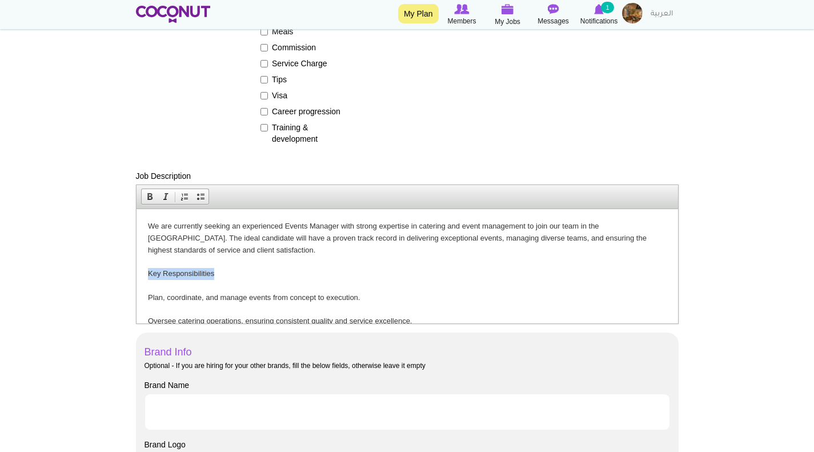
drag, startPoint x: 216, startPoint y: 274, endPoint x: 146, endPoint y: 279, distance: 70.4
click at [146, 279] on html "We are currently seeking an experienced Events Manager with strong expertise in…" at bounding box center [406, 442] width 541 height 469
click at [148, 198] on span at bounding box center [149, 196] width 9 height 9
click at [223, 272] on p "We are currently seeking an experienced Events Manager with strong expertise in…" at bounding box center [406, 434] width 518 height 428
click at [234, 275] on p "We are currently seeking an experienced Events Manager with strong expertise in…" at bounding box center [406, 434] width 518 height 428
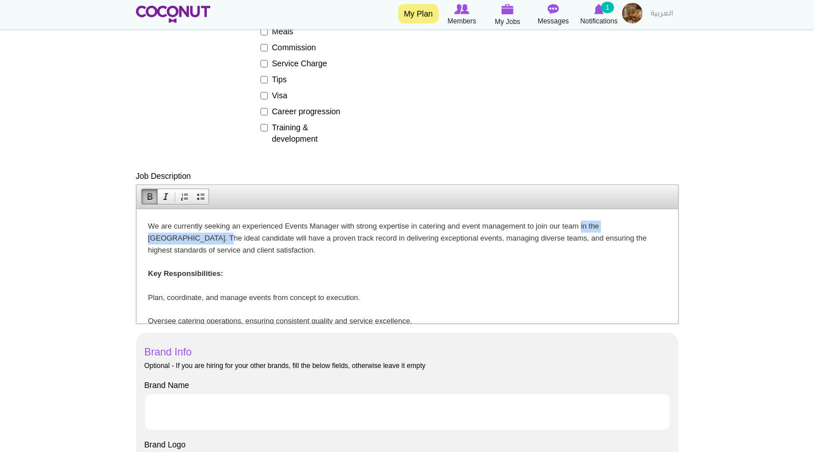
drag, startPoint x: 177, startPoint y: 236, endPoint x: 580, endPoint y: 227, distance: 402.7
click at [580, 227] on p "We are currently seeking an experienced Events Manager with strong expertise in…" at bounding box center [406, 434] width 518 height 428
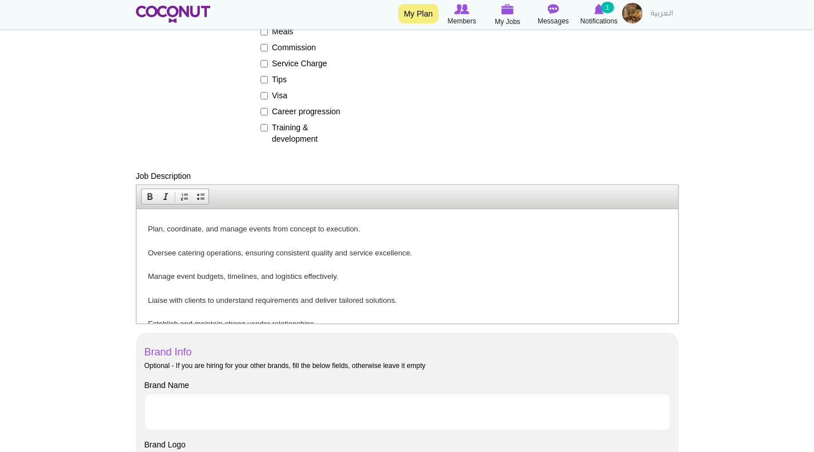
scroll to position [57, 0]
click at [148, 239] on p "We are currently seeking an experienced Events Manager with strong expertise in…" at bounding box center [406, 371] width 518 height 416
click at [199, 195] on span at bounding box center [200, 196] width 9 height 9
click at [147, 262] on p "Oversee catering operations, ensuring consistent quality and service excellence…" at bounding box center [406, 409] width 518 height 344
click at [201, 197] on span at bounding box center [200, 196] width 9 height 9
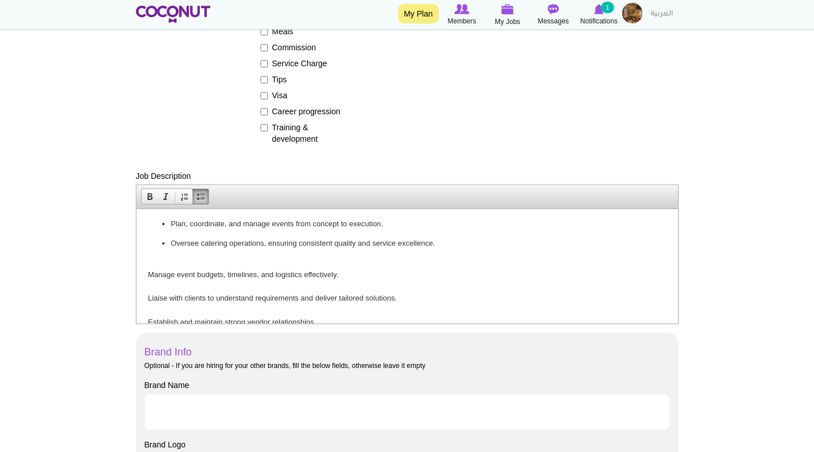
click at [147, 286] on p "Manage event budgets, timelines, and logistics effectively. Liaise with clients…" at bounding box center [406, 416] width 518 height 321
click at [201, 195] on span at bounding box center [200, 196] width 9 height 9
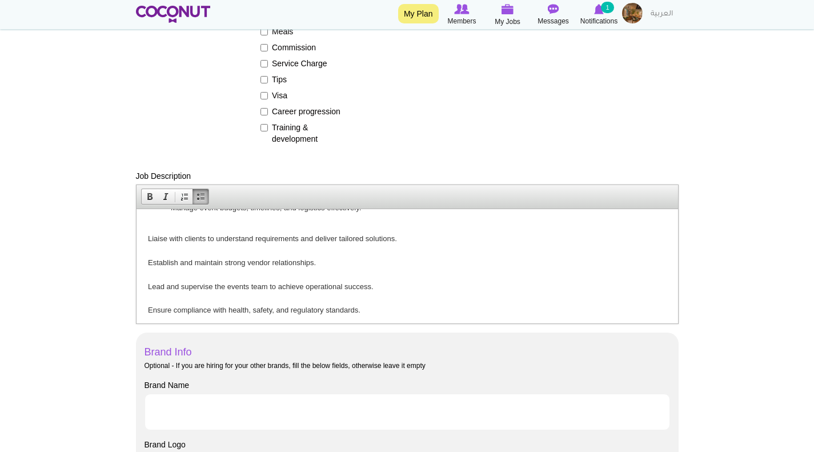
scroll to position [114, 0]
click at [147, 247] on html "We are currently seeking an experienced Events Manager with strong expertise in…" at bounding box center [406, 320] width 541 height 452
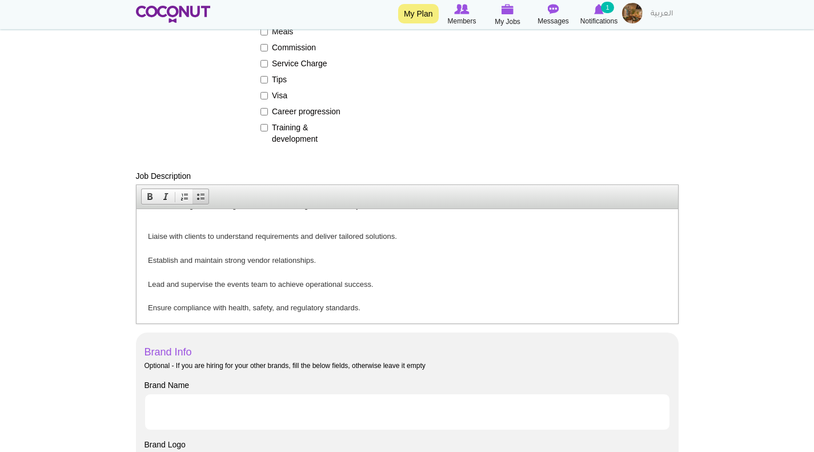
click at [198, 196] on span at bounding box center [200, 196] width 9 height 9
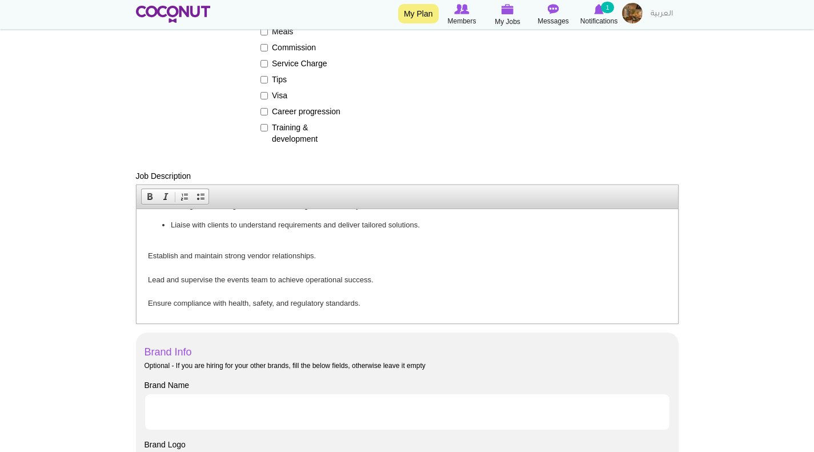
click at [147, 266] on html "We are currently seeking an experienced Events Manager with strong expertise in…" at bounding box center [406, 318] width 541 height 448
click at [200, 198] on span at bounding box center [200, 196] width 9 height 9
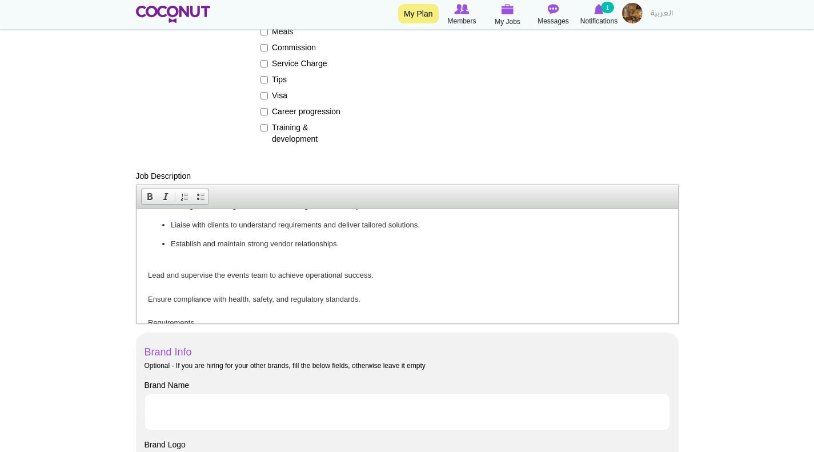
click at [146, 285] on html "We are currently seeking an experienced Events Manager with strong expertise in…" at bounding box center [406, 315] width 541 height 443
click at [198, 195] on span at bounding box center [200, 196] width 9 height 9
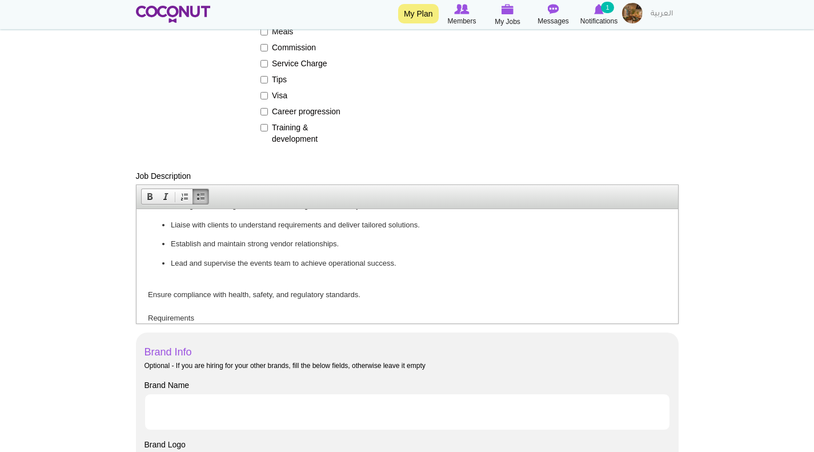
click at [148, 305] on p "Ensure compliance with health, safety, and regulatory standards. Requirements M…" at bounding box center [406, 389] width 518 height 226
click at [198, 195] on span at bounding box center [200, 196] width 9 height 9
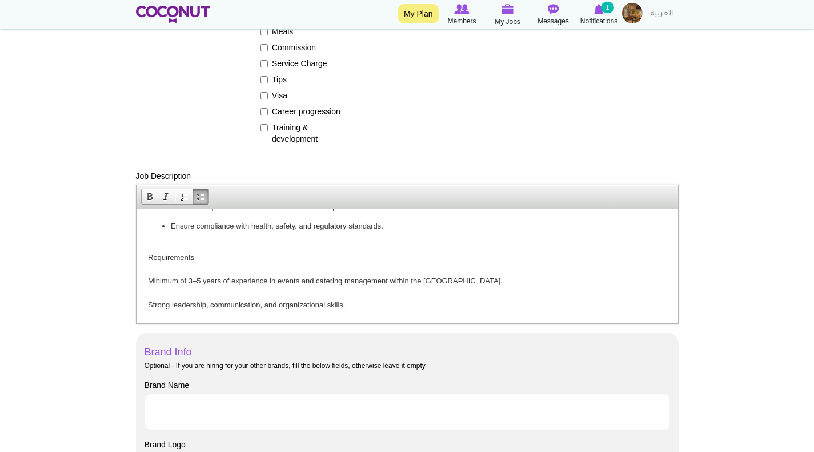
scroll to position [171, 0]
drag, startPoint x: 194, startPoint y: 267, endPoint x: 148, endPoint y: 268, distance: 45.7
click at [148, 268] on p "Requirements Minimum of 3–5 years of experience in events and catering manageme…" at bounding box center [406, 340] width 518 height 202
click at [146, 194] on span at bounding box center [149, 196] width 9 height 9
click at [146, 292] on html "We are currently seeking an experienced Events Manager with strong expertise in…" at bounding box center [406, 254] width 541 height 434
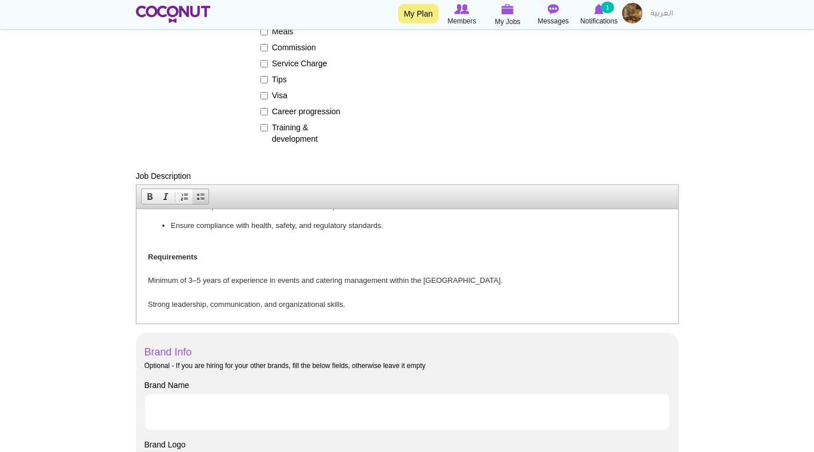
click at [196, 196] on span at bounding box center [200, 196] width 9 height 9
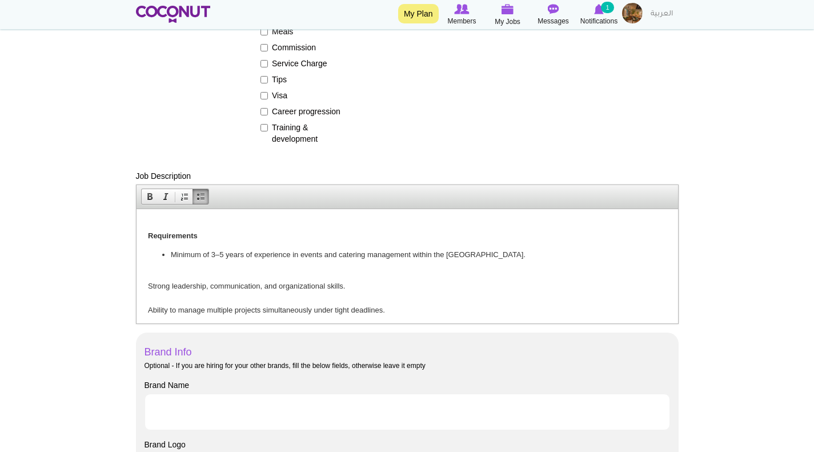
scroll to position [228, 0]
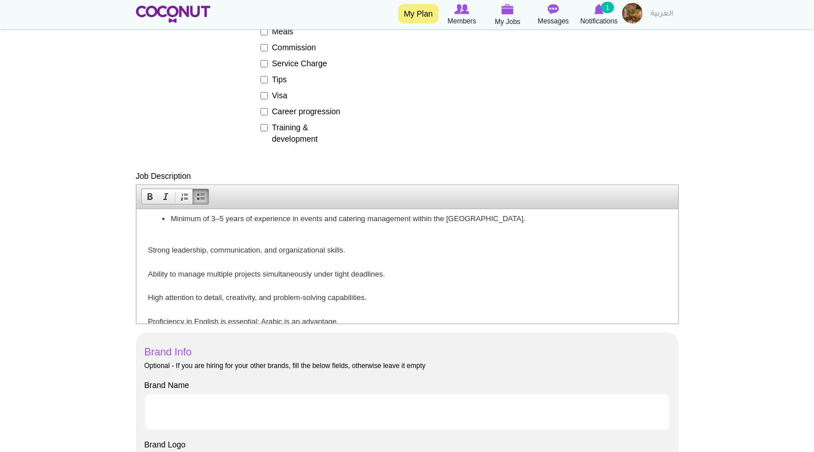
click at [147, 259] on p "Strong leadership, communication, and organizational skills. Ability to manage …" at bounding box center [406, 309] width 518 height 154
click at [202, 196] on span at bounding box center [200, 196] width 9 height 9
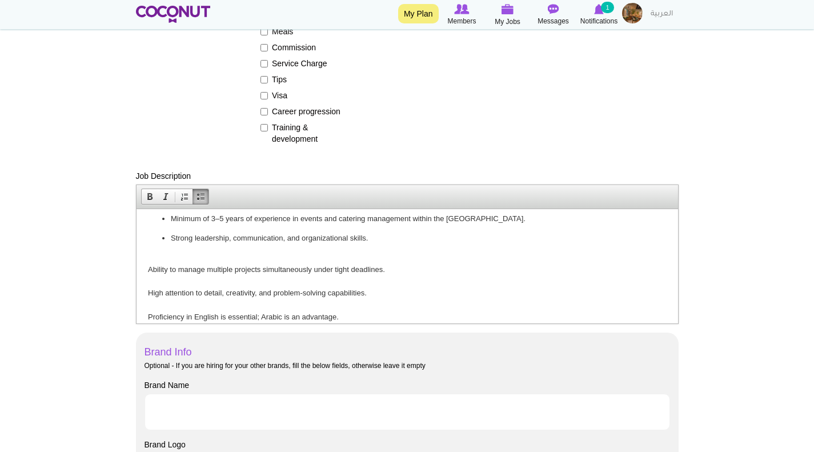
click at [147, 279] on p "Ability to manage multiple projects simultaneously under tight deadlines. High …" at bounding box center [406, 316] width 518 height 131
click at [202, 198] on span at bounding box center [200, 196] width 9 height 9
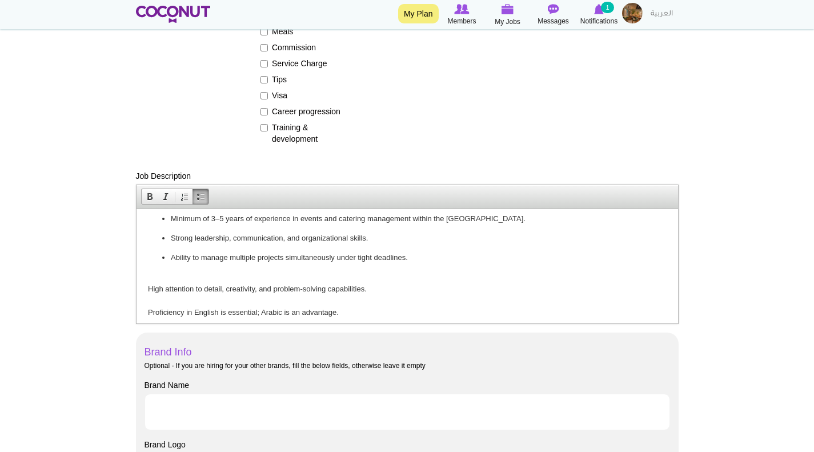
click at [148, 300] on p "High attention to detail, creativity, and problem-solving capabilities. Profici…" at bounding box center [406, 324] width 518 height 107
click at [196, 200] on span at bounding box center [200, 196] width 9 height 9
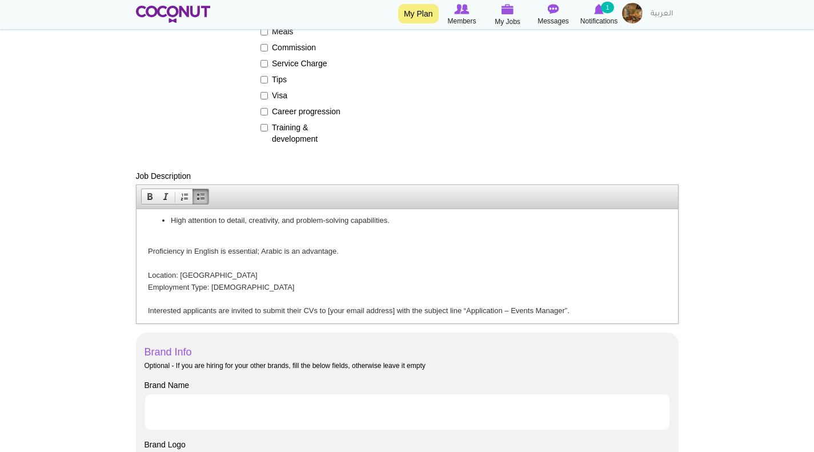
scroll to position [285, 0]
click at [149, 259] on p "Proficiency in English is essential; Arabic is an advantage. Location: [GEOGRAP…" at bounding box center [406, 274] width 518 height 83
click at [203, 198] on span at bounding box center [200, 196] width 9 height 9
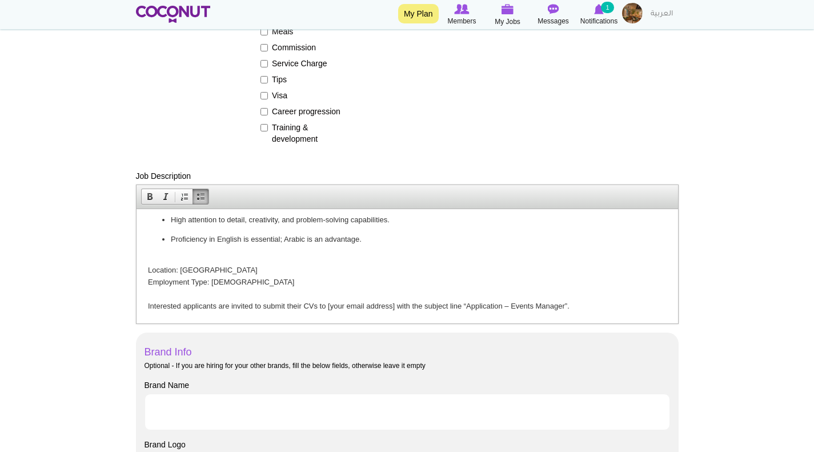
click at [179, 280] on p "Location: [GEOGRAPHIC_DATA] Employment Type: [DEMOGRAPHIC_DATA] Interested appl…" at bounding box center [406, 281] width 518 height 59
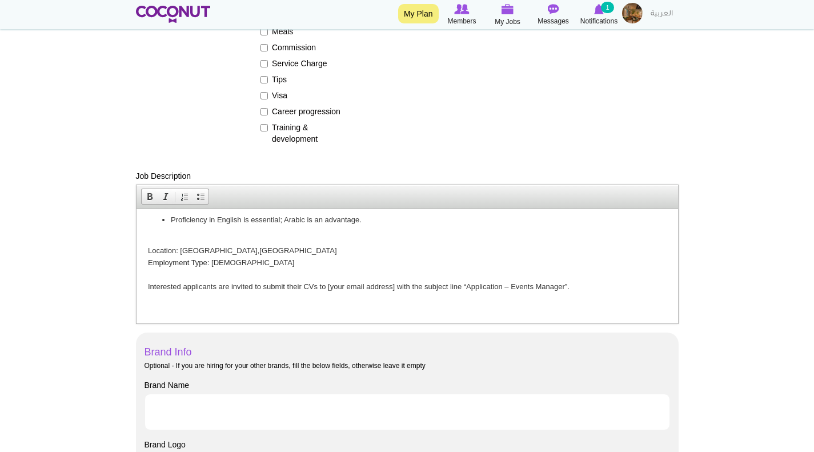
scroll to position [317, 0]
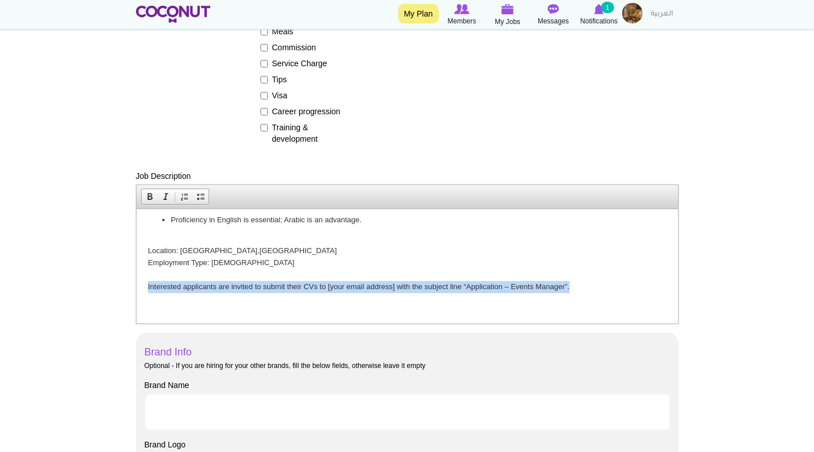
drag, startPoint x: 579, startPoint y: 283, endPoint x: 143, endPoint y: 291, distance: 436.3
click at [143, 291] on html "We are currently seeking an experienced Events Manager with strong expertise in…" at bounding box center [406, 113] width 541 height 419
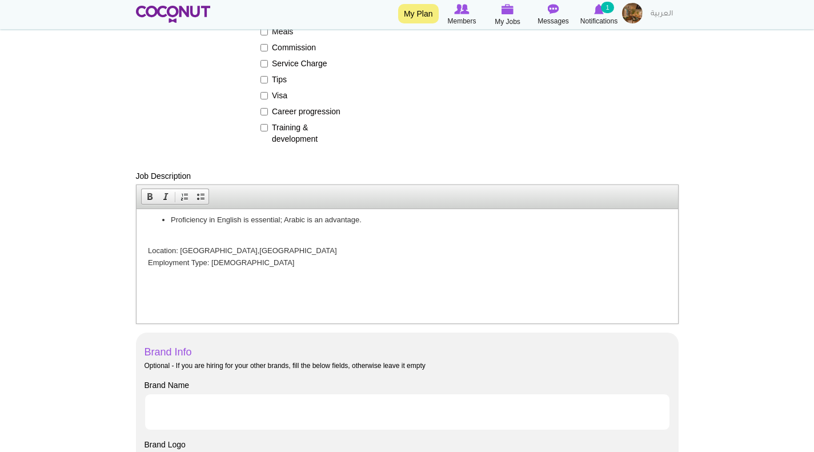
scroll to position [305, 0]
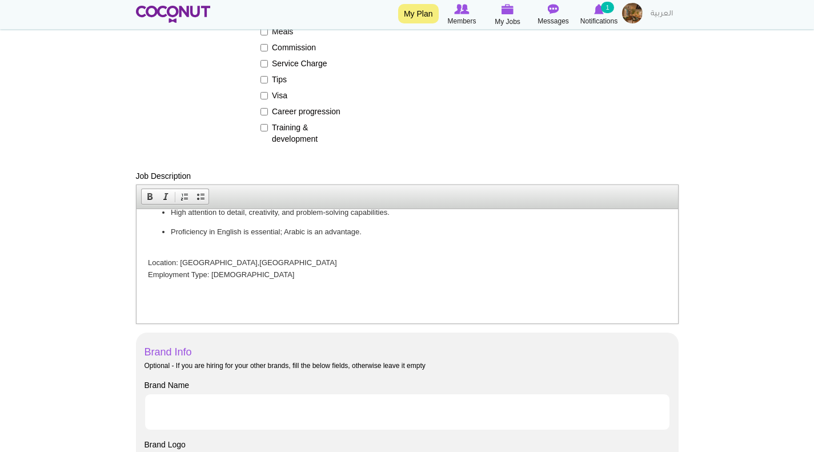
click at [153, 308] on p at bounding box center [406, 306] width 518 height 12
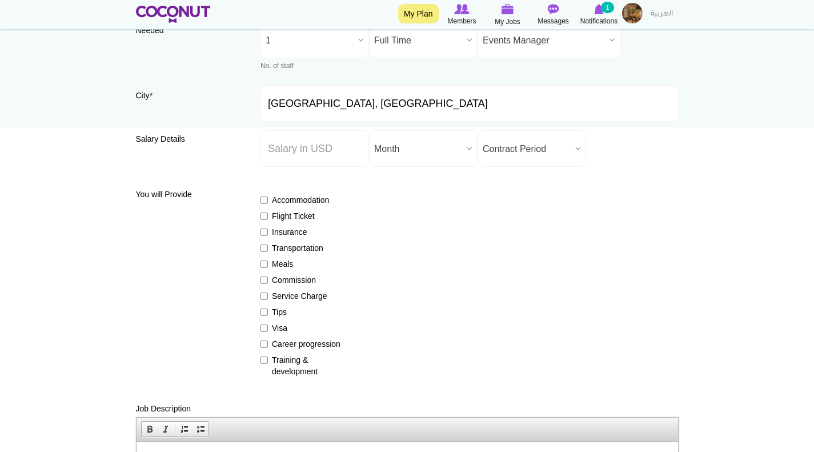
scroll to position [48, 0]
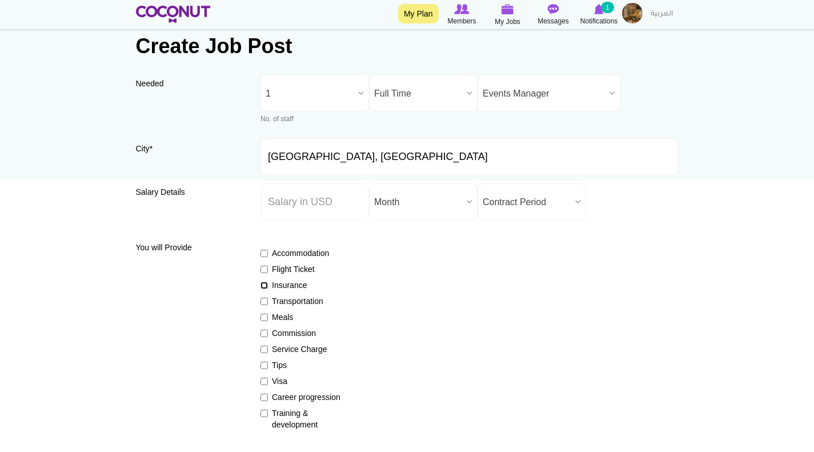
click at [265, 287] on input "Insurance" at bounding box center [263, 284] width 7 height 7
checkbox input "true"
click at [263, 314] on input "Meals" at bounding box center [263, 316] width 7 height 7
checkbox input "true"
click at [265, 345] on input "Service Charge" at bounding box center [263, 348] width 7 height 7
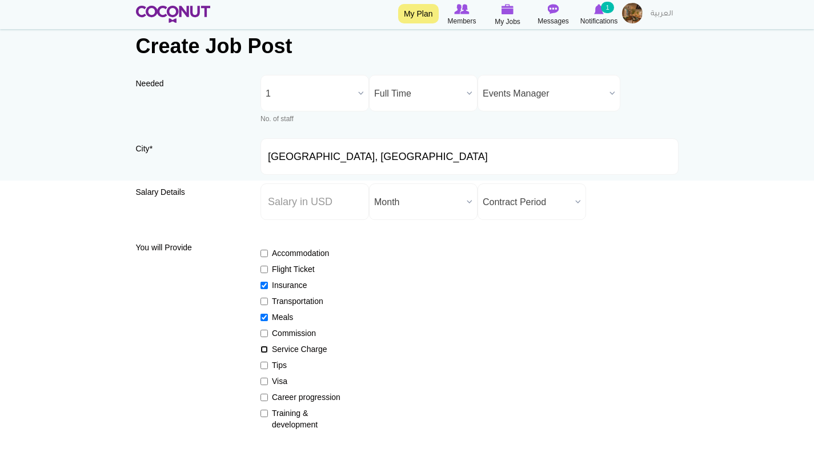
checkbox input "true"
click at [266, 377] on input "Visa" at bounding box center [263, 380] width 7 height 7
checkbox input "true"
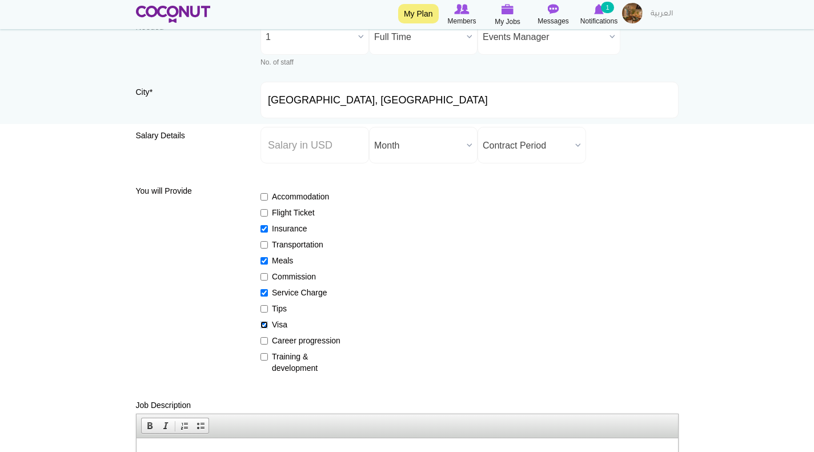
scroll to position [105, 0]
click at [265, 340] on input "Career progression" at bounding box center [263, 339] width 7 height 7
checkbox input "true"
click at [265, 356] on input "Training & development" at bounding box center [263, 355] width 7 height 7
checkbox input "true"
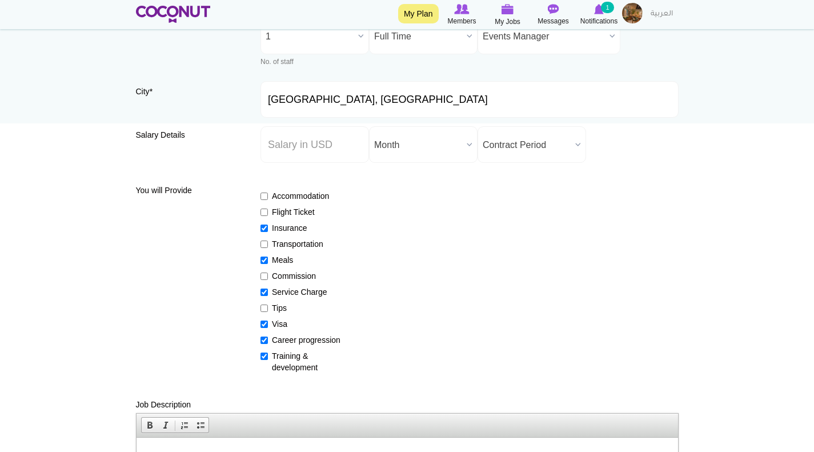
click at [268, 240] on label "Transportation" at bounding box center [301, 243] width 83 height 11
click at [268, 240] on input "Transportation" at bounding box center [263, 243] width 7 height 7
checkbox input "true"
click at [264, 309] on input "Tips" at bounding box center [263, 307] width 7 height 7
checkbox input "true"
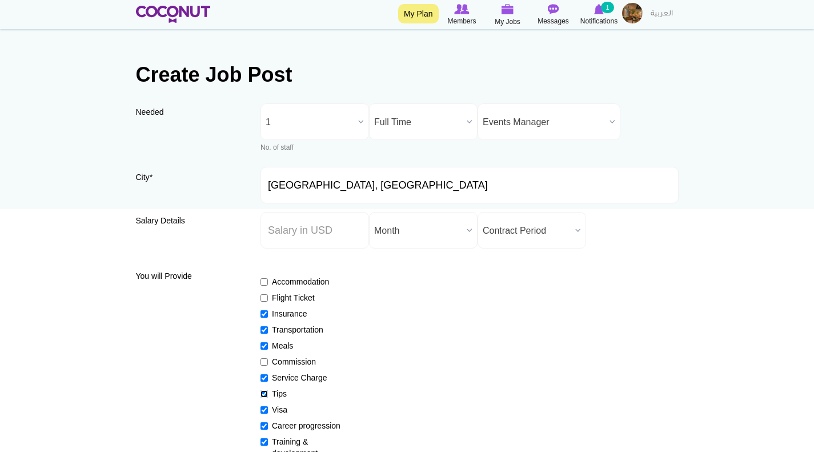
scroll to position [0, 0]
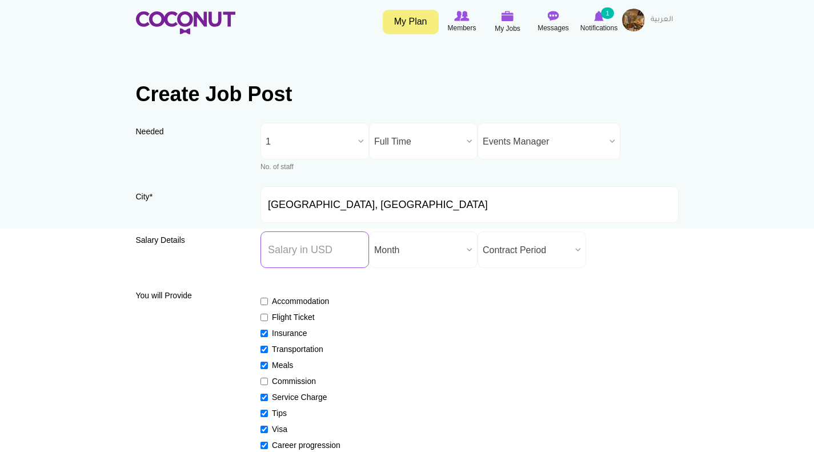
click at [316, 256] on input "Salary ($) *" at bounding box center [314, 249] width 108 height 37
type input "2000"
click at [441, 360] on div "Accommodation Flight Ticket Insurance Transportation Meals Commission Service C…" at bounding box center [469, 381] width 418 height 193
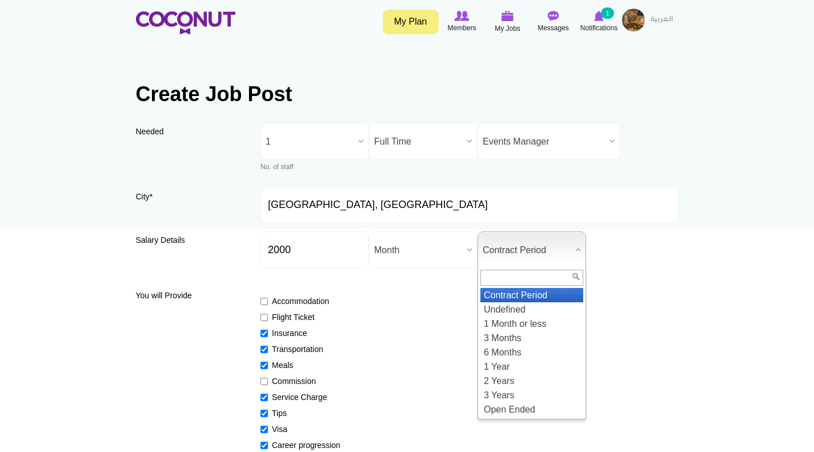
click at [562, 250] on span "Contract Period" at bounding box center [526, 250] width 88 height 37
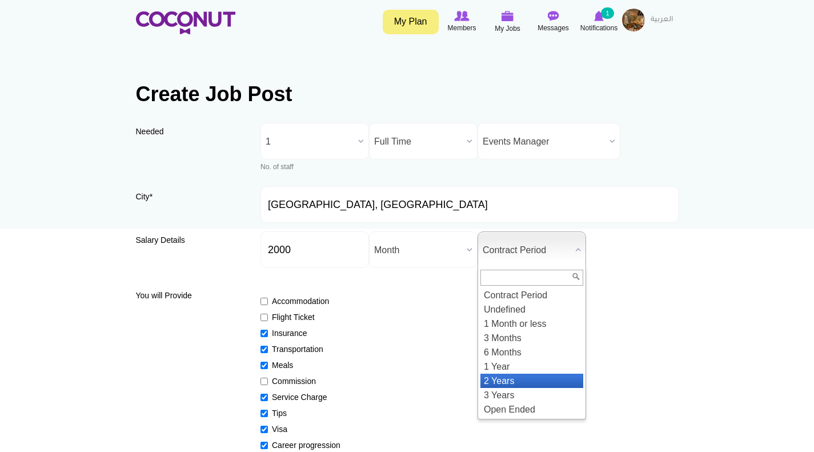
click at [514, 378] on li "2 Years" at bounding box center [531, 380] width 103 height 14
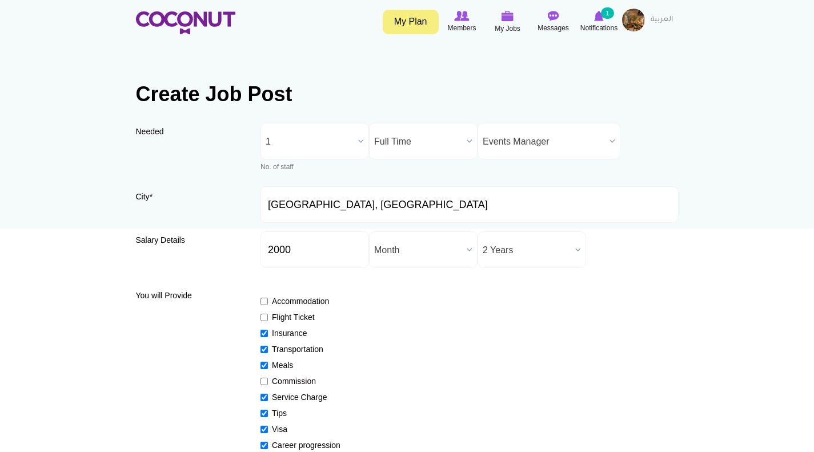
click at [514, 326] on div "Accommodation Flight Ticket Insurance Transportation Meals Commission Service C…" at bounding box center [469, 381] width 418 height 193
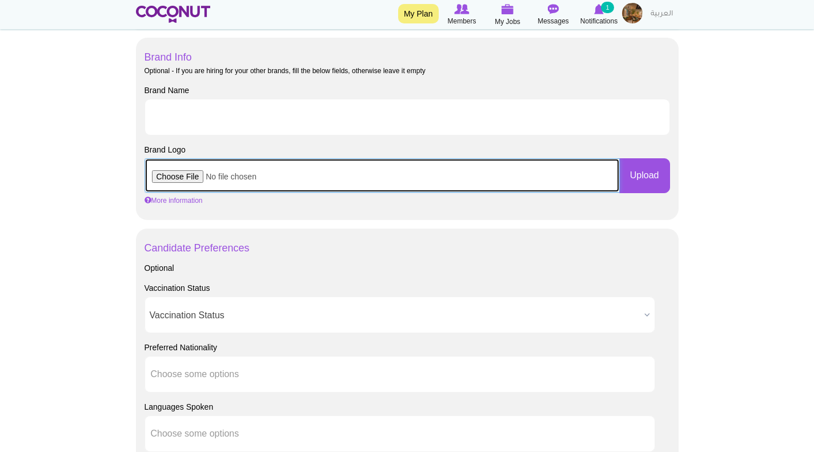
click at [177, 173] on input "file" at bounding box center [381, 175] width 475 height 34
type input "C:\fakepath\taparelle logo beige.jpeg"
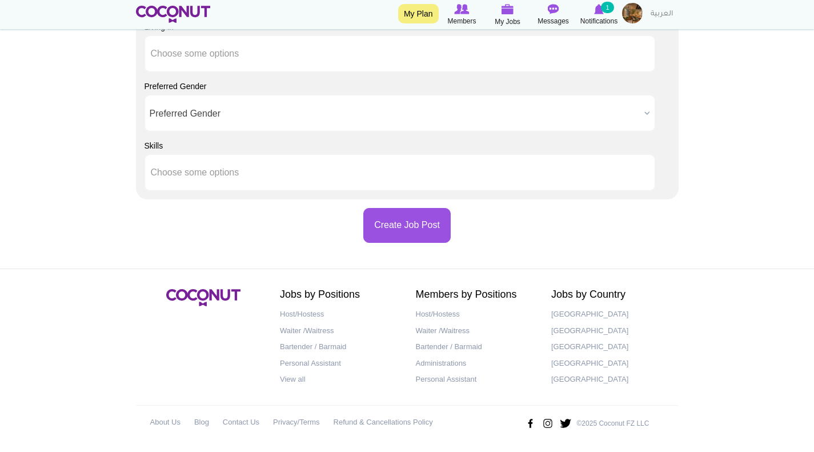
scroll to position [1187, 0]
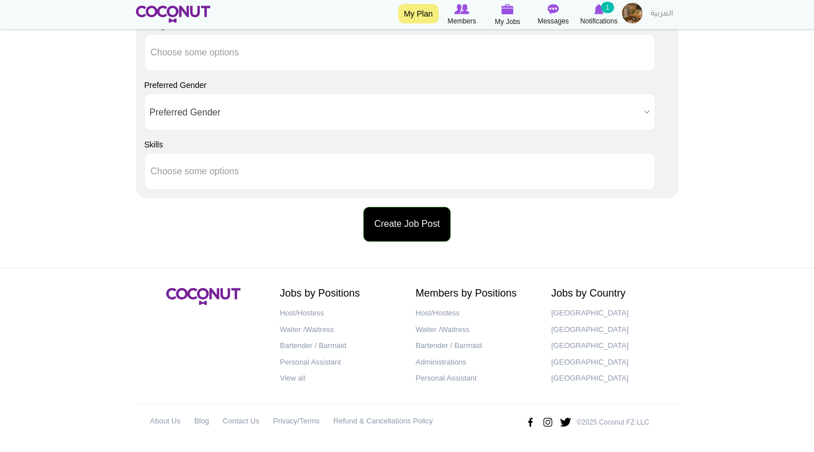
click at [400, 226] on button "Create Job Post" at bounding box center [406, 224] width 87 height 35
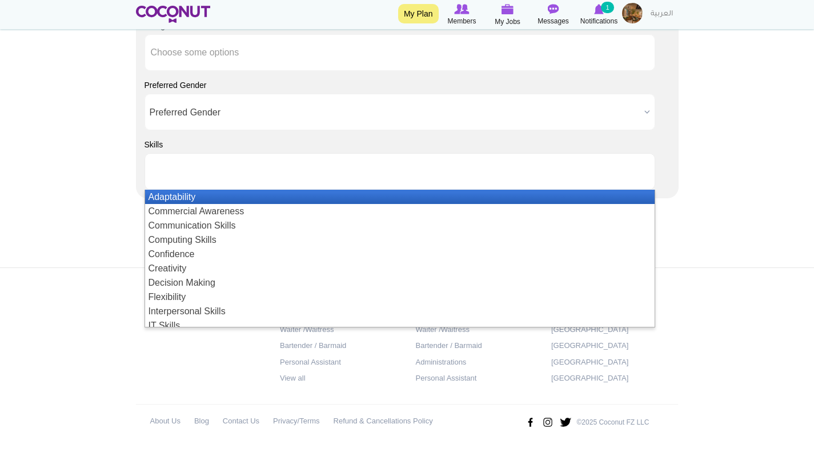
click at [307, 171] on ul at bounding box center [399, 171] width 510 height 37
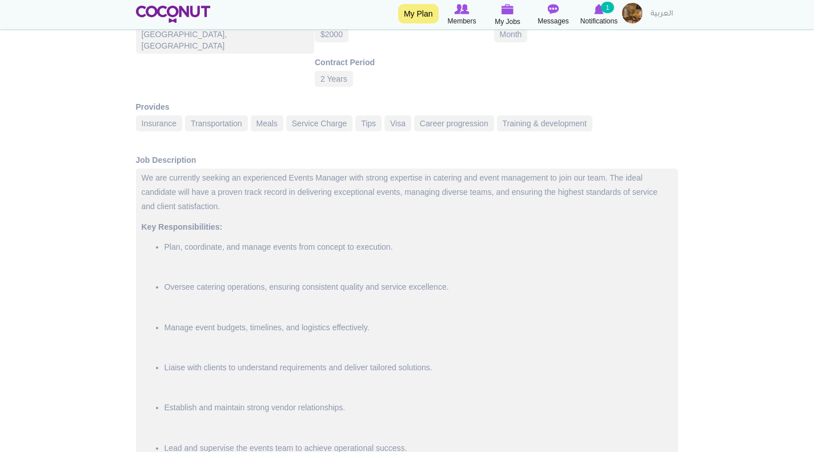
scroll to position [51, 0]
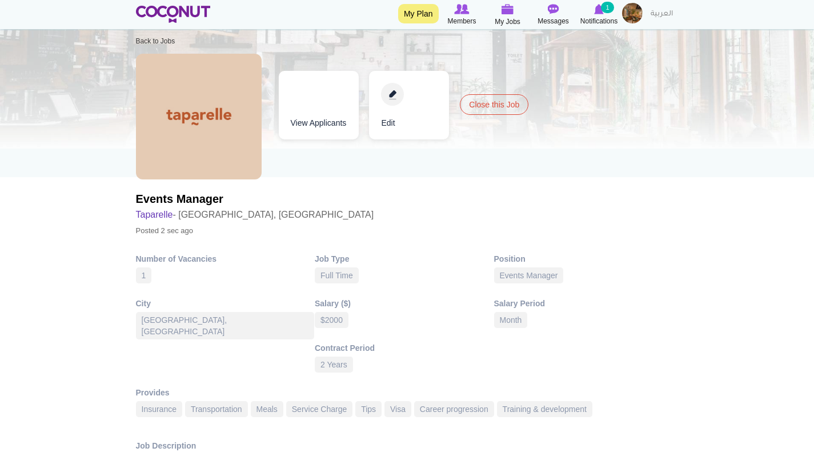
click at [397, 94] on link "Edit" at bounding box center [409, 105] width 80 height 69
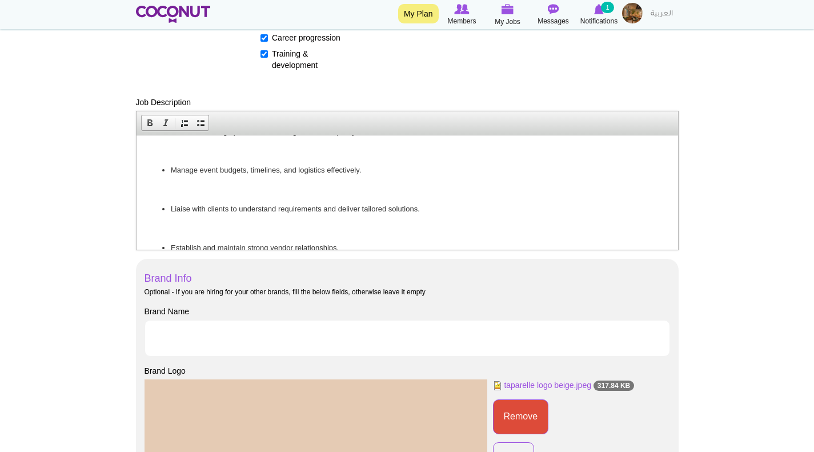
scroll to position [57, 0]
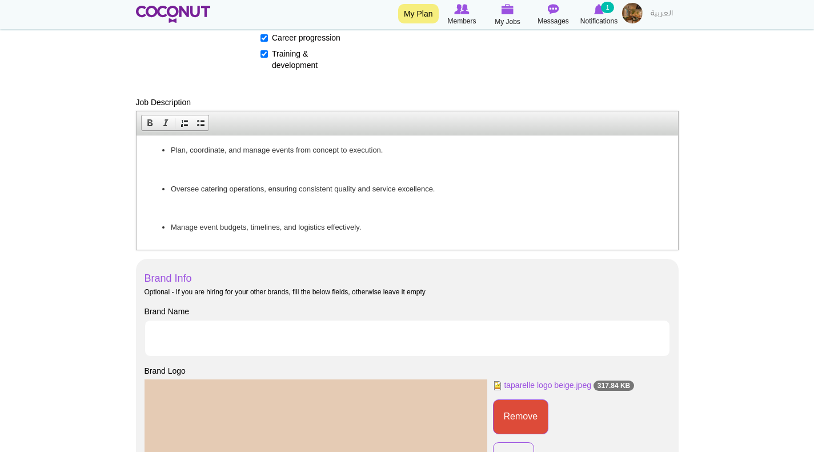
click at [194, 176] on p at bounding box center [406, 170] width 518 height 12
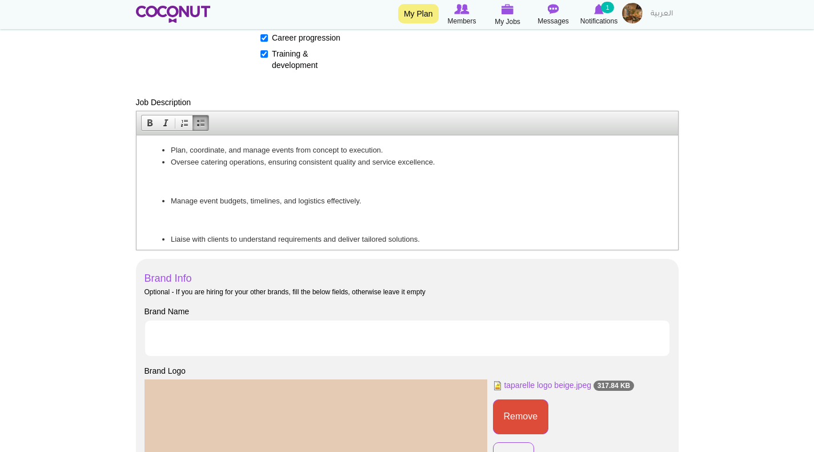
click at [189, 188] on p at bounding box center [406, 182] width 518 height 12
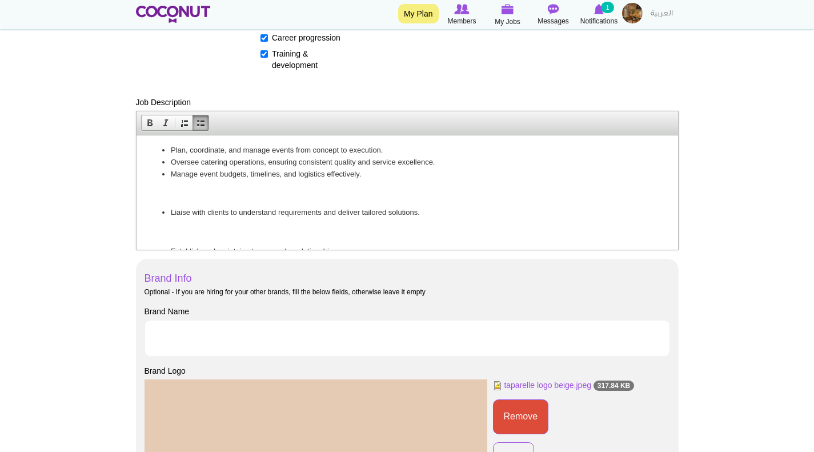
click at [187, 200] on p at bounding box center [406, 194] width 518 height 12
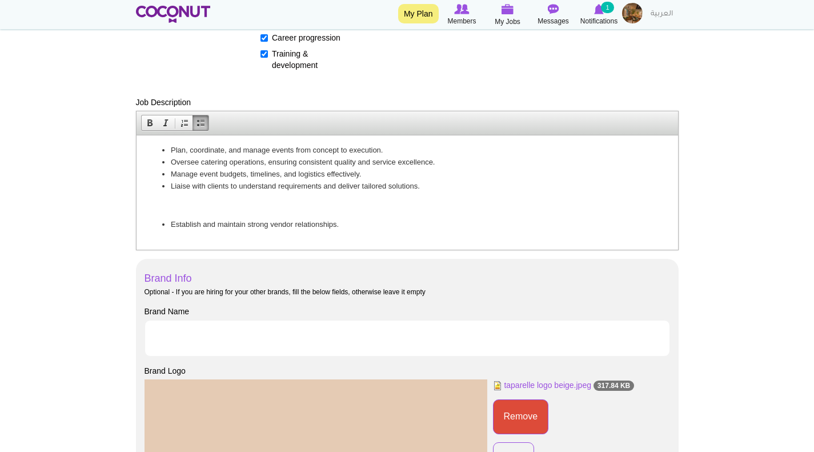
click at [185, 211] on p at bounding box center [406, 205] width 518 height 12
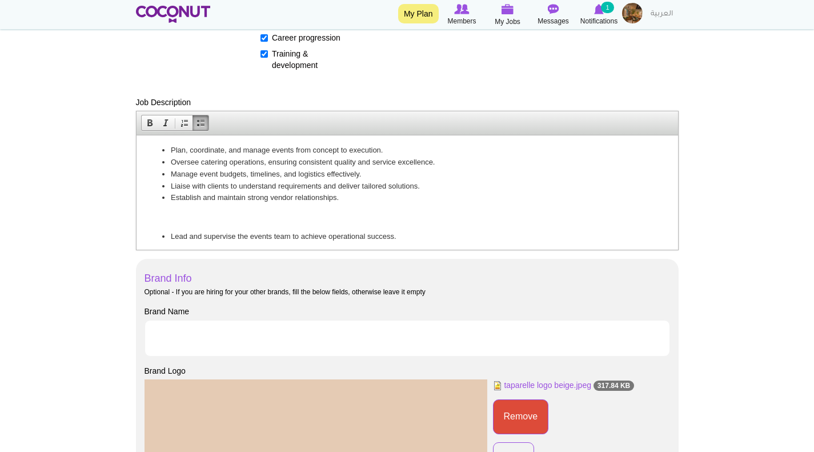
click at [188, 223] on p at bounding box center [406, 217] width 518 height 12
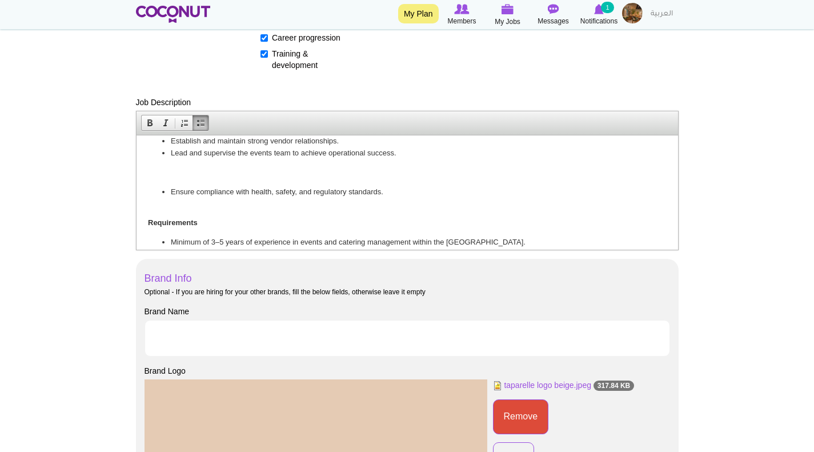
scroll to position [114, 0]
click at [202, 178] on p at bounding box center [406, 172] width 518 height 12
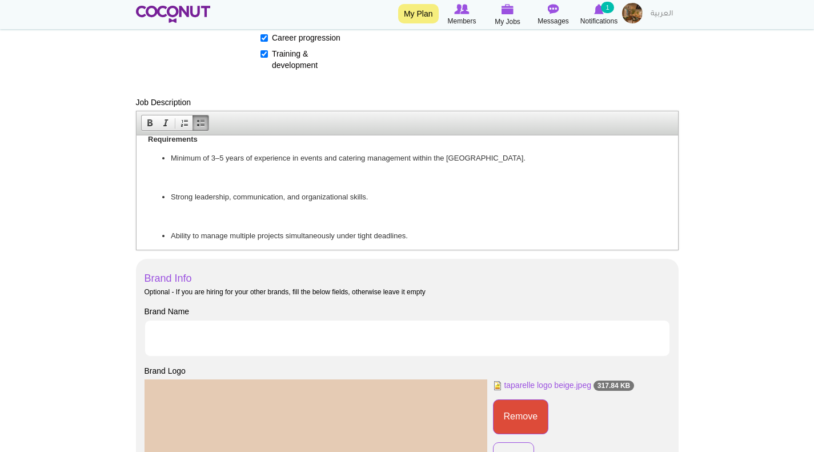
scroll to position [171, 0]
click at [187, 183] on p at bounding box center [406, 177] width 518 height 12
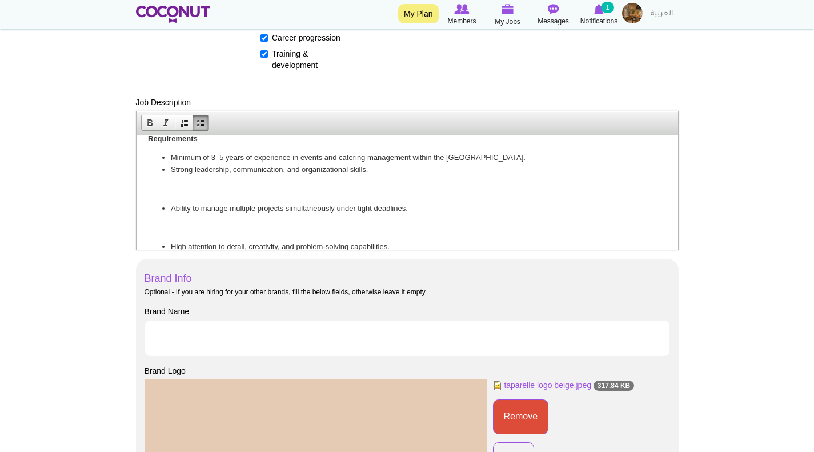
click at [190, 195] on p at bounding box center [406, 189] width 518 height 12
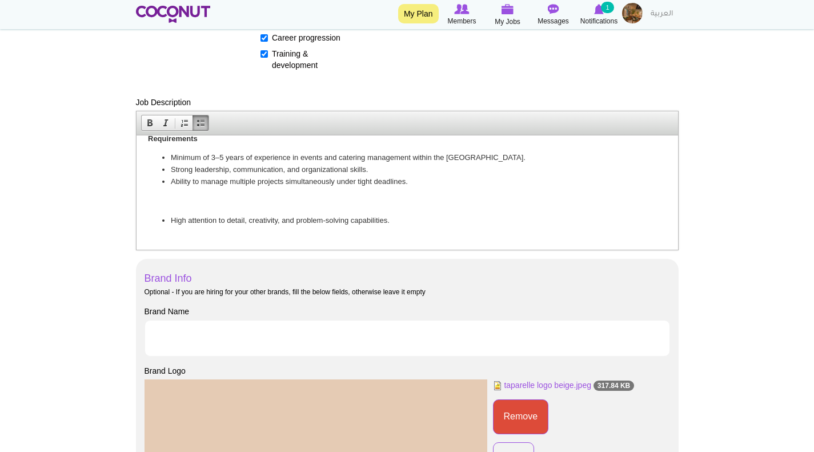
click at [186, 207] on p at bounding box center [406, 201] width 518 height 12
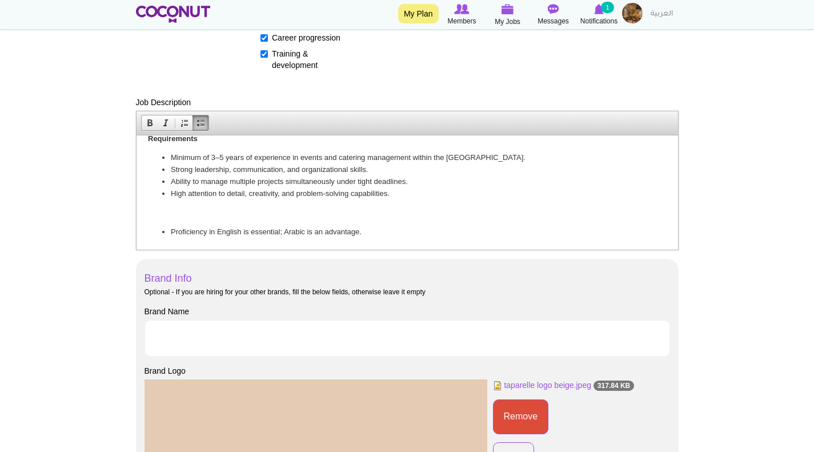
click at [175, 219] on p at bounding box center [406, 213] width 518 height 12
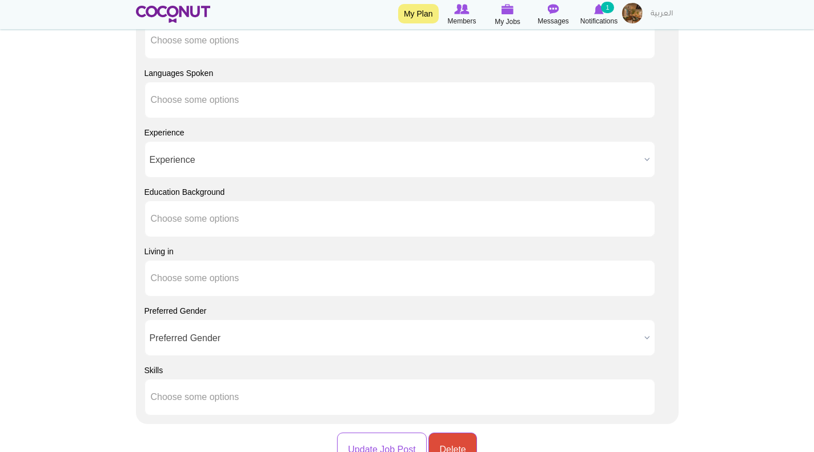
scroll to position [1256, 0]
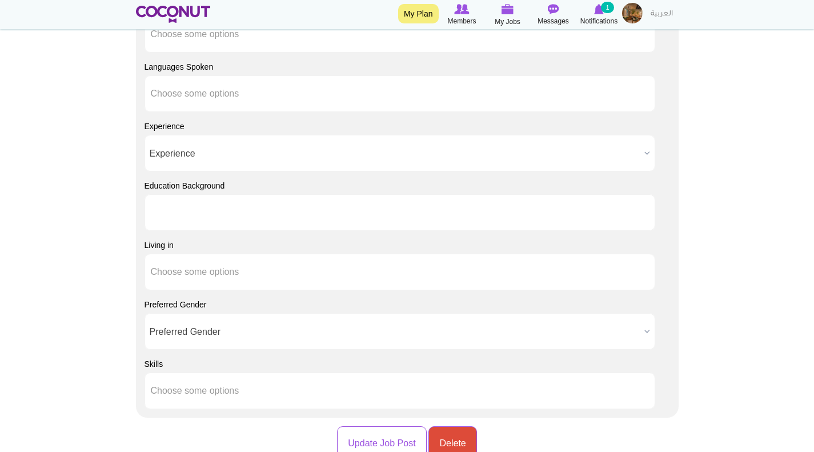
click at [192, 209] on input "text" at bounding box center [202, 212] width 103 height 10
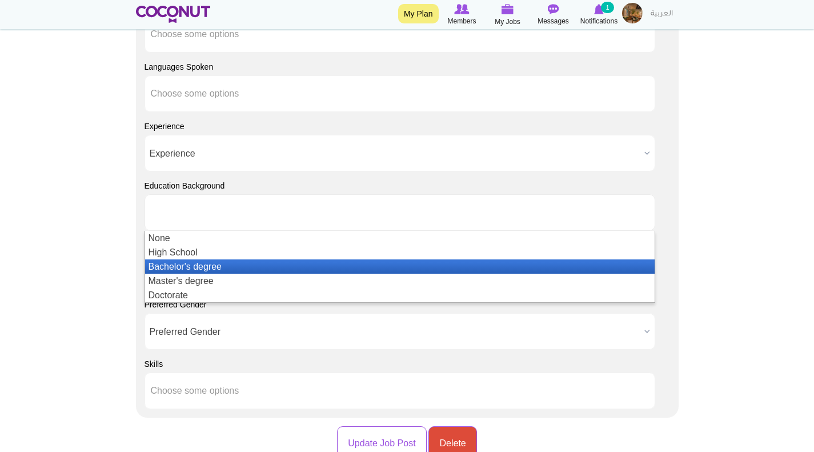
click at [206, 262] on li "Bachelor's degree" at bounding box center [399, 266] width 509 height 14
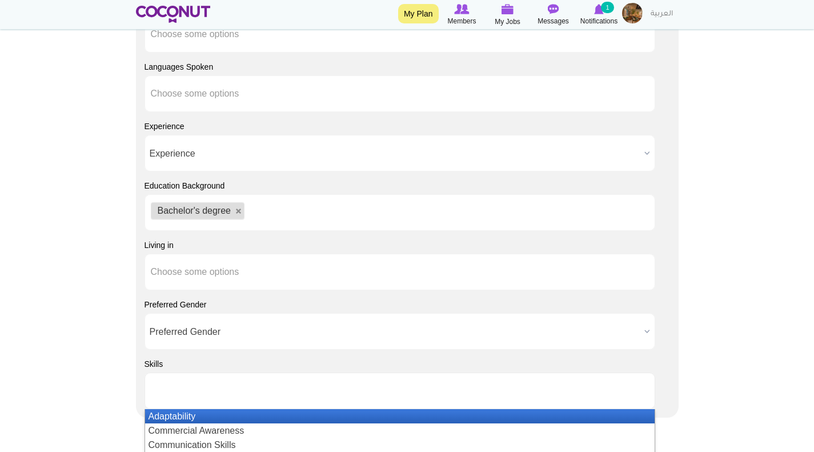
click at [186, 381] on li at bounding box center [202, 391] width 103 height 24
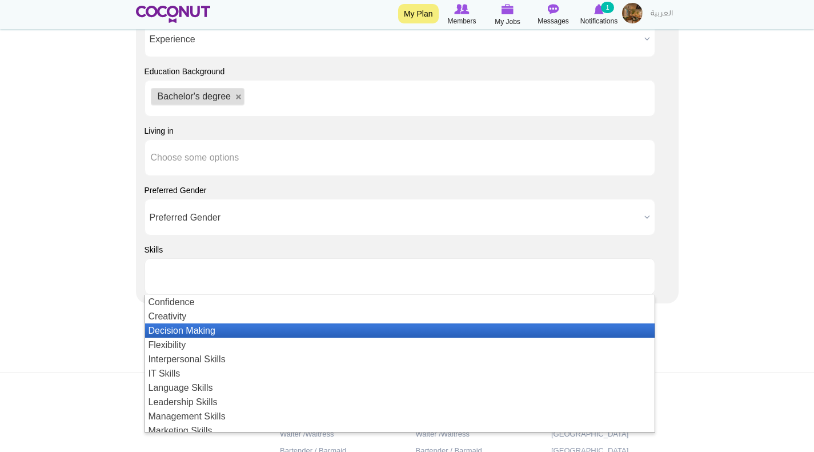
scroll to position [0, 0]
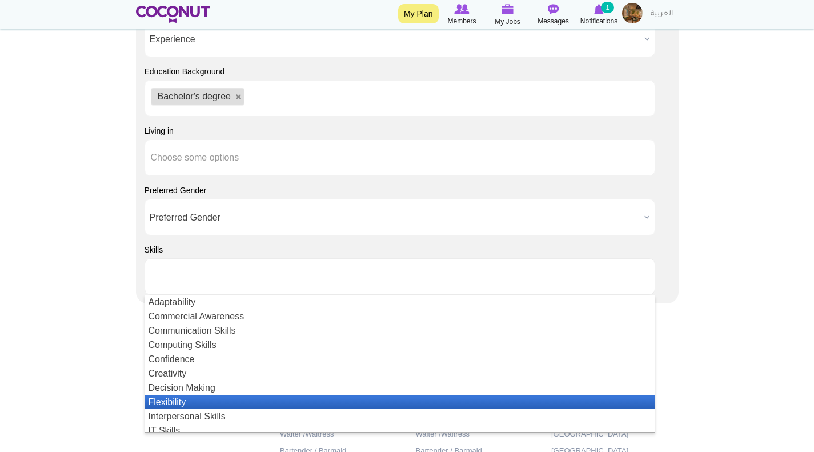
click at [192, 403] on li "Flexibility" at bounding box center [399, 402] width 509 height 14
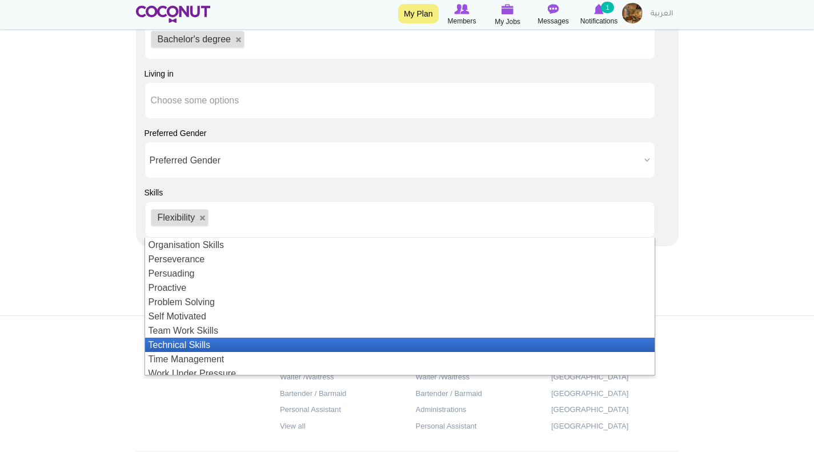
scroll to position [248, 0]
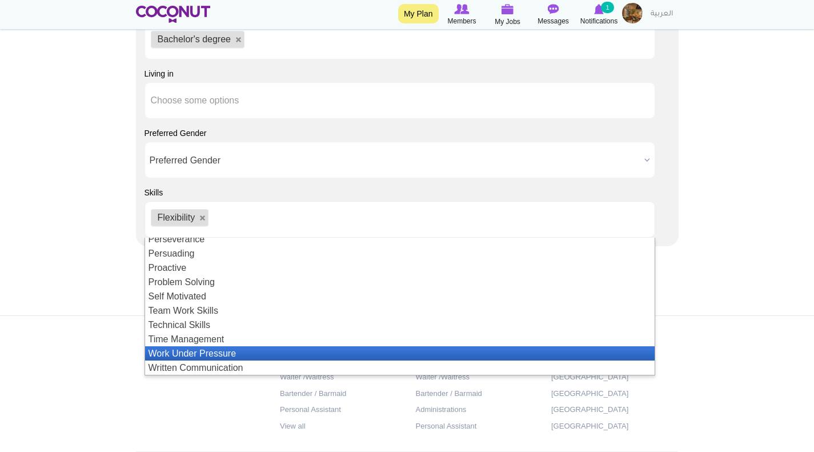
click at [212, 351] on li "Work Under Pressure" at bounding box center [399, 353] width 509 height 14
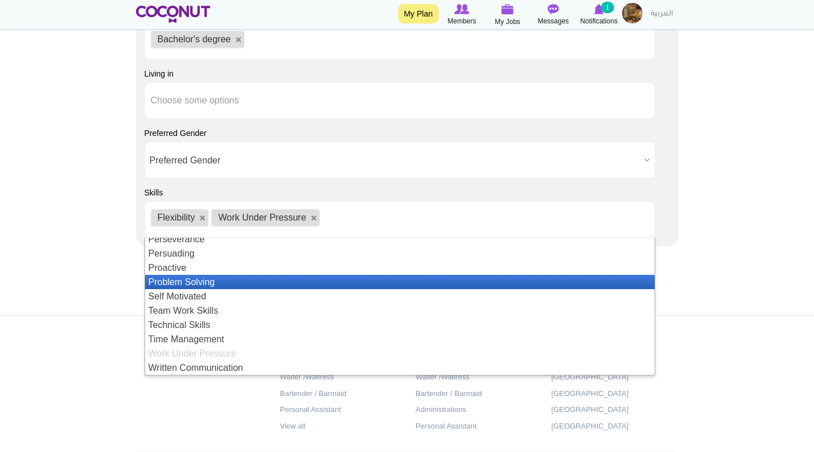
click at [196, 283] on li "Problem Solving" at bounding box center [399, 282] width 509 height 14
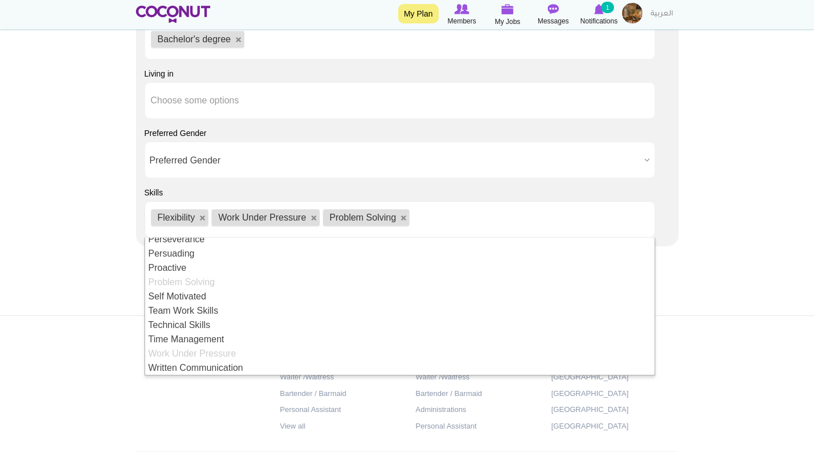
scroll to position [0, 0]
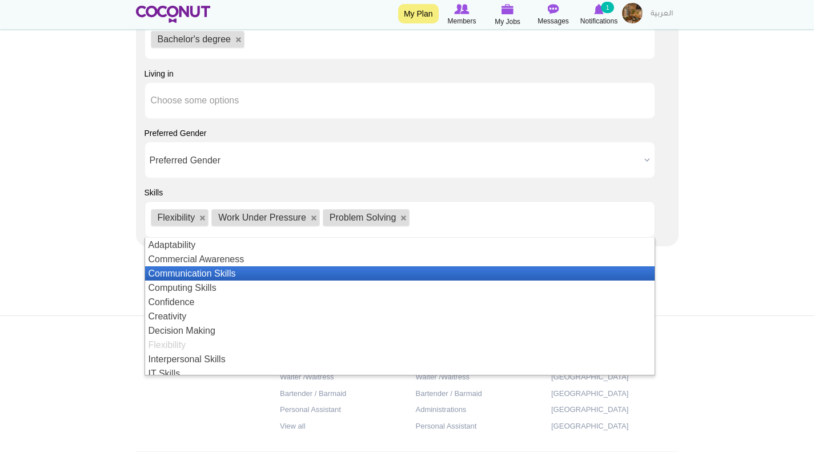
click at [202, 274] on li "Communication Skills" at bounding box center [399, 273] width 509 height 14
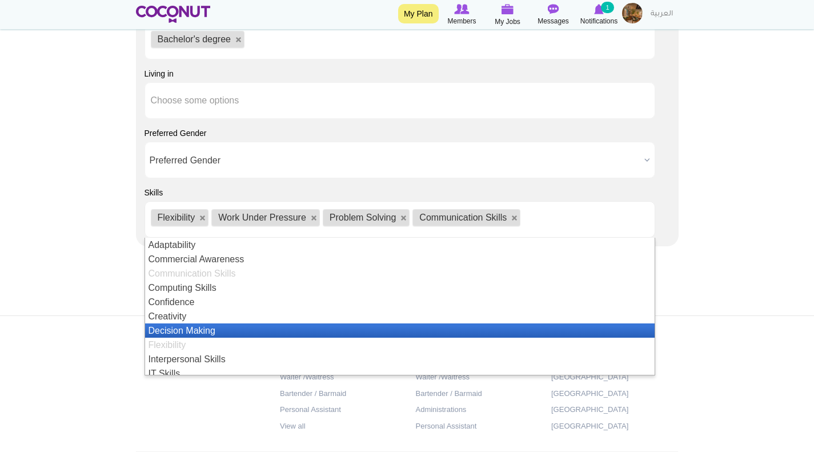
click at [200, 330] on li "Decision Making" at bounding box center [399, 330] width 509 height 14
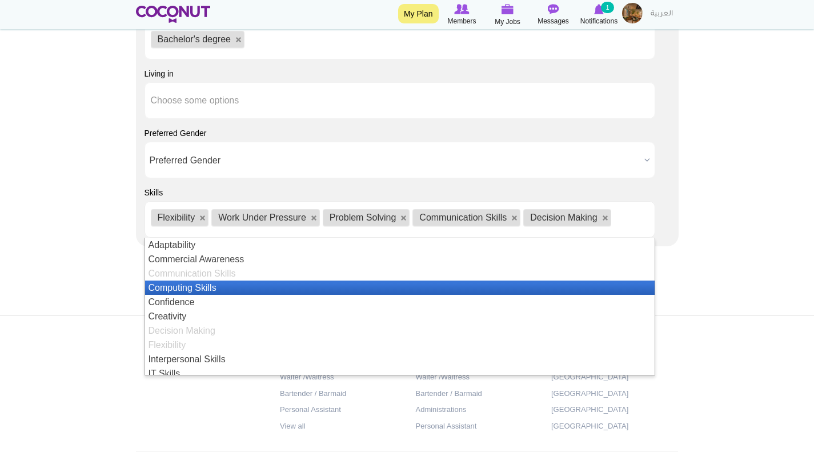
scroll to position [57, 0]
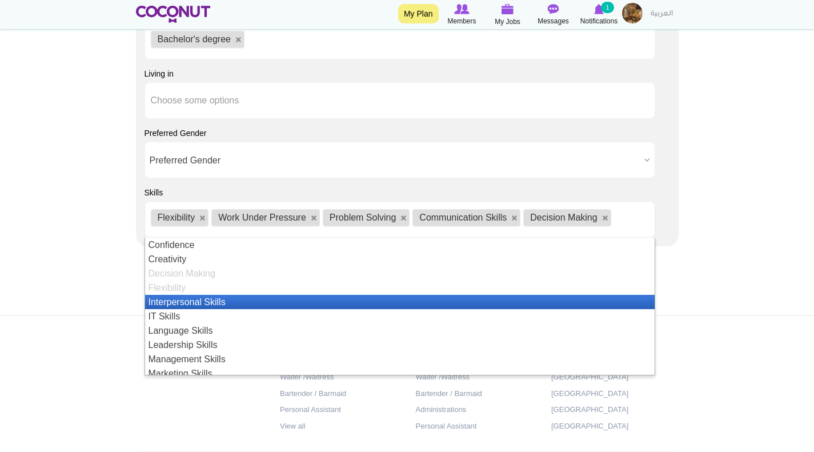
click at [211, 300] on li "Interpersonal Skills" at bounding box center [399, 302] width 509 height 14
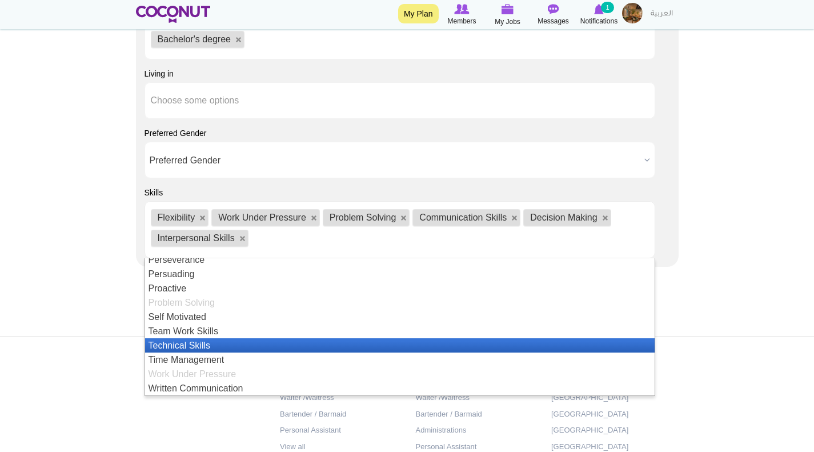
scroll to position [134, 0]
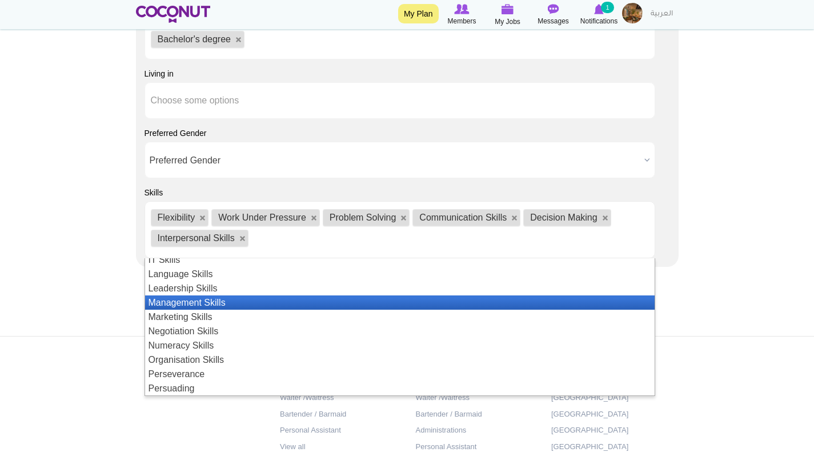
click at [224, 301] on li "Management Skills" at bounding box center [399, 302] width 509 height 14
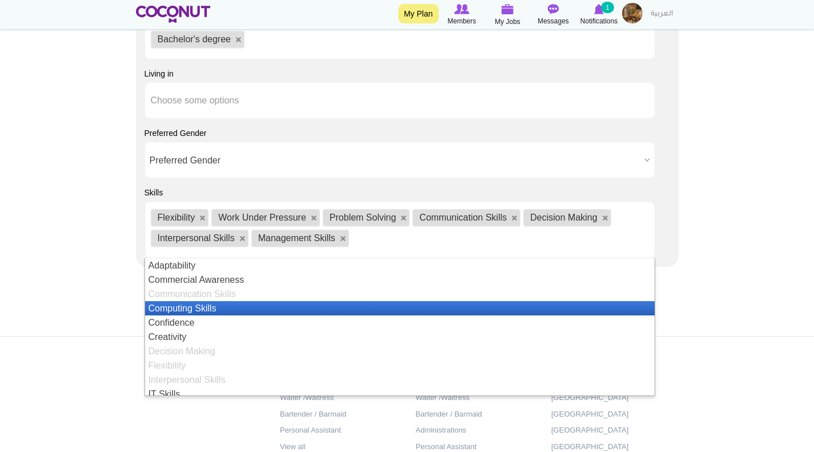
scroll to position [171, 0]
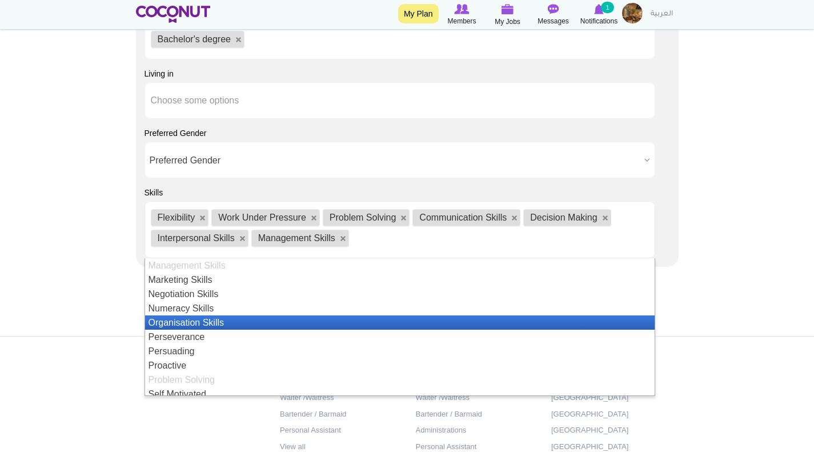
click at [249, 322] on li "Organisation Skills" at bounding box center [399, 322] width 509 height 14
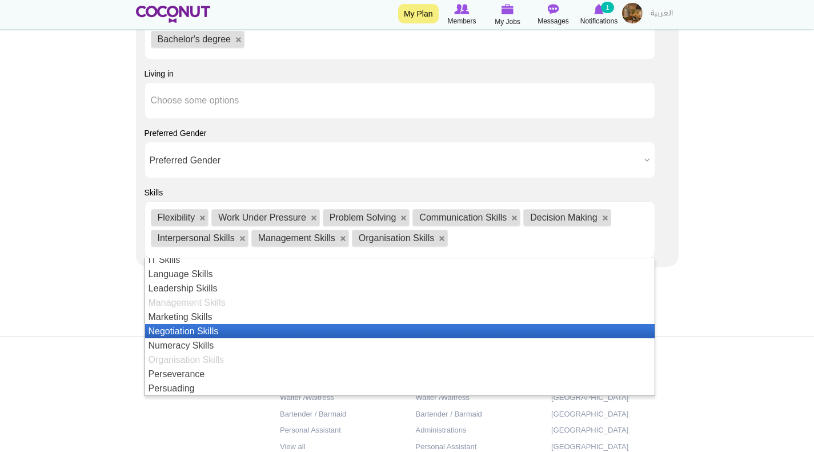
scroll to position [248, 0]
click at [258, 327] on li "Team Work Skills" at bounding box center [399, 331] width 509 height 14
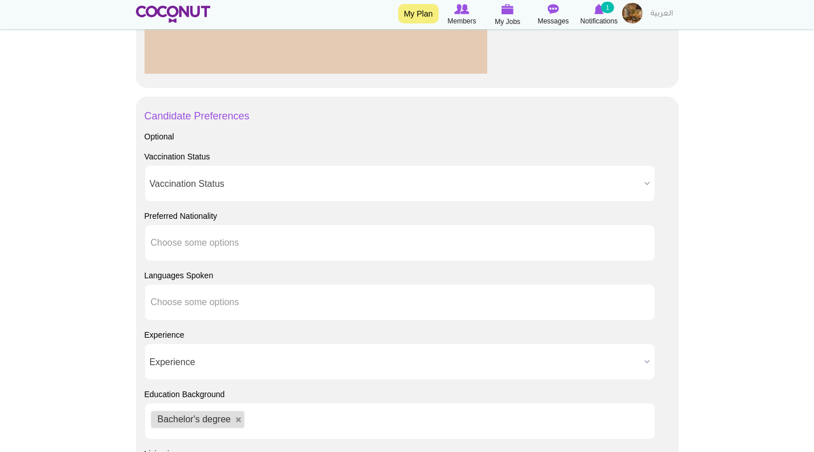
scroll to position [1028, 0]
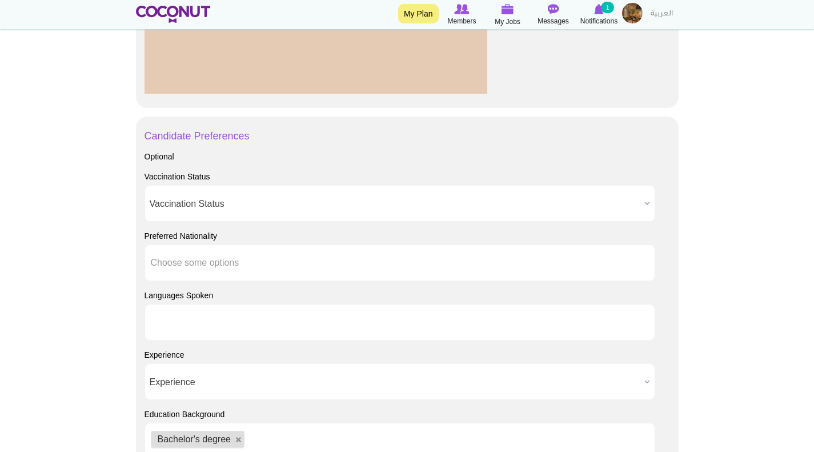
click at [192, 322] on input "text" at bounding box center [202, 322] width 103 height 10
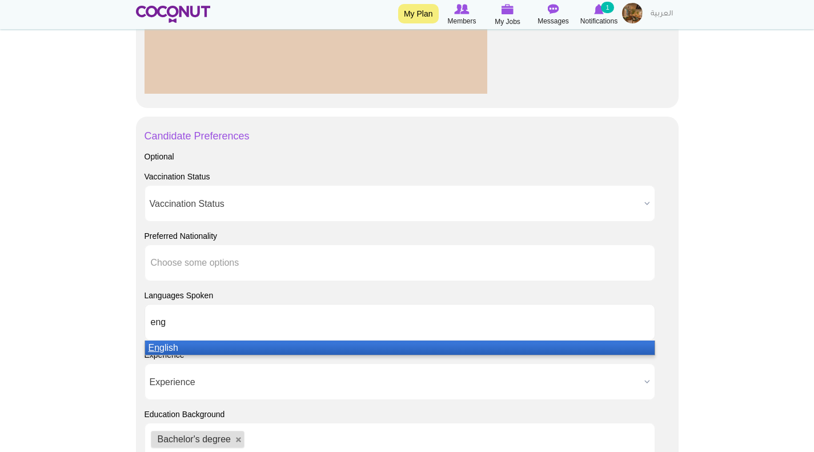
type input "eng"
click at [230, 343] on li "Eng lish" at bounding box center [399, 347] width 509 height 14
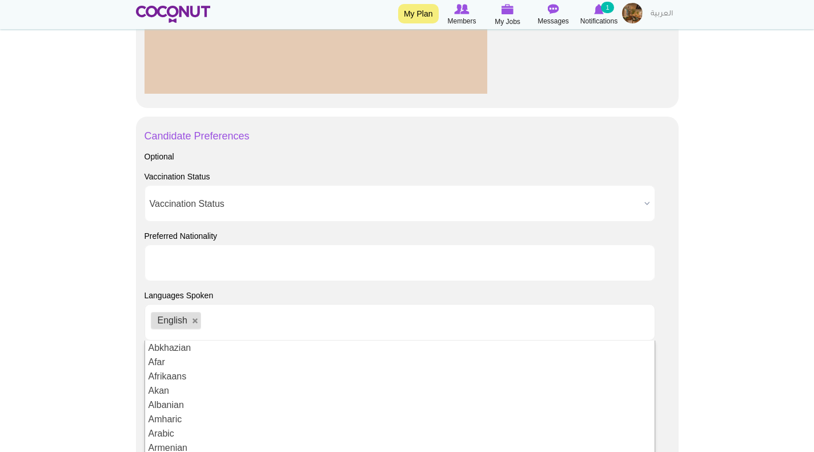
click at [224, 260] on input "text" at bounding box center [202, 263] width 103 height 10
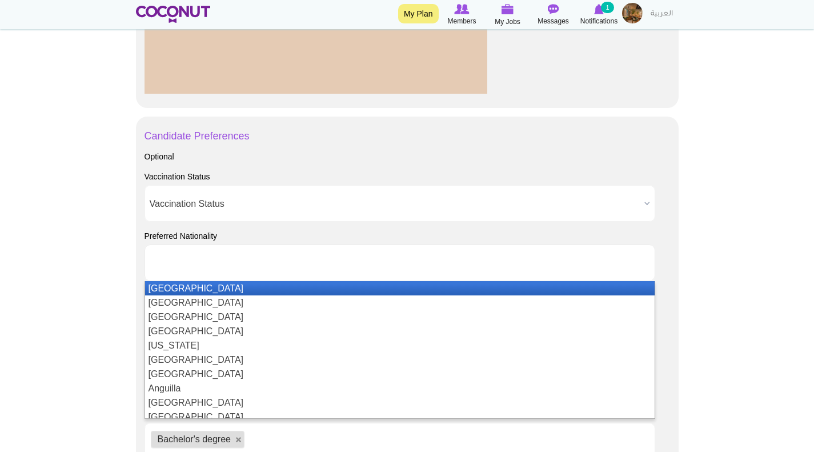
type input "Choose some options"
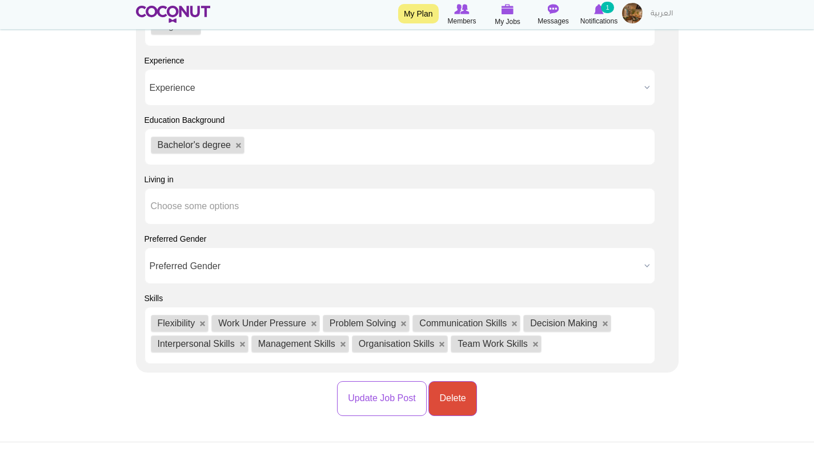
scroll to position [1485, 0]
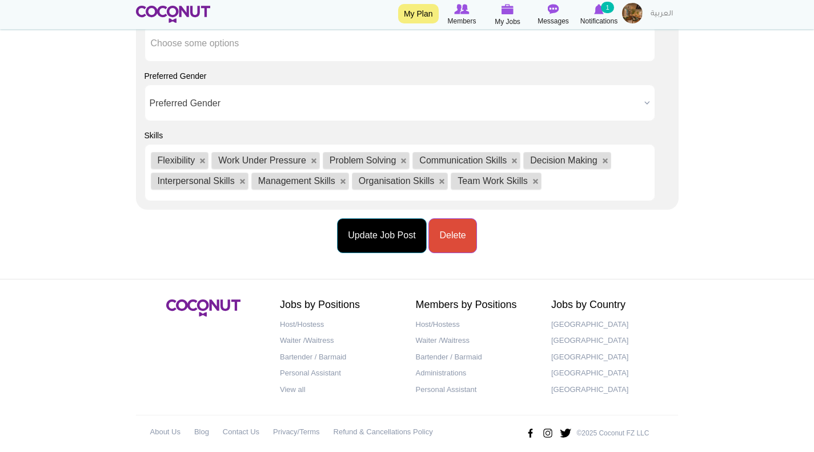
click at [398, 231] on button "Update Job Post" at bounding box center [381, 235] width 89 height 35
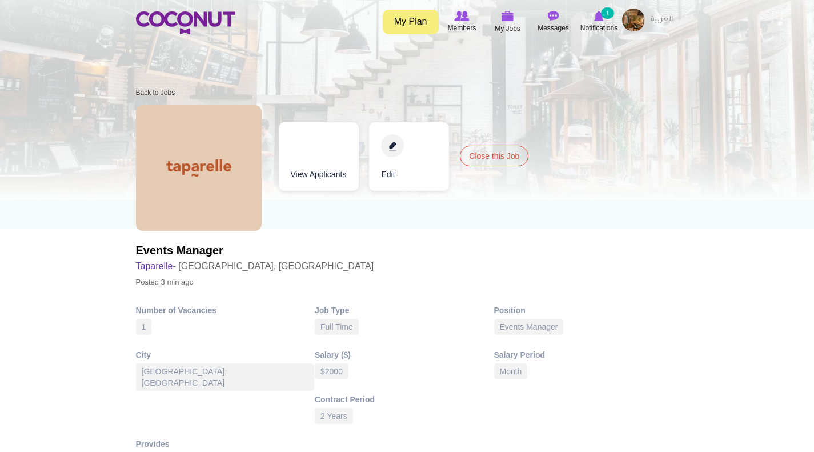
click at [629, 21] on img at bounding box center [633, 20] width 23 height 23
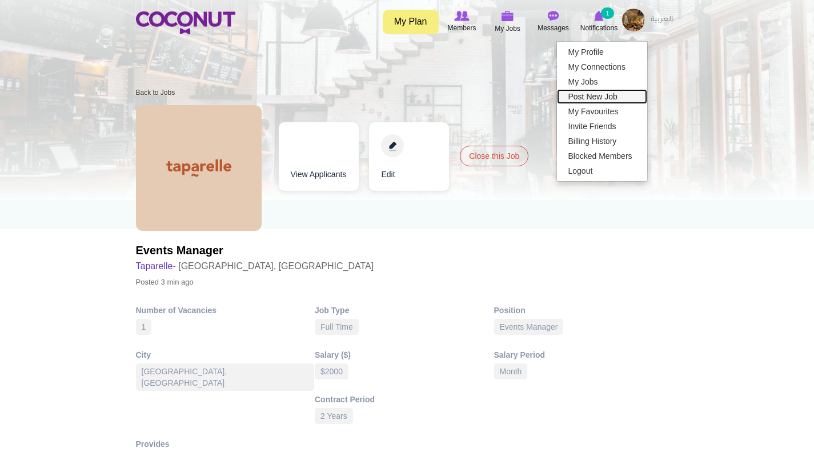
click at [593, 96] on link "Post New Job" at bounding box center [602, 96] width 90 height 15
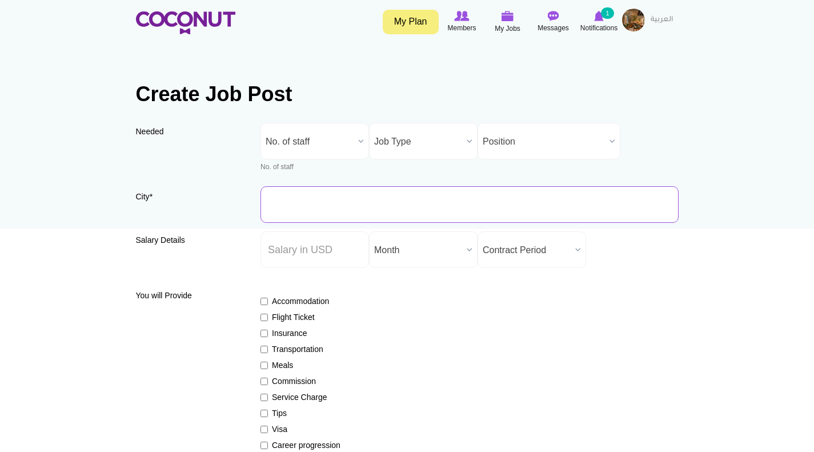
click at [316, 200] on input "City *" at bounding box center [469, 204] width 418 height 37
type input "[GEOGRAPHIC_DATA], [GEOGRAPHIC_DATA]"
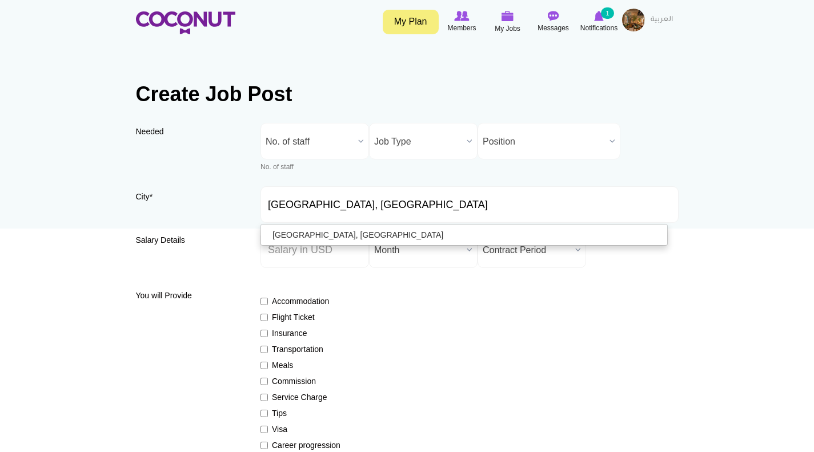
click at [343, 143] on span "No. of staff" at bounding box center [310, 141] width 88 height 37
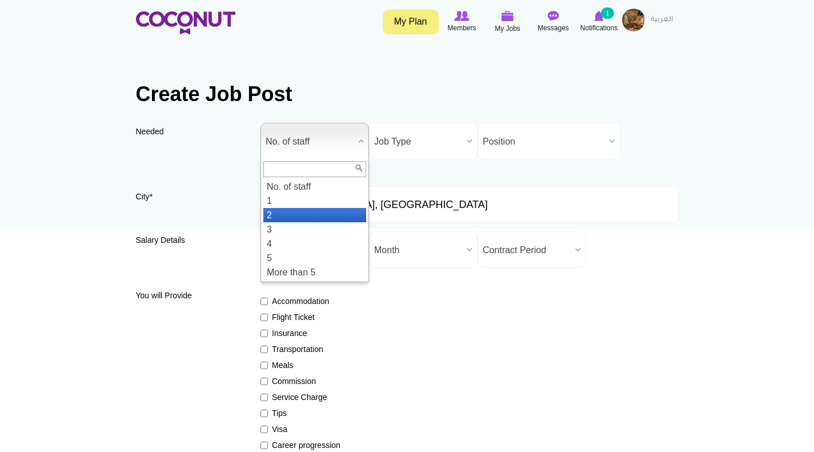
click at [294, 216] on li "2" at bounding box center [314, 215] width 103 height 14
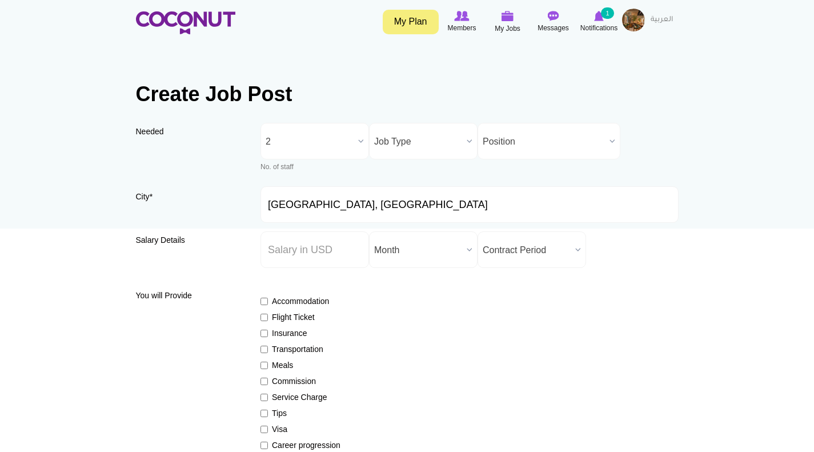
click at [465, 138] on b at bounding box center [469, 140] width 15 height 35
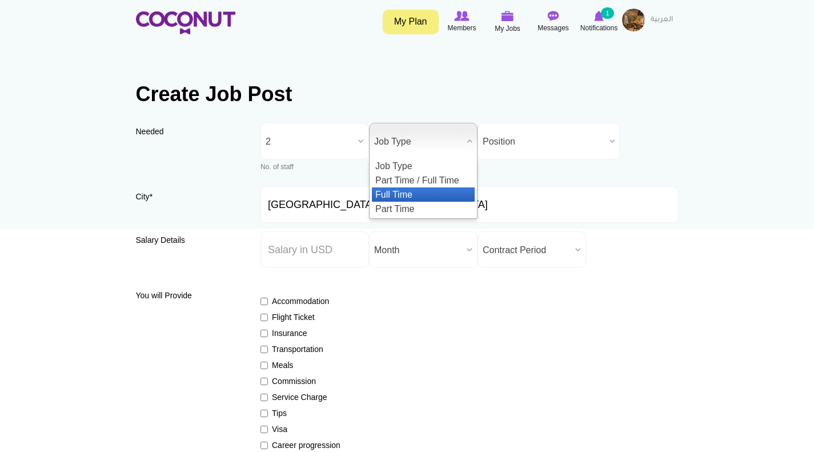
click at [420, 187] on li "Full Time" at bounding box center [423, 194] width 103 height 14
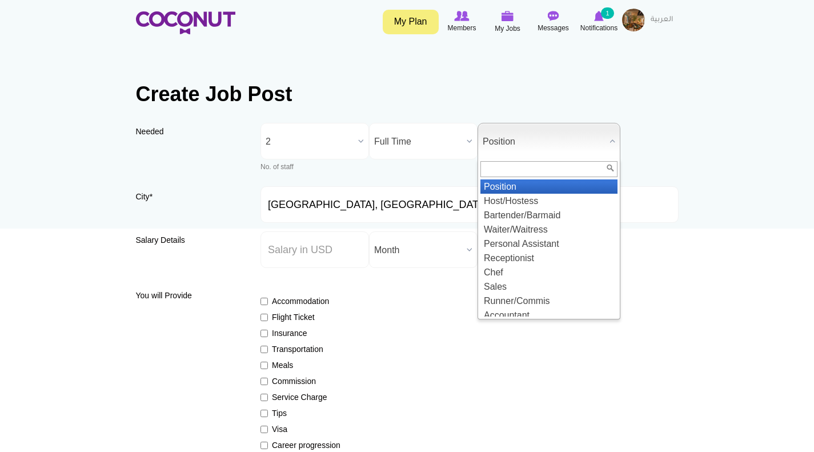
click at [548, 139] on span "Position" at bounding box center [543, 141] width 122 height 37
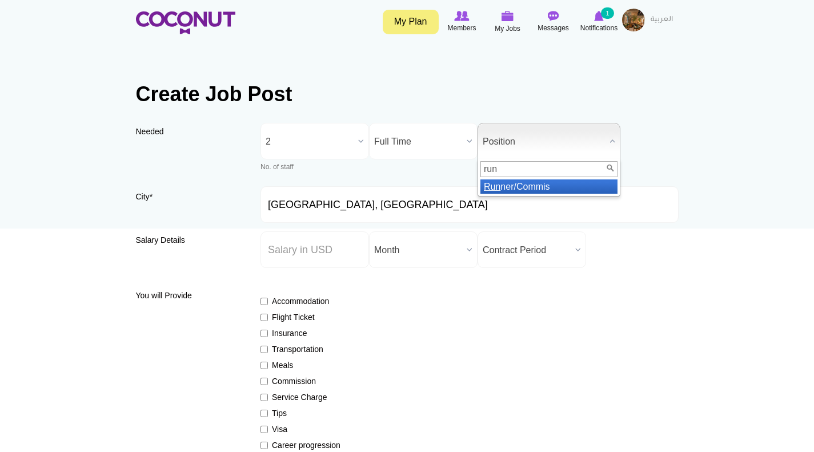
type input "run"
click at [560, 184] on li "Run ner/Commis" at bounding box center [548, 186] width 137 height 14
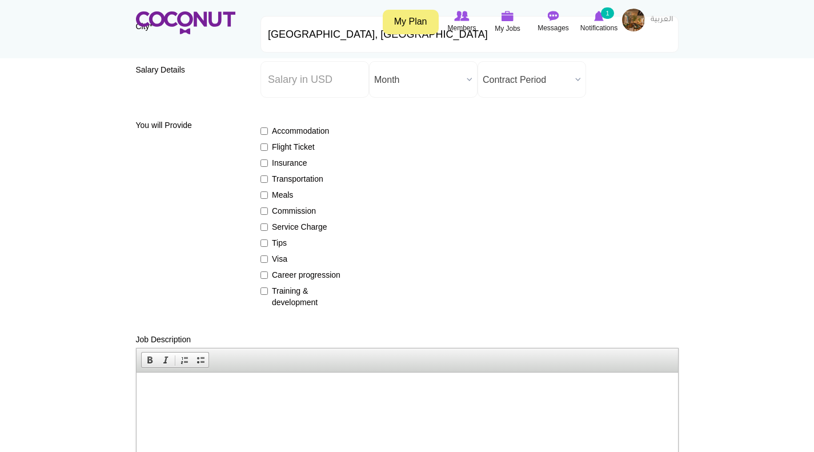
scroll to position [171, 0]
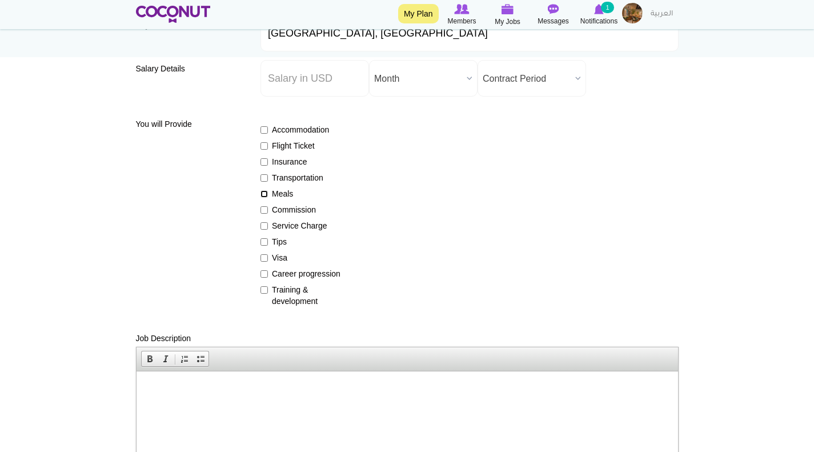
click at [264, 193] on input "Meals" at bounding box center [263, 193] width 7 height 7
checkbox input "true"
click at [263, 226] on input "Service Charge" at bounding box center [263, 225] width 7 height 7
checkbox input "true"
click at [262, 240] on input "Tips" at bounding box center [263, 241] width 7 height 7
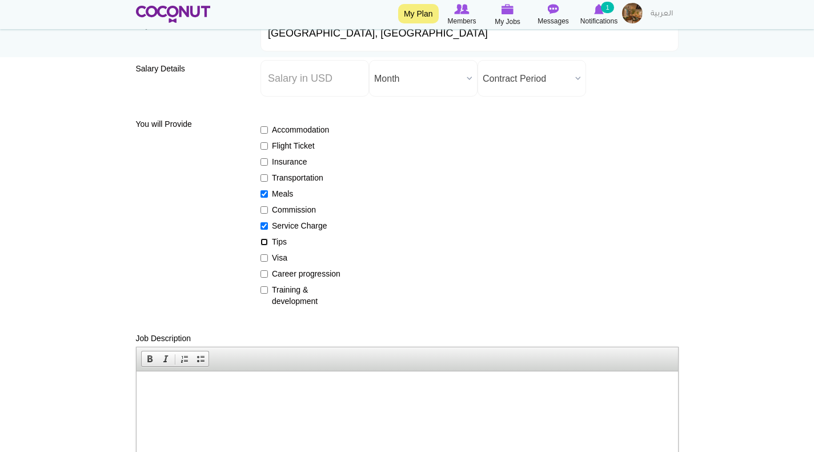
checkbox input "true"
click at [264, 258] on input "Visa" at bounding box center [263, 257] width 7 height 7
checkbox input "true"
click at [264, 273] on input "Career progression" at bounding box center [263, 273] width 7 height 7
checkbox input "true"
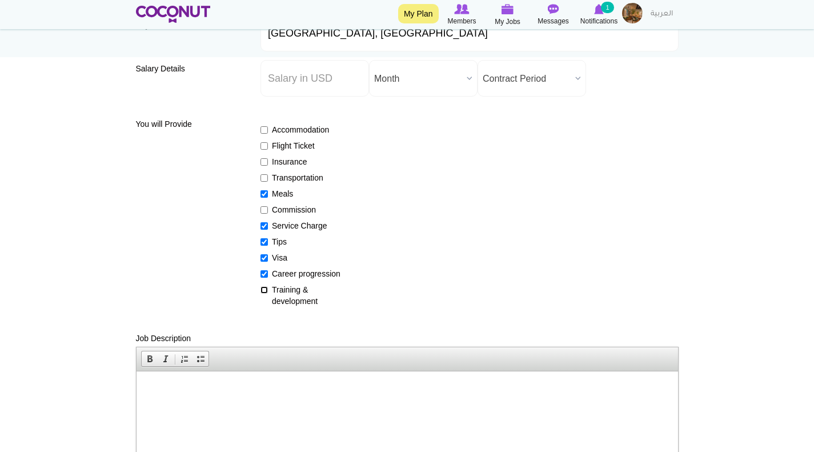
click at [264, 286] on input "Training & development" at bounding box center [263, 289] width 7 height 7
checkbox input "true"
click at [264, 159] on input "Insurance" at bounding box center [263, 161] width 7 height 7
checkbox input "true"
